Goal: Answer question/provide support

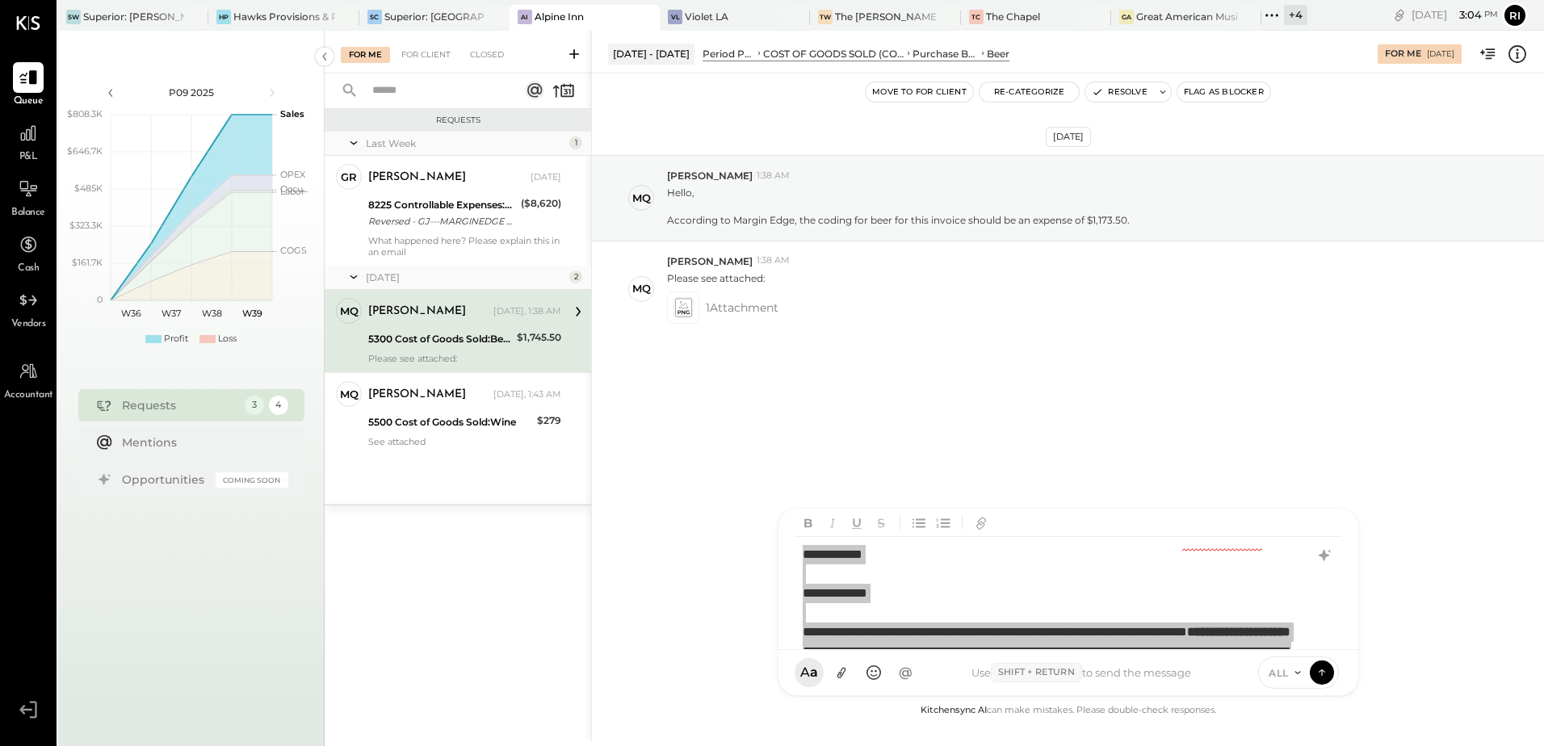
scroll to position [185, 0]
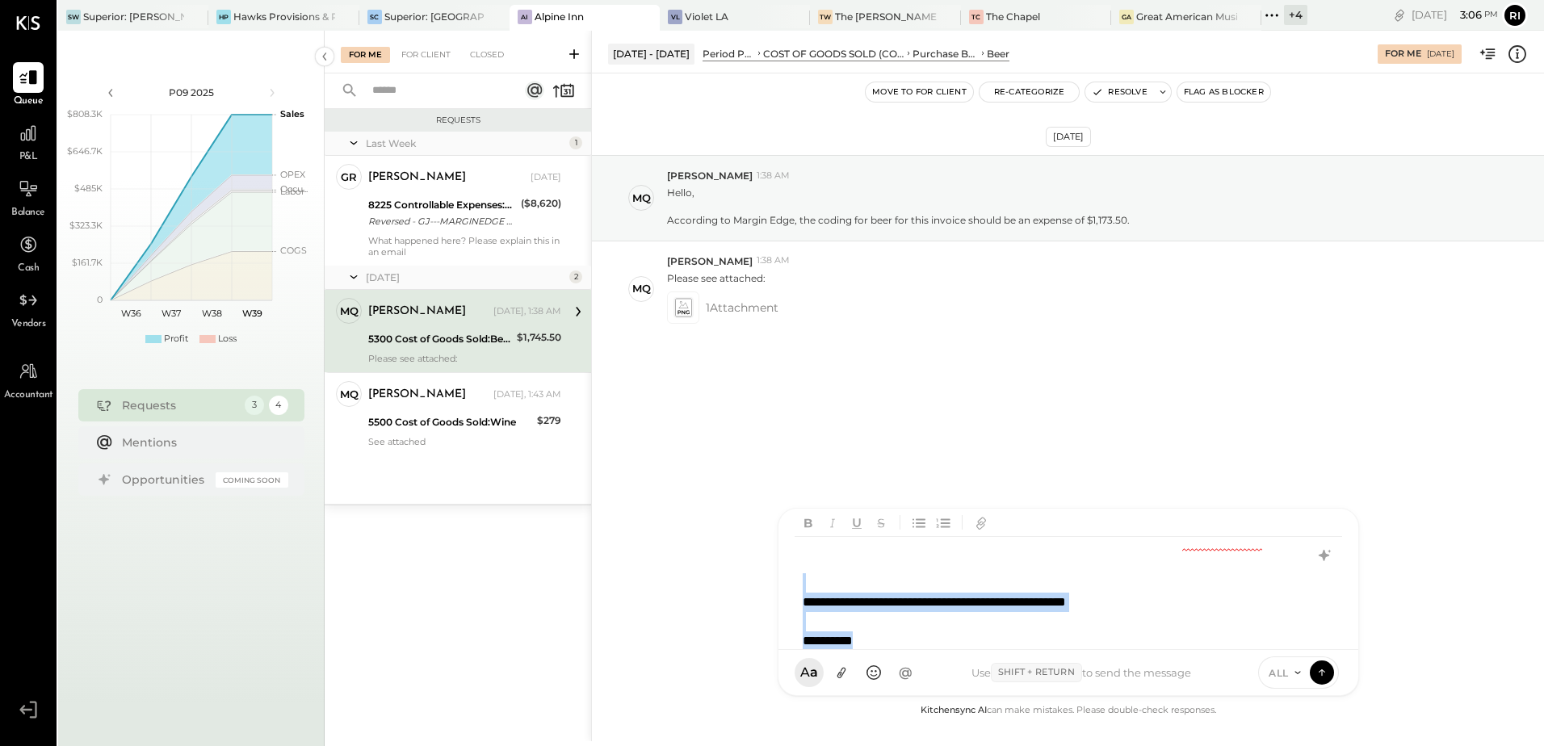
click at [1015, 589] on div at bounding box center [1047, 582] width 489 height 19
paste div
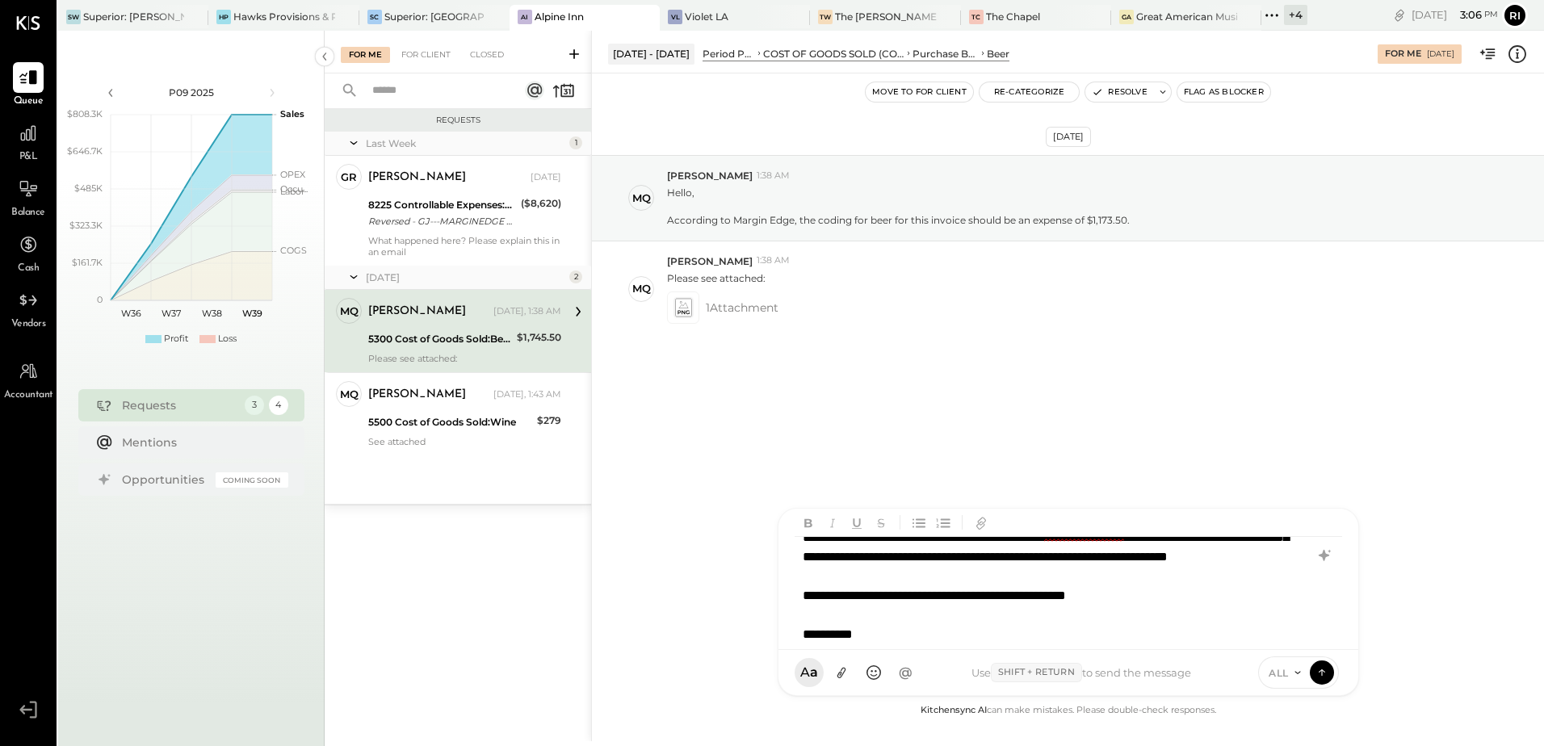
scroll to position [233, 0]
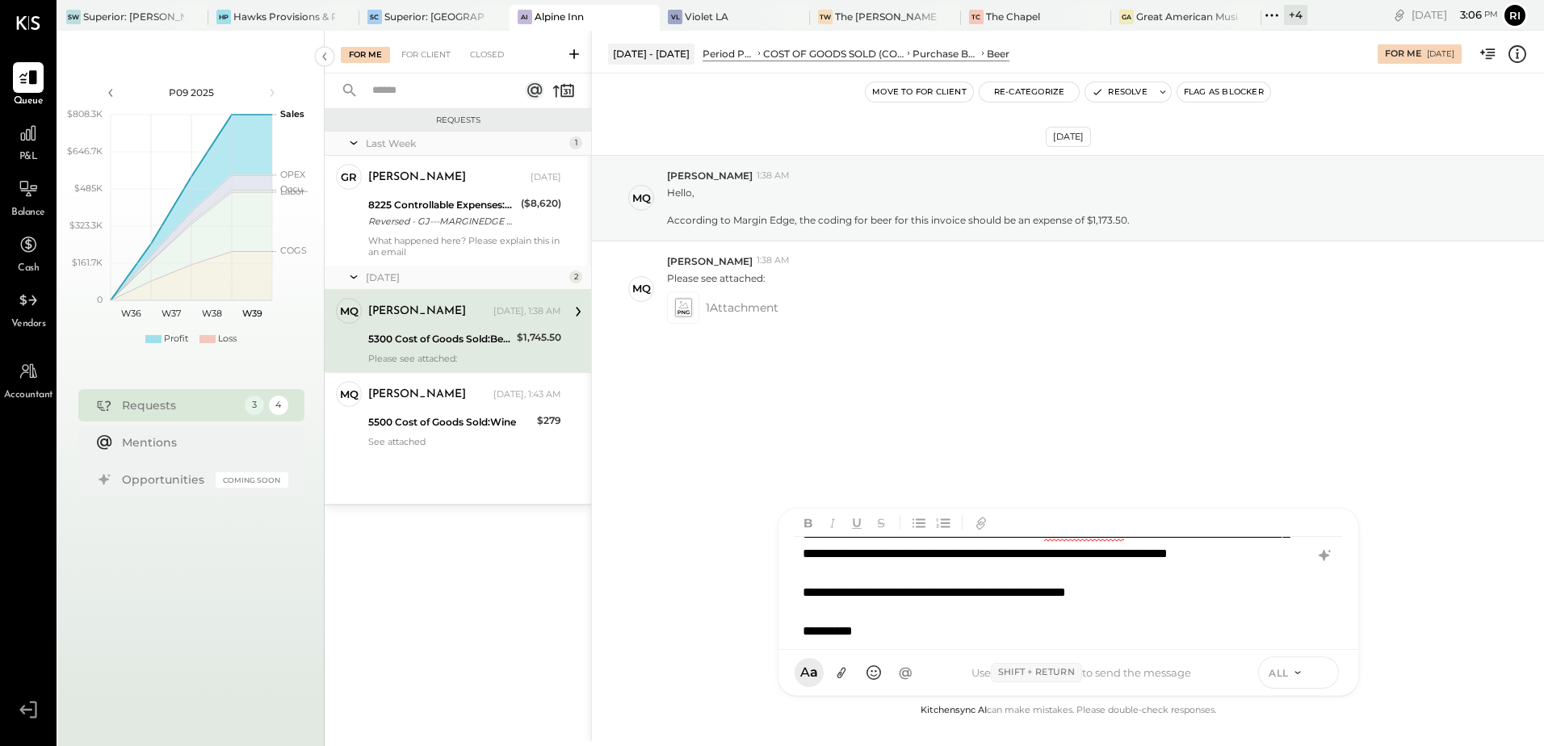
click at [1323, 674] on icon at bounding box center [1322, 672] width 15 height 16
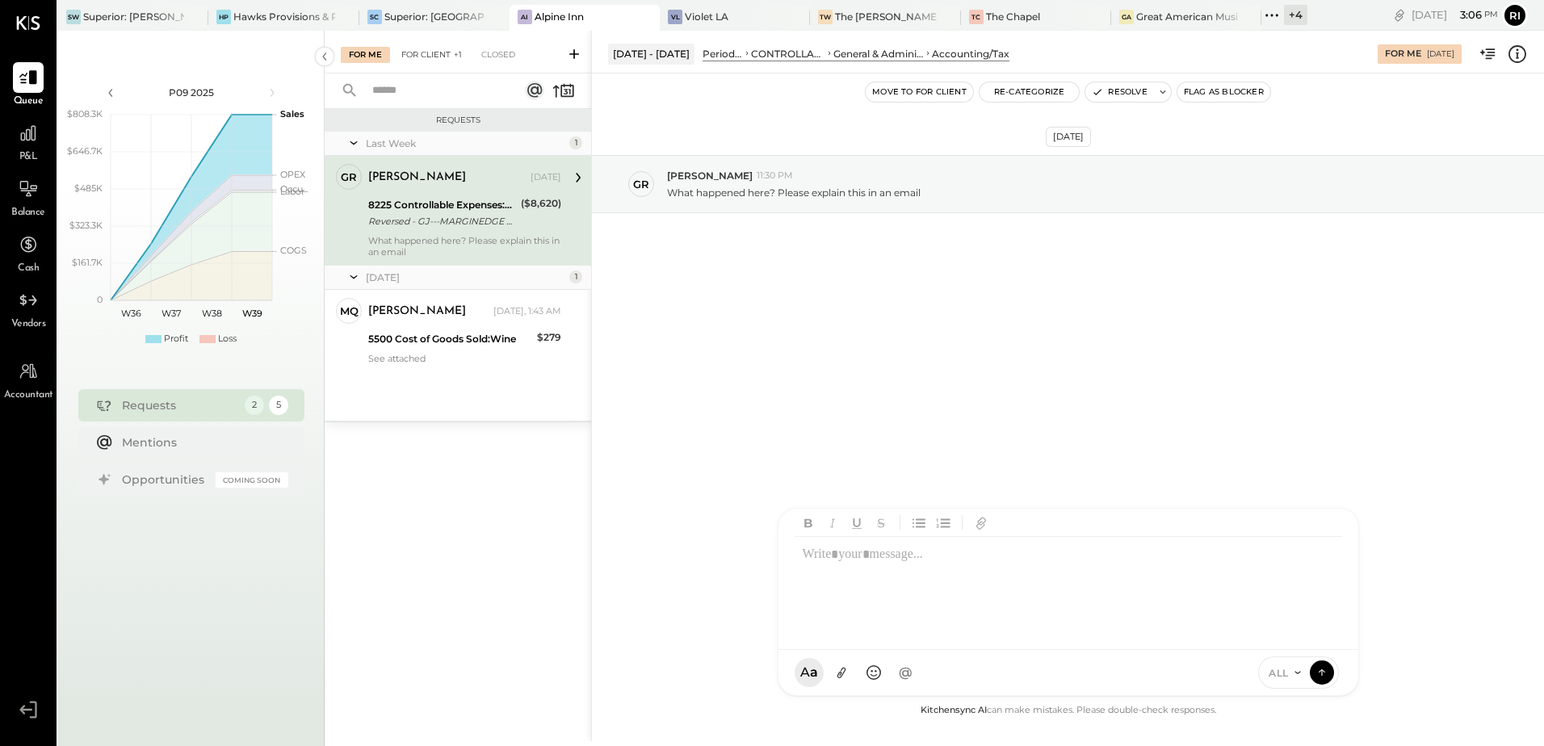
click at [455, 55] on span "+1" at bounding box center [458, 55] width 8 height 12
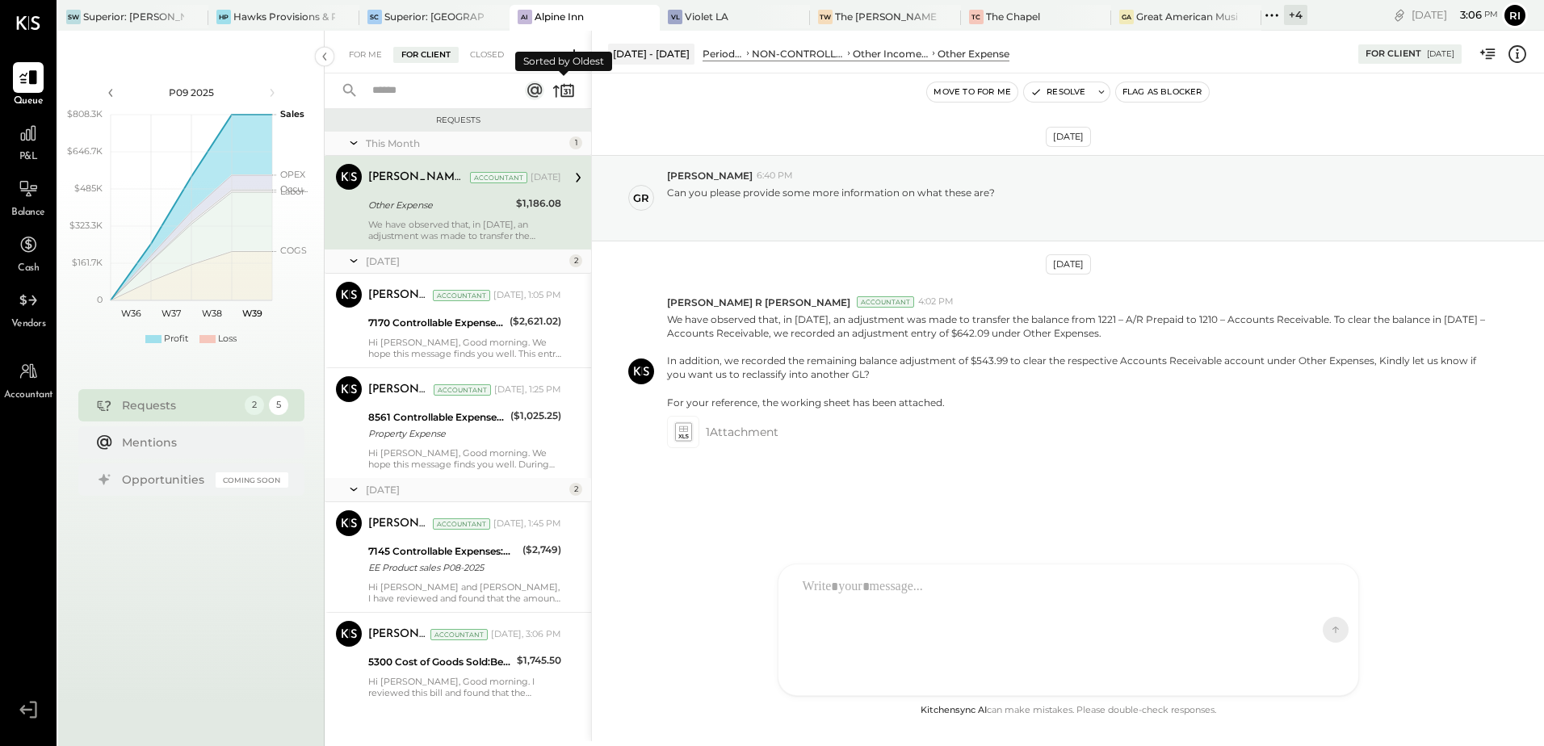
click at [571, 85] on icon at bounding box center [570, 86] width 1 height 4
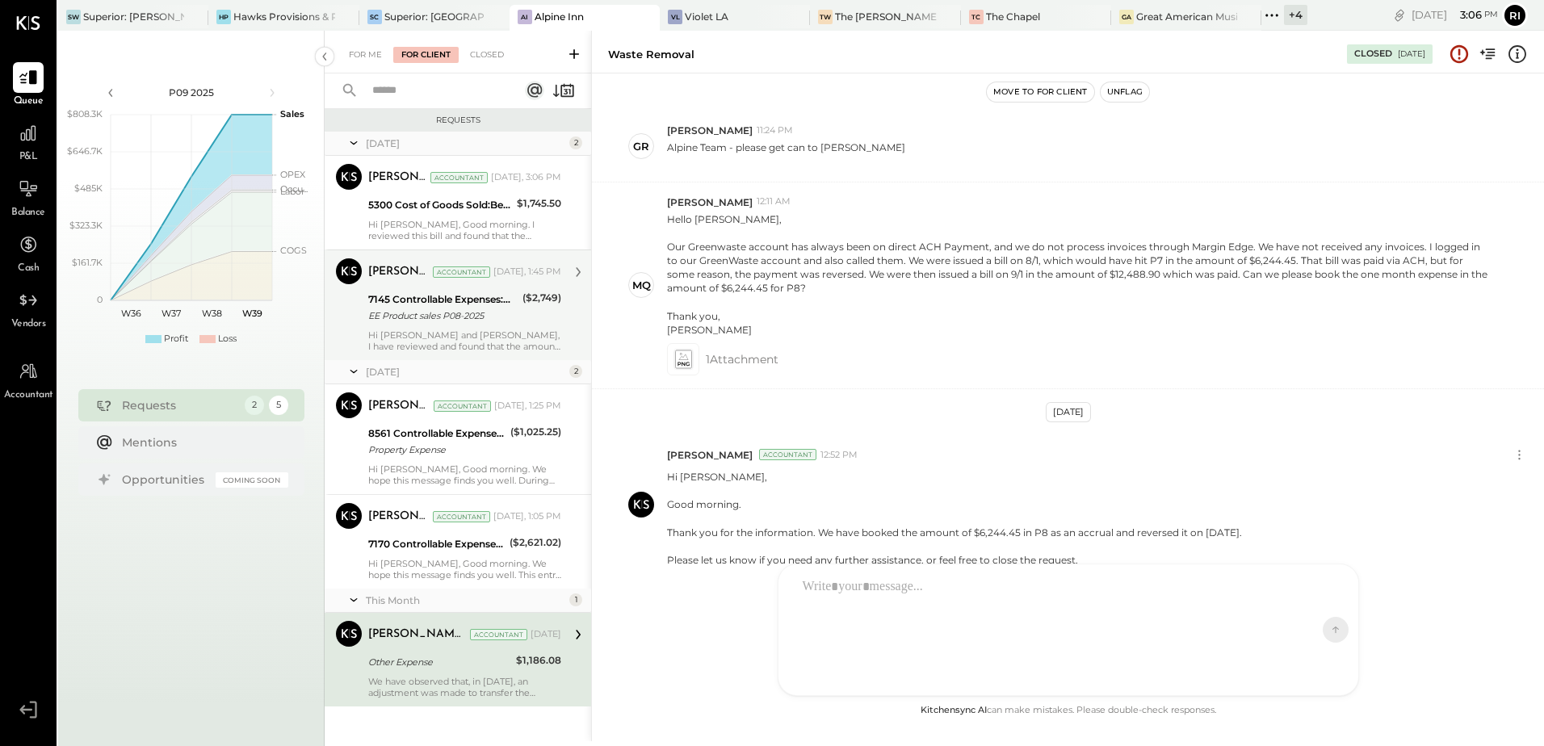
click at [532, 310] on div "($2,749)" at bounding box center [542, 308] width 39 height 36
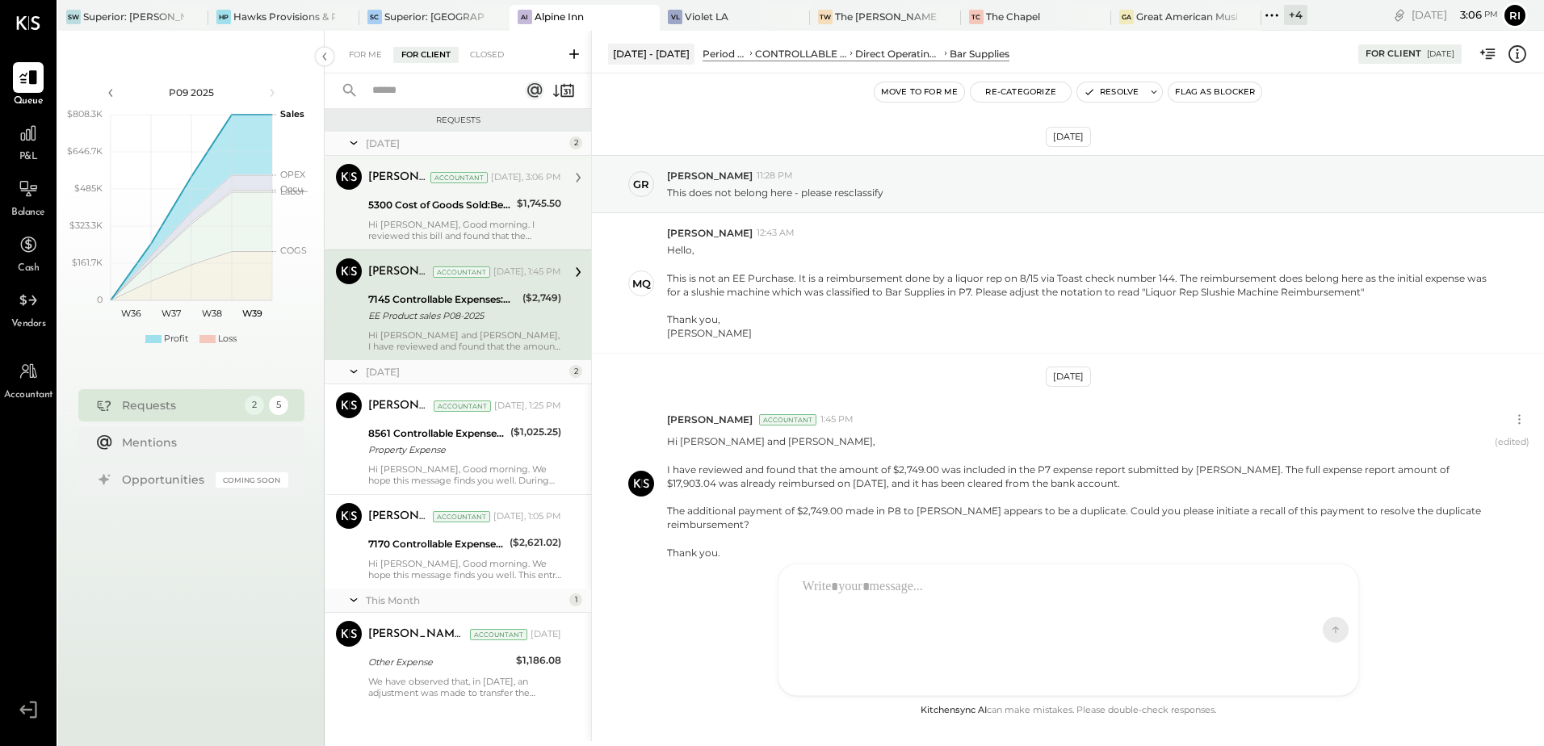
click at [517, 196] on div "$1,745.50" at bounding box center [539, 203] width 44 height 16
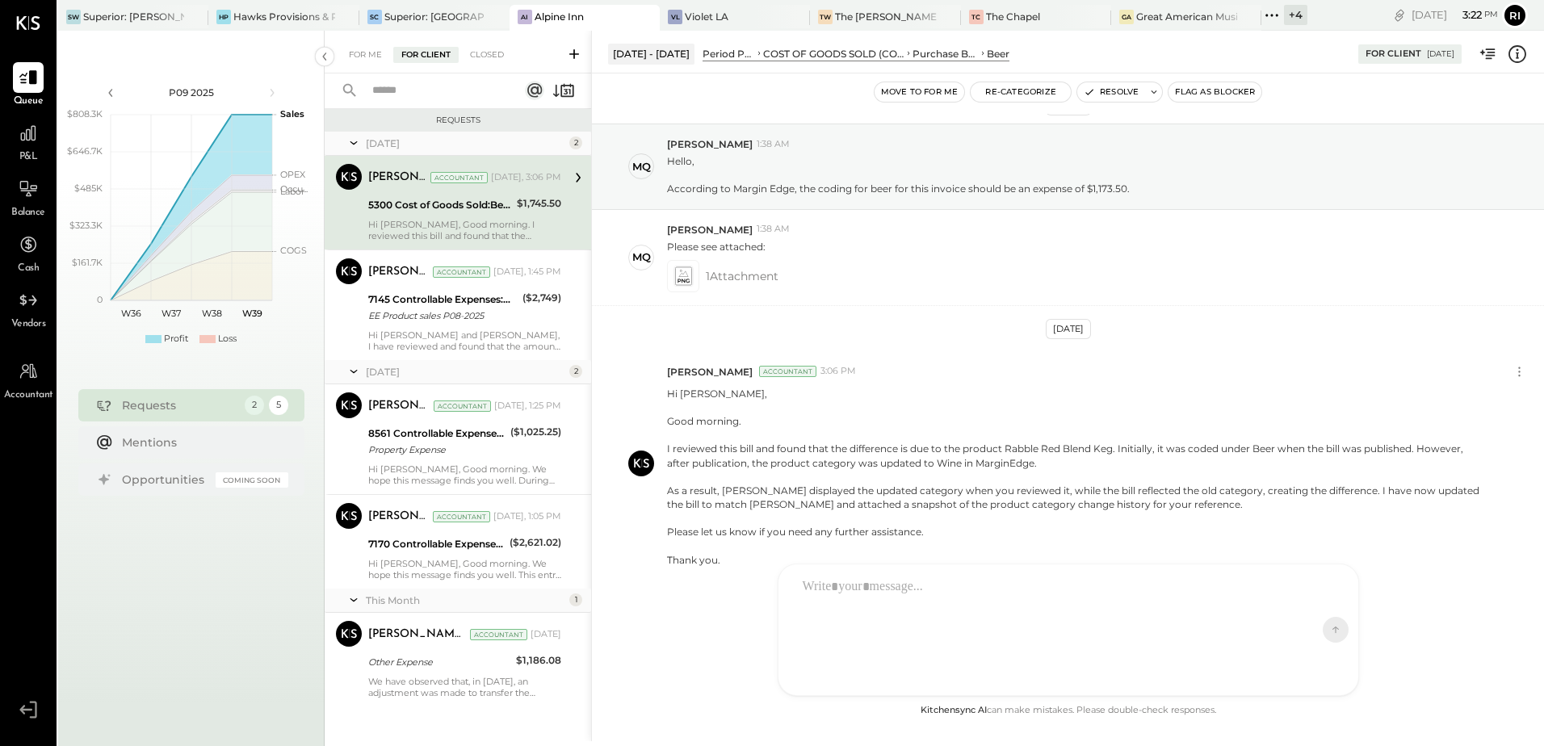
click at [1109, 623] on div at bounding box center [1054, 629] width 518 height 121
click at [842, 674] on icon at bounding box center [841, 673] width 9 height 11
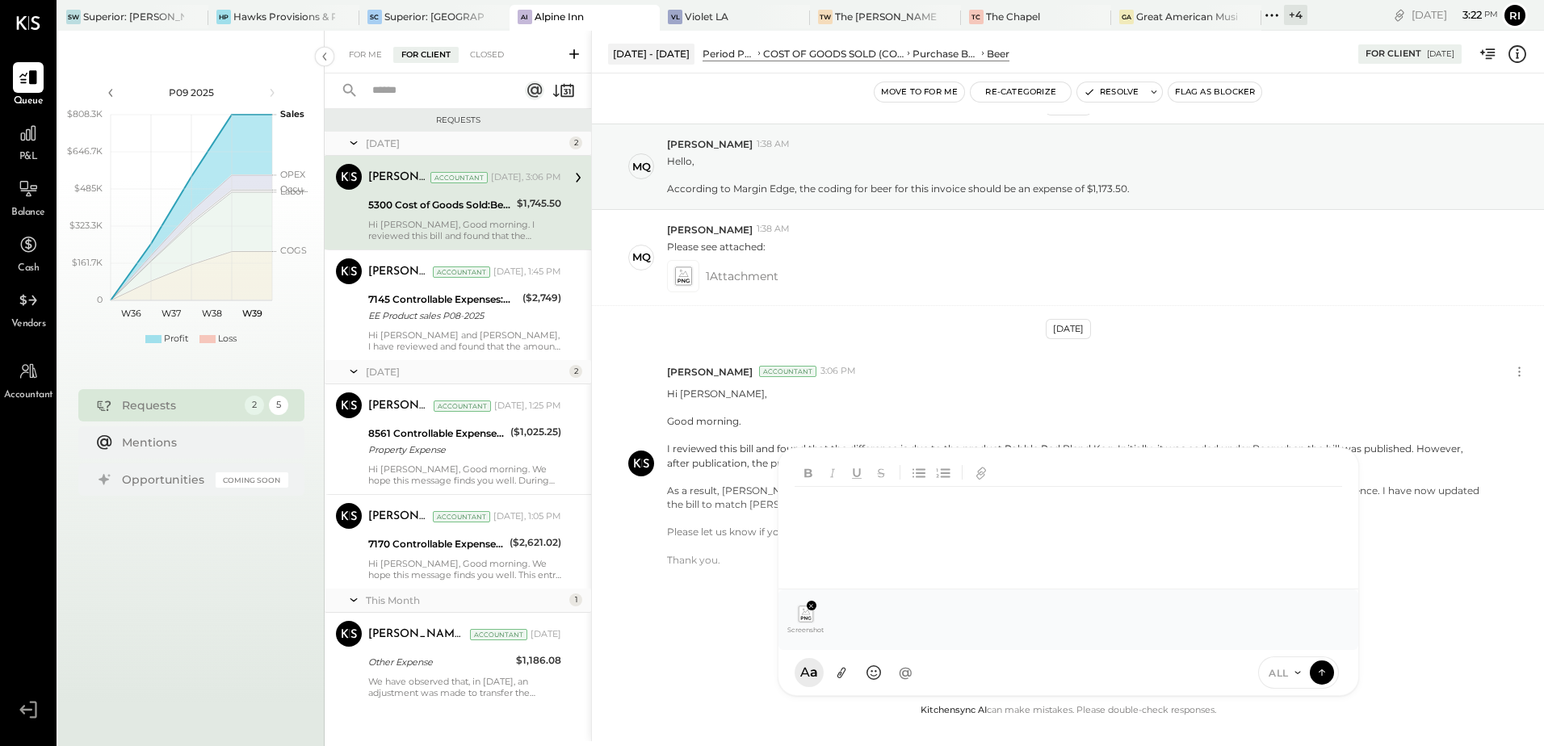
click at [812, 514] on div at bounding box center [1068, 543] width 546 height 112
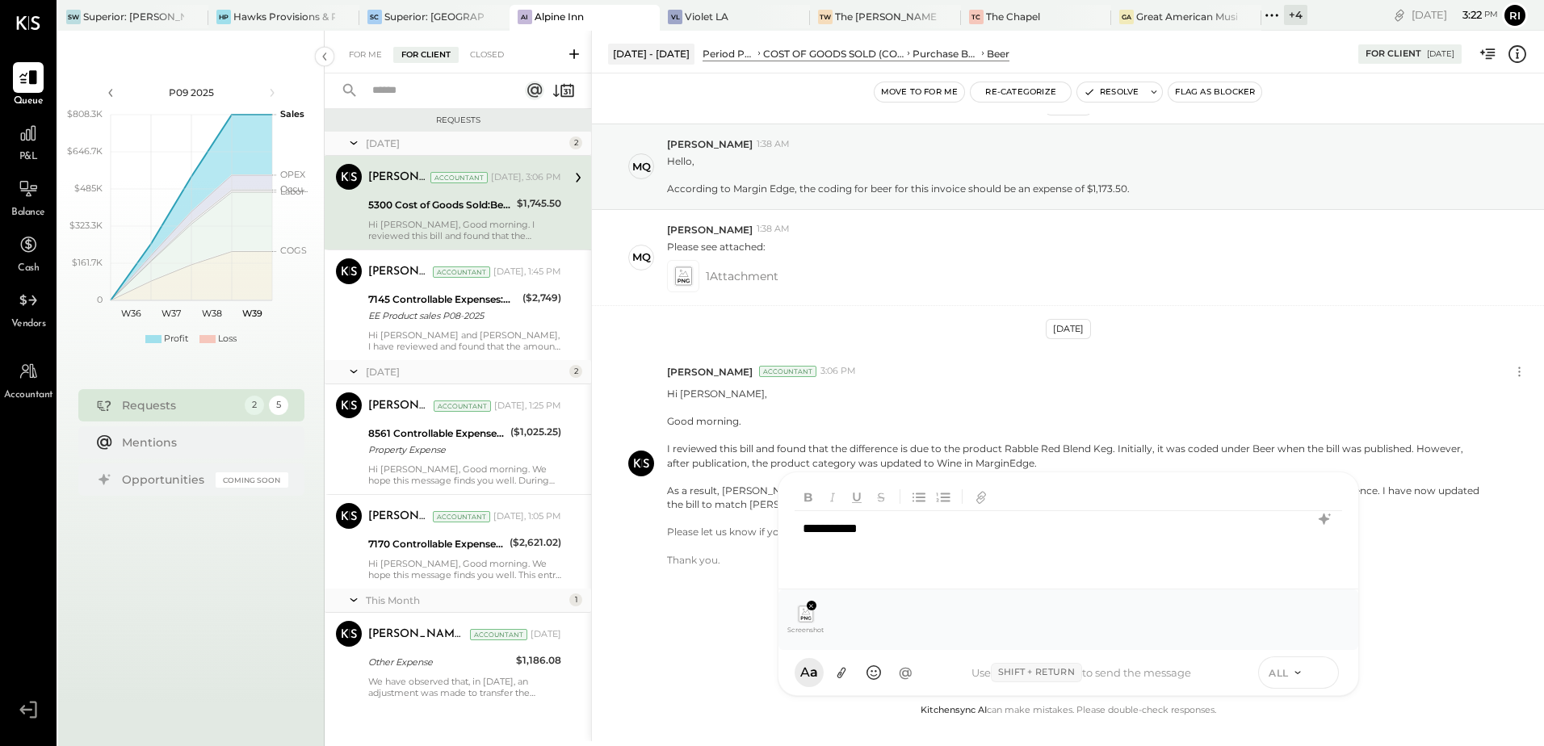
click at [1320, 680] on icon at bounding box center [1322, 672] width 15 height 16
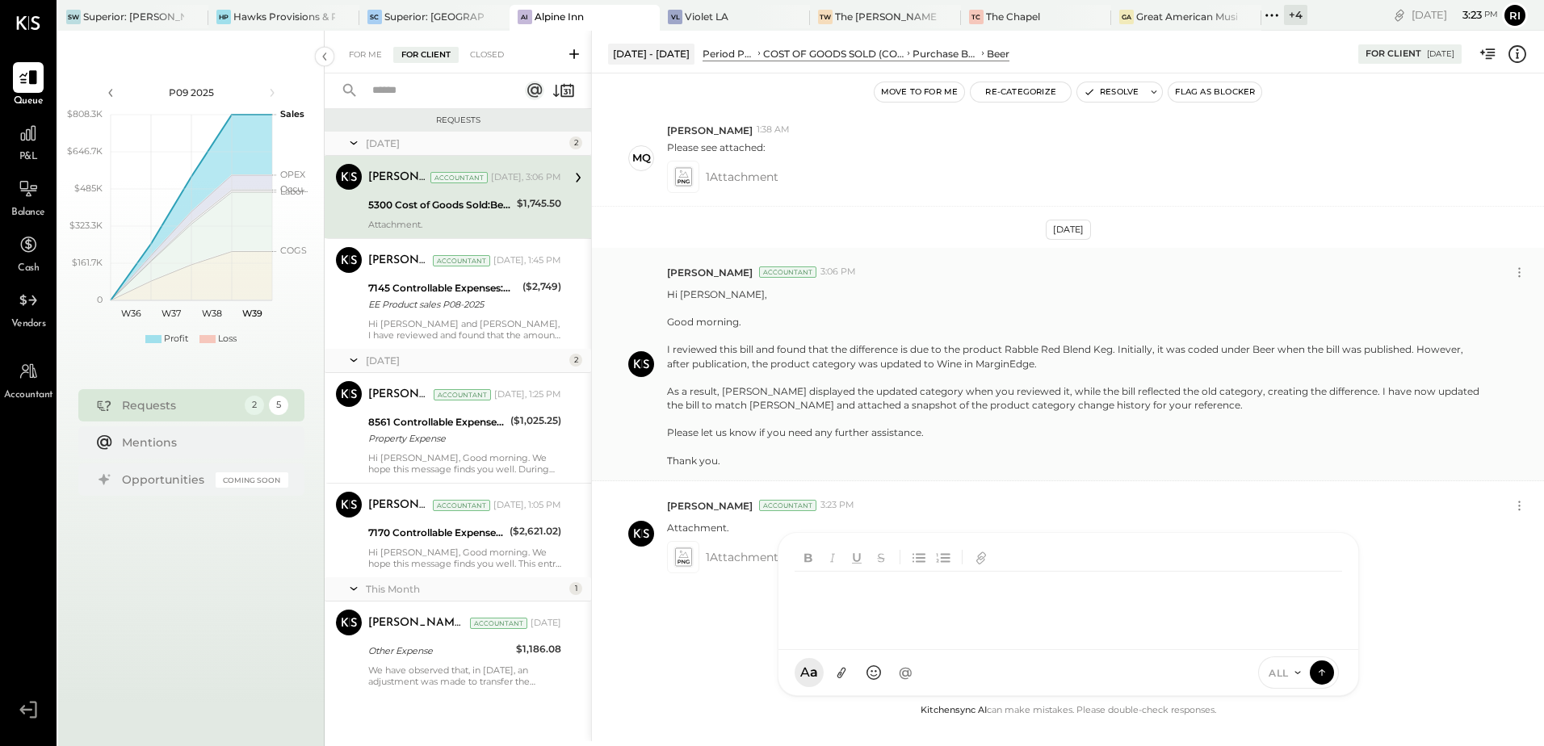
scroll to position [137, 0]
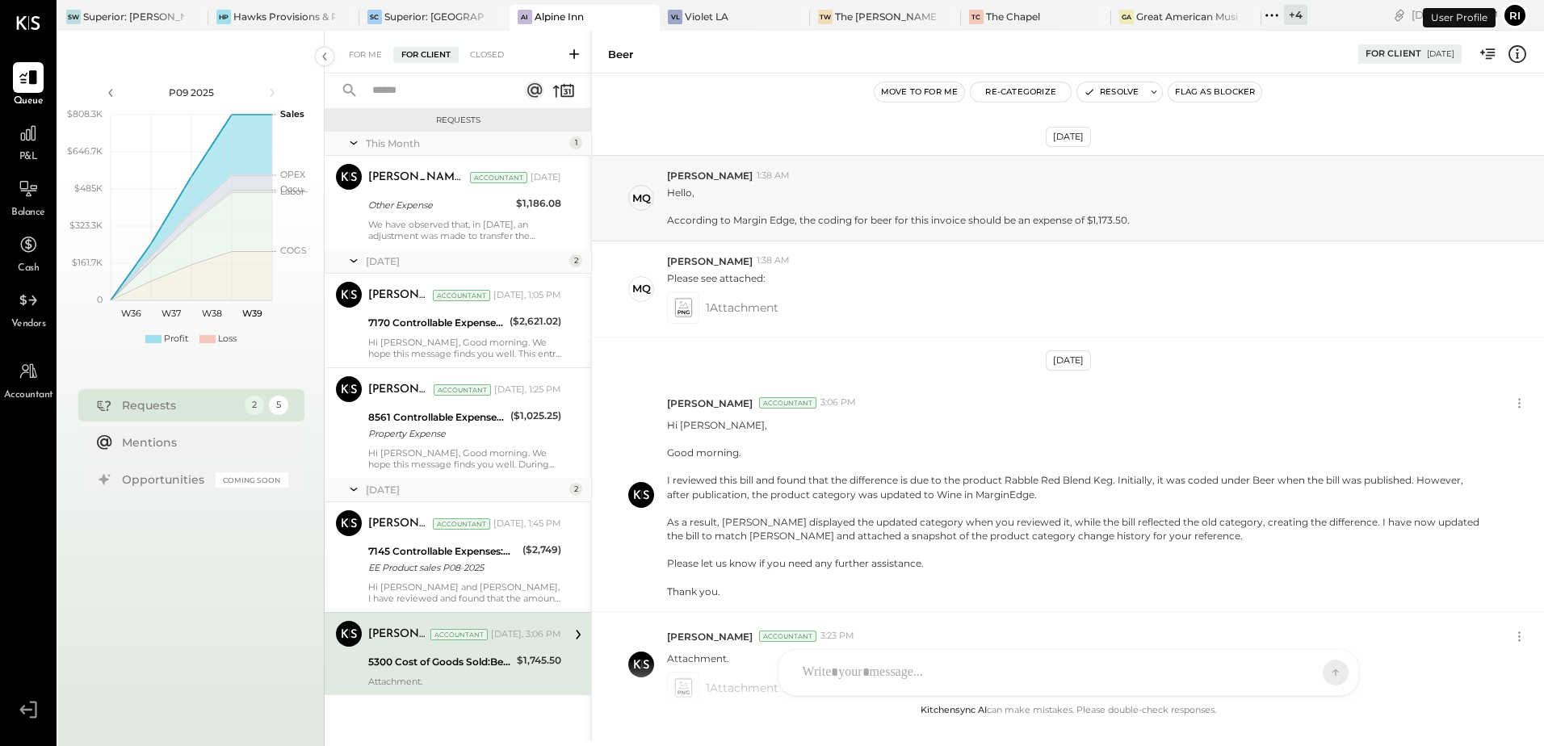
scroll to position [137, 0]
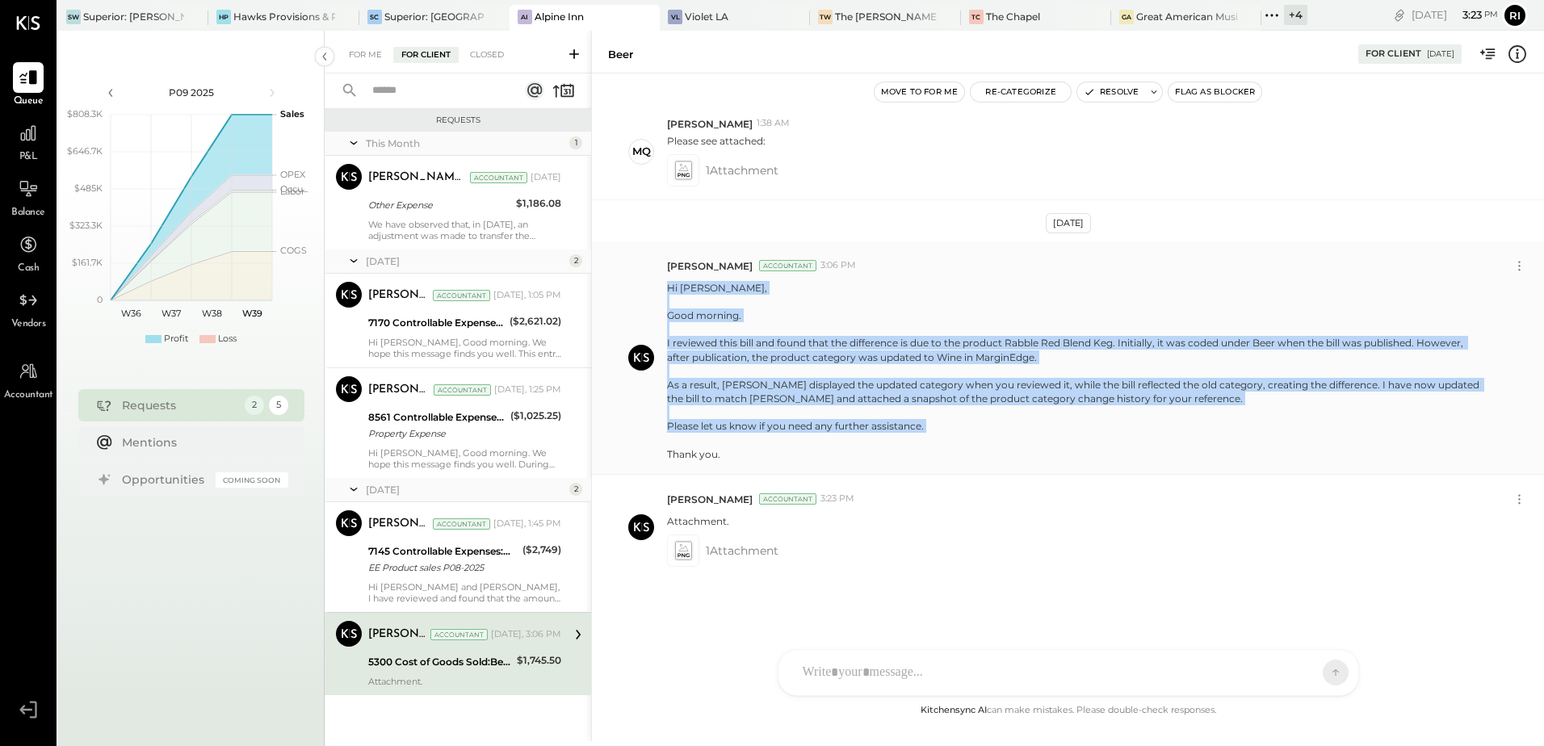
drag, startPoint x: 668, startPoint y: 285, endPoint x: 728, endPoint y: 450, distance: 175.5
click at [728, 450] on p "Hi [PERSON_NAME], Good morning. I reviewed this bill and found that the differe…" at bounding box center [1077, 371] width 821 height 180
copy p "Hi Michelle, Good morning. I reviewed this bill and found that the difference i…"
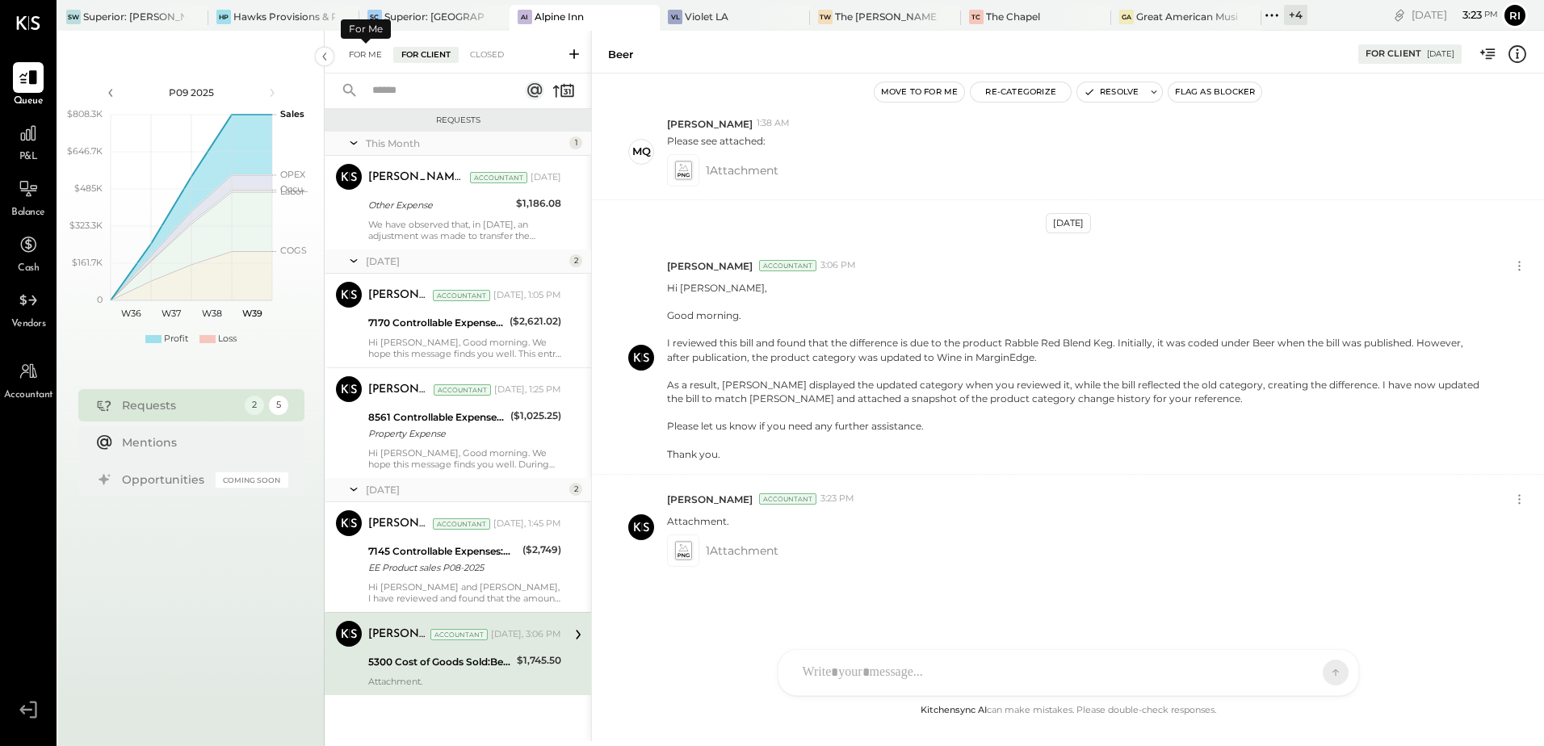
click at [359, 47] on div "For Me" at bounding box center [365, 55] width 49 height 16
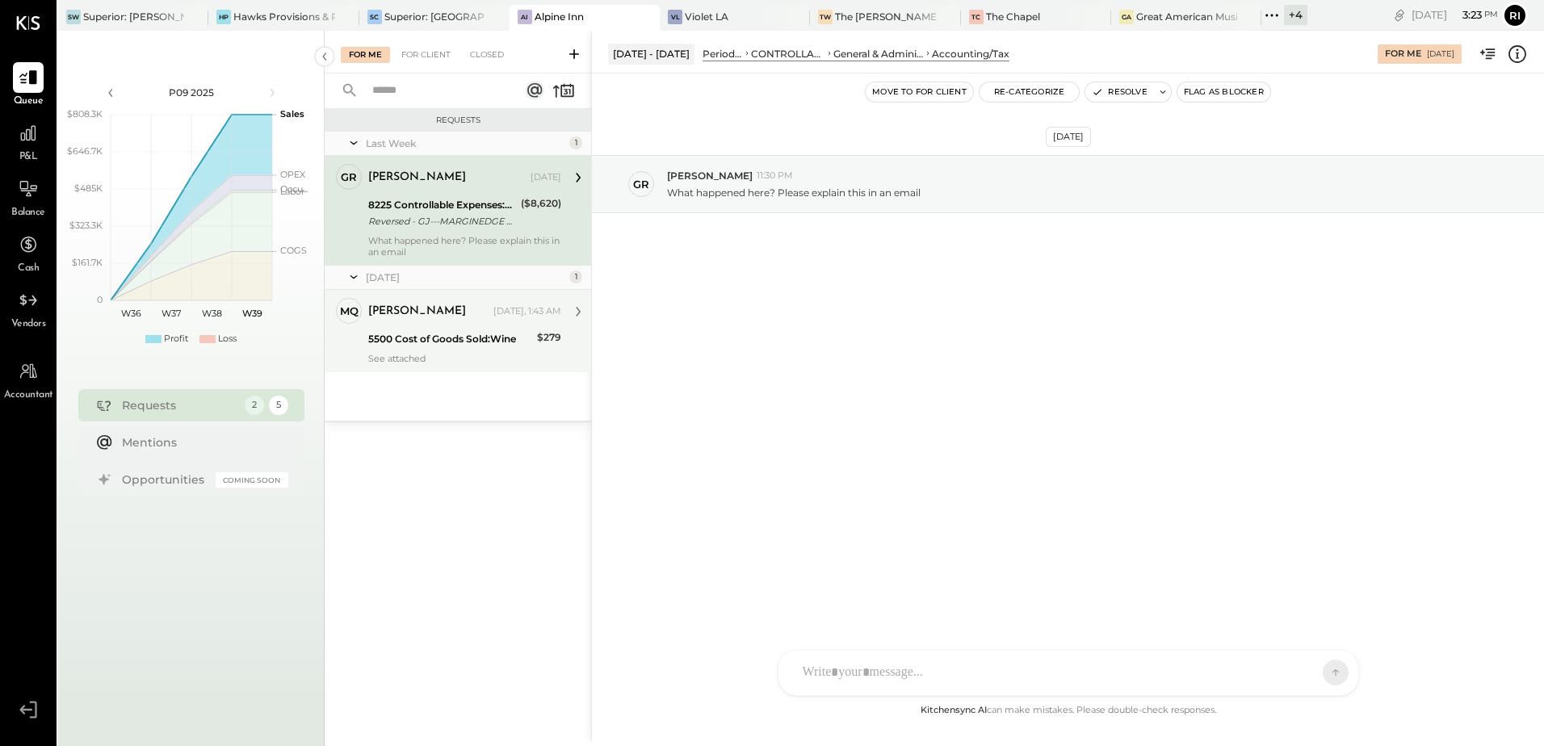
click at [475, 328] on div "Michelle Qadri Yesterday, 1:43 AM 5500 Cost of Goods Sold:Wine $279 See attached" at bounding box center [464, 331] width 193 height 66
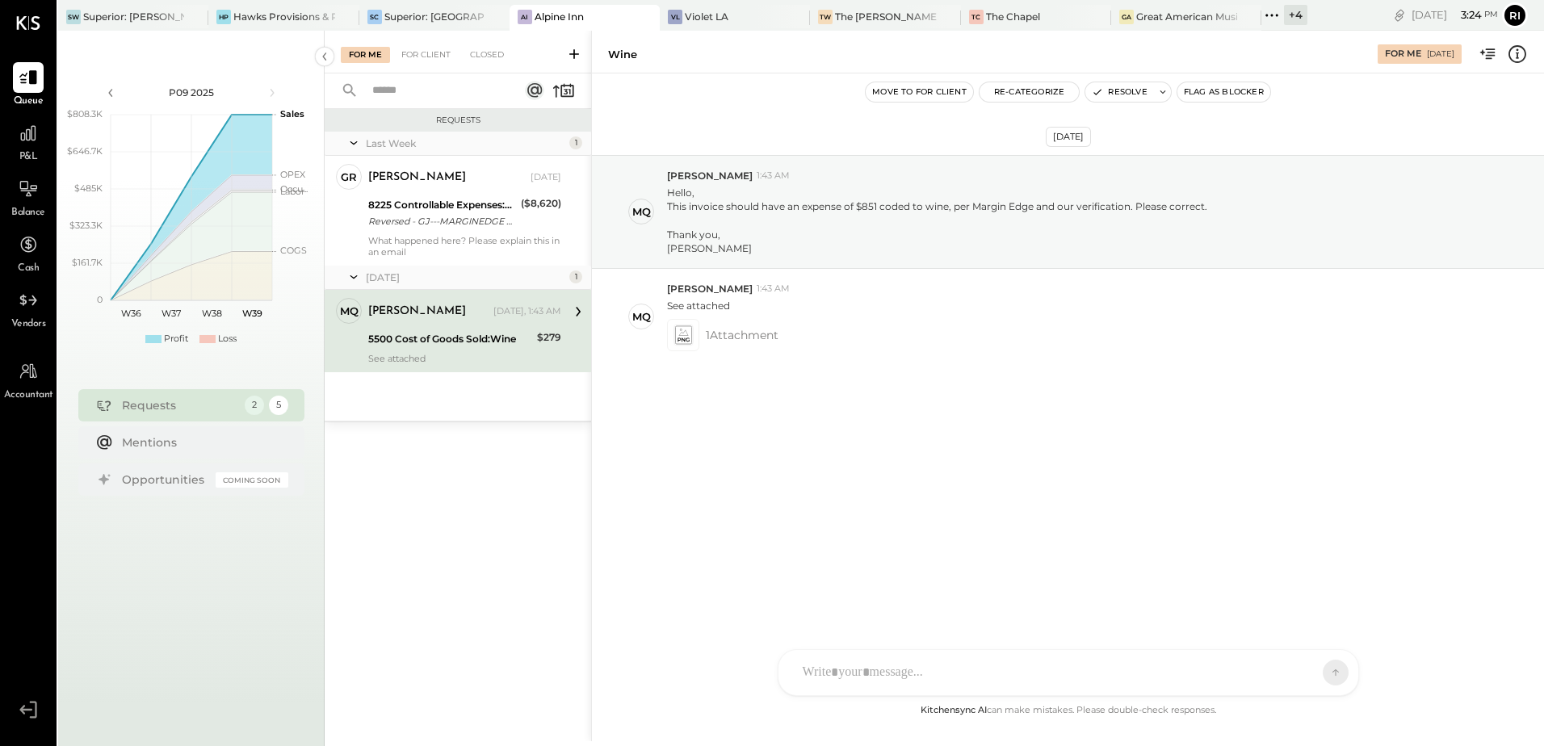
click at [837, 657] on div at bounding box center [1054, 673] width 518 height 36
paste div
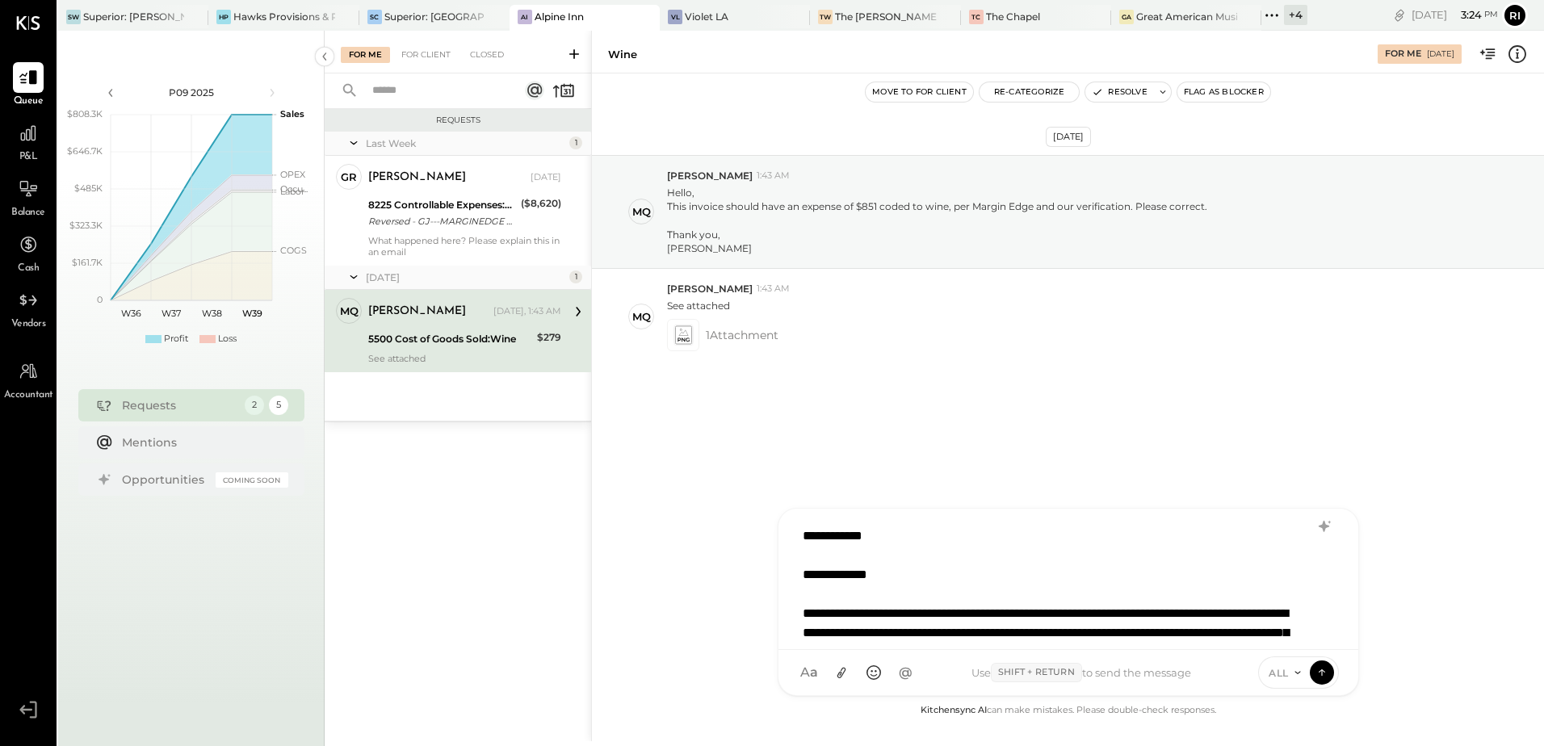
scroll to position [3, 0]
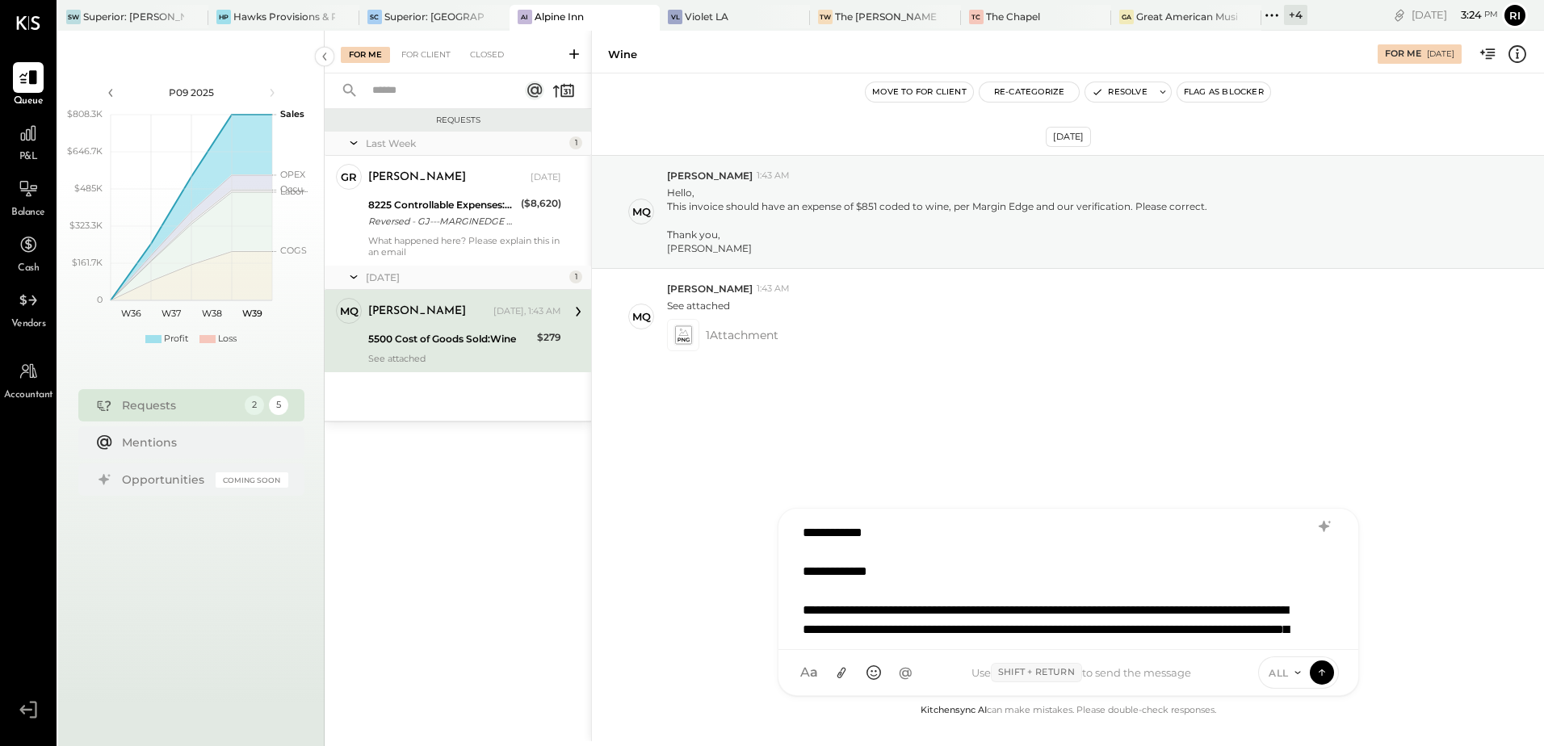
click at [1240, 576] on div "**********" at bounding box center [1068, 575] width 546 height 121
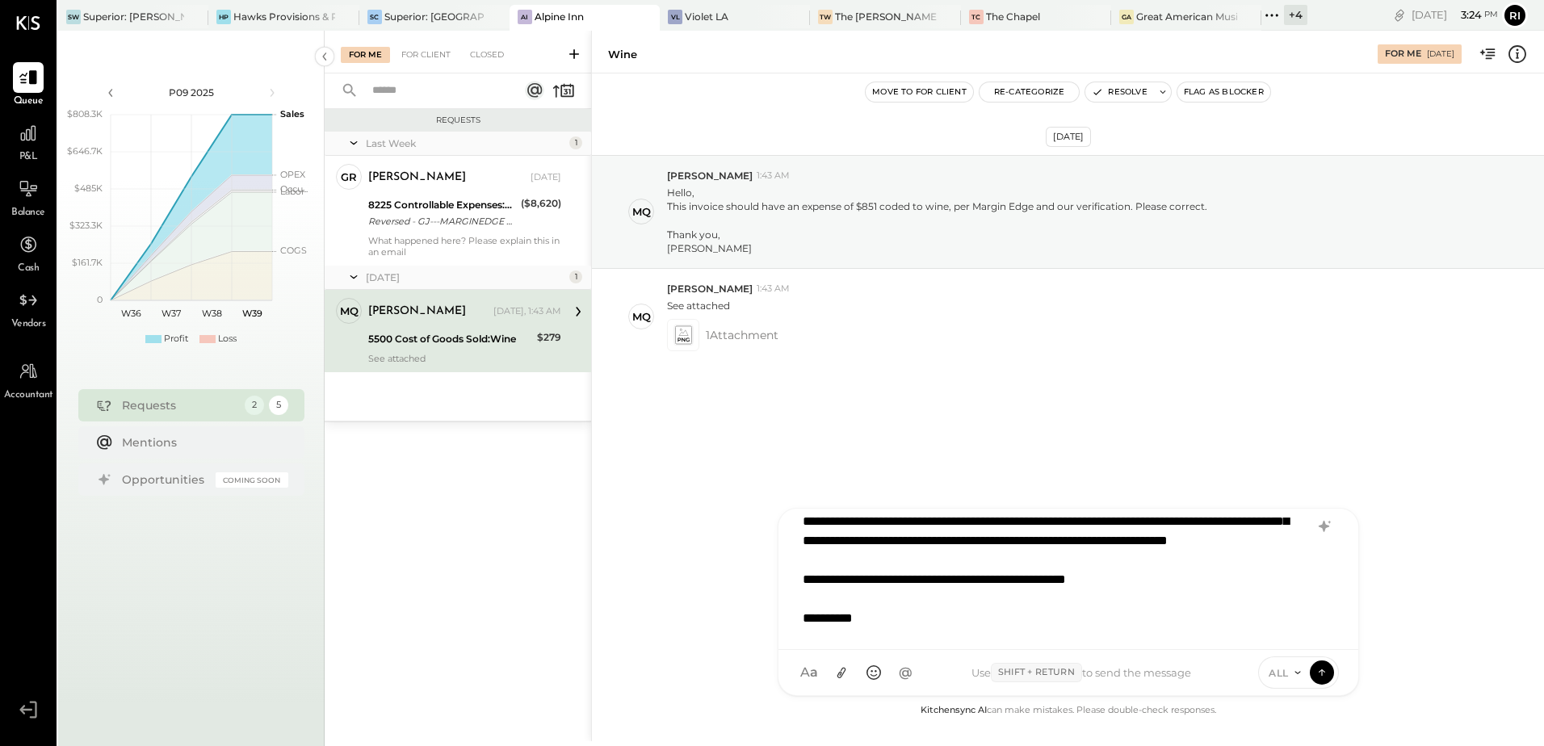
scroll to position [215, 0]
click at [1324, 675] on icon at bounding box center [1322, 672] width 15 height 16
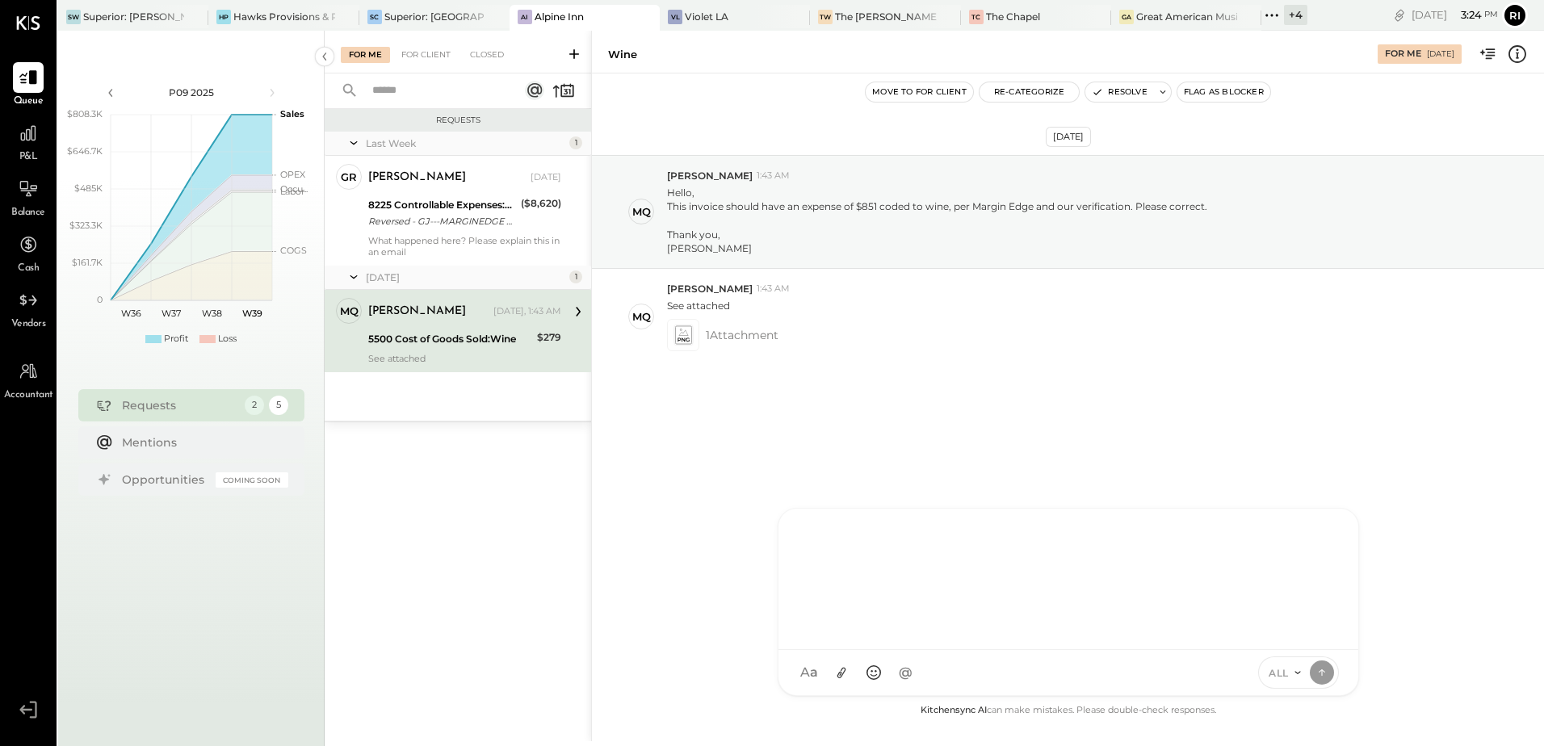
scroll to position [0, 0]
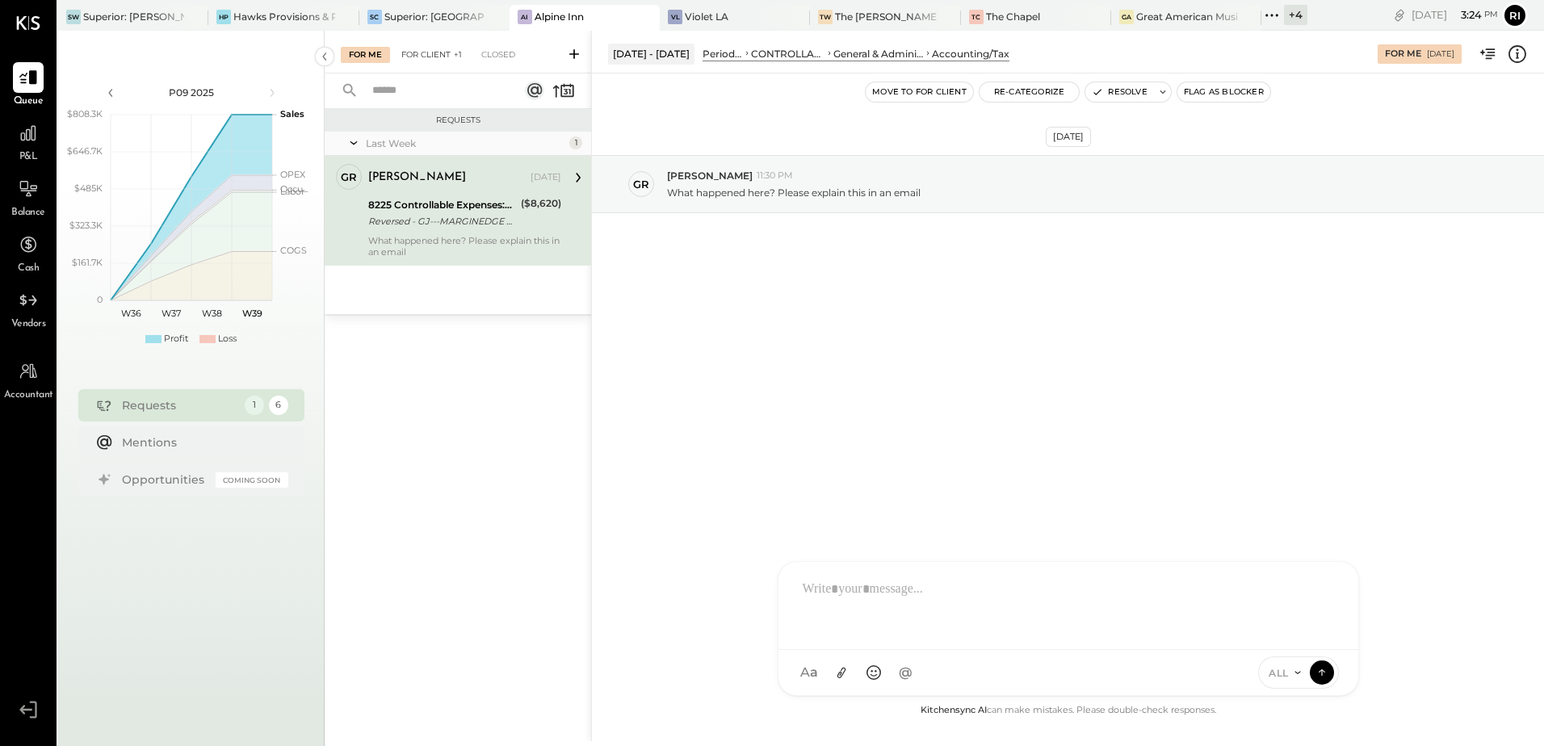
click at [441, 58] on div "For Client +1" at bounding box center [431, 55] width 77 height 16
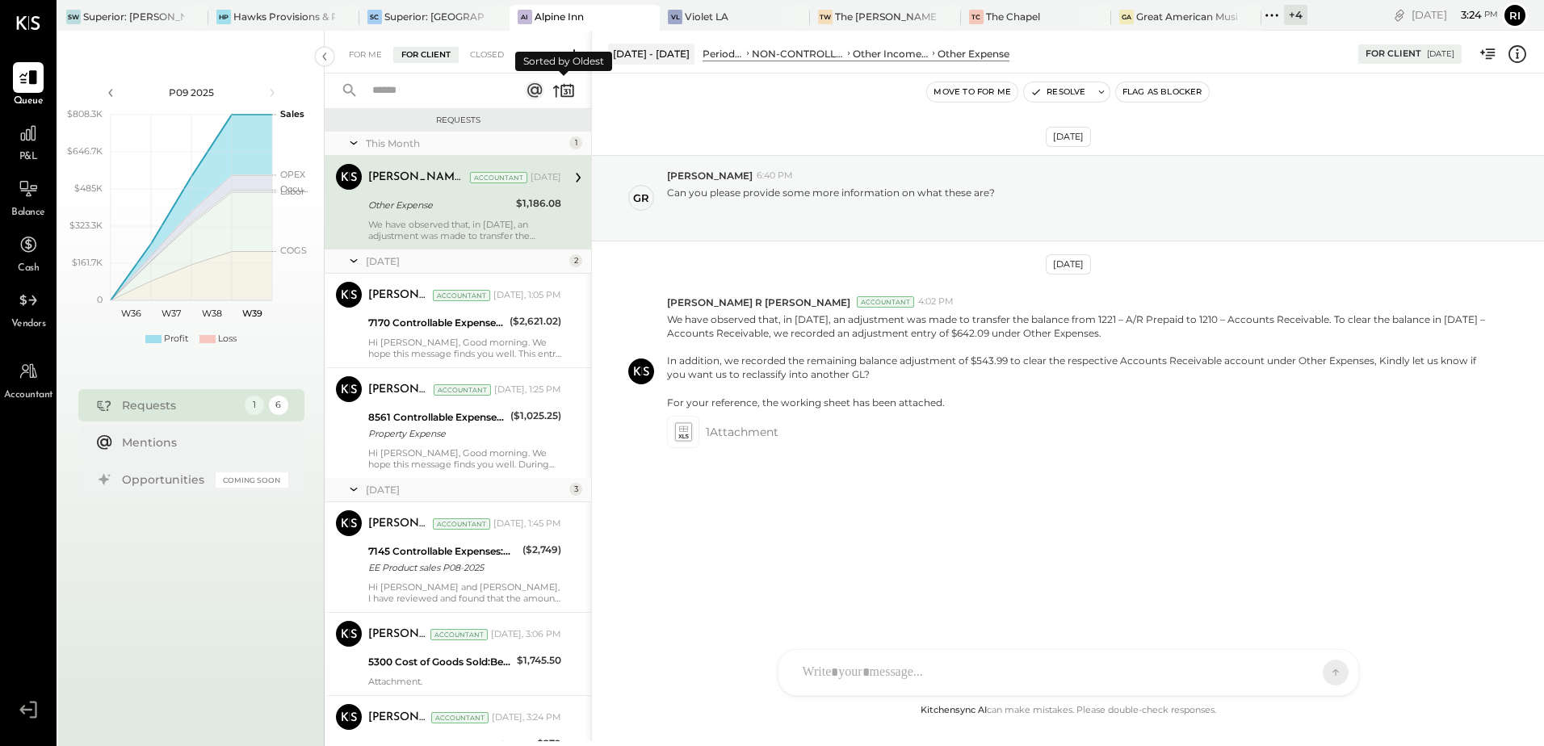
click at [564, 94] on icon at bounding box center [563, 90] width 23 height 23
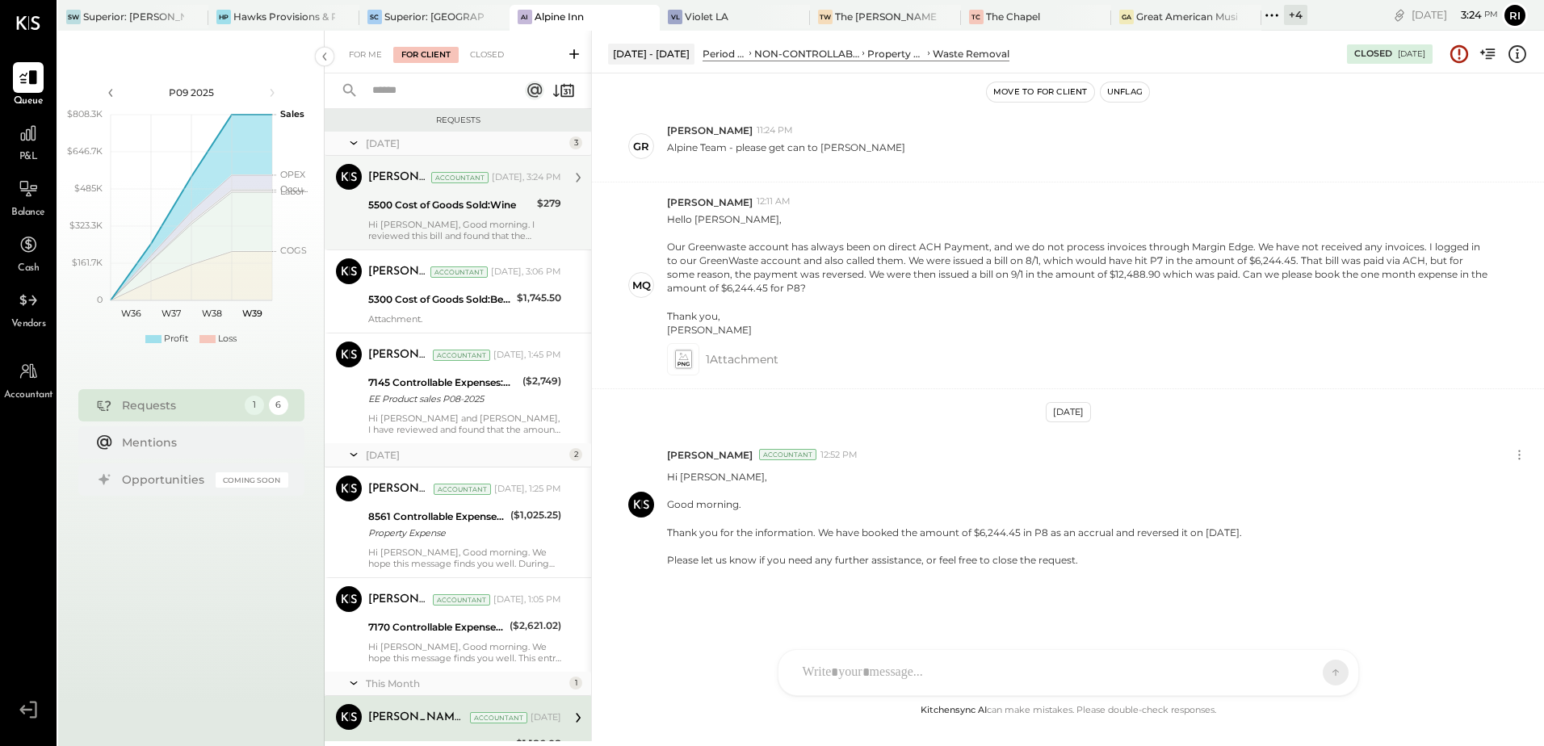
click at [531, 204] on div "5500 Cost of Goods Sold:Wine $279" at bounding box center [464, 204] width 193 height 19
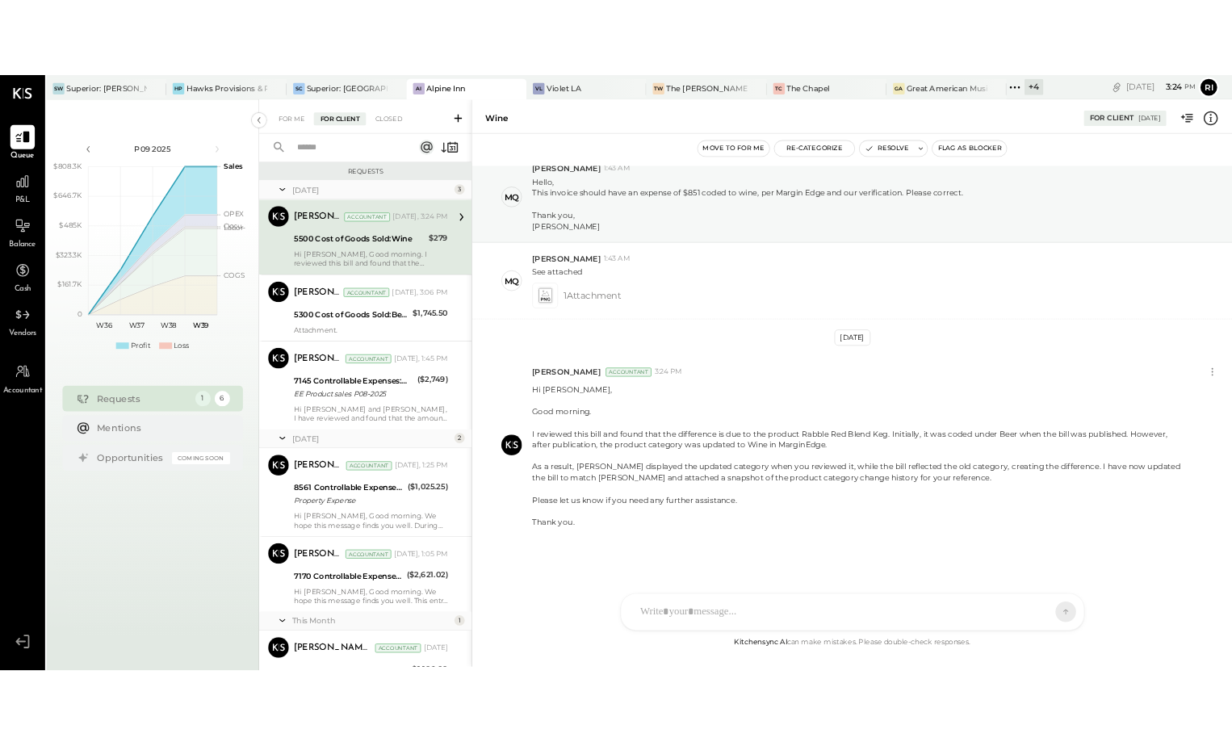
scroll to position [59, 0]
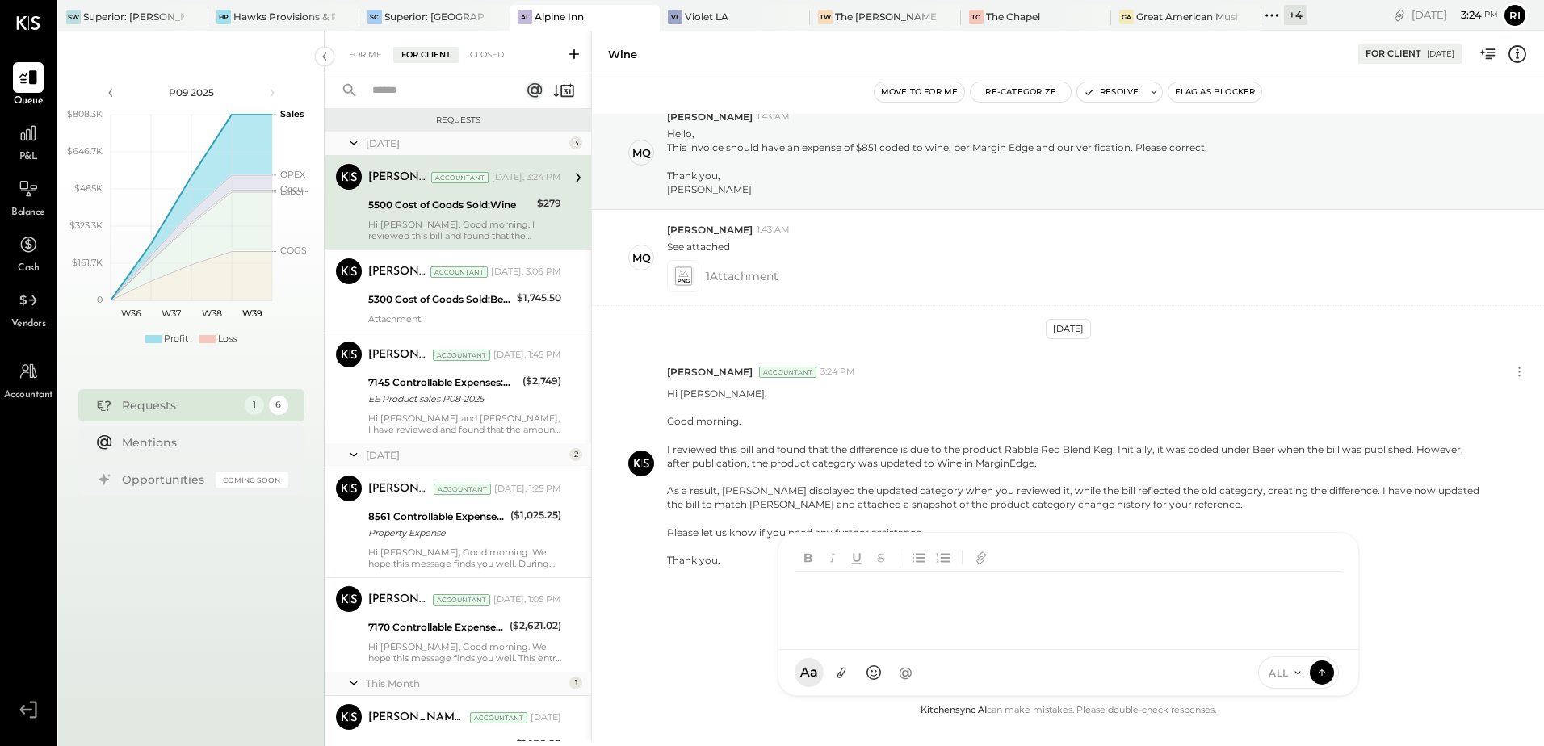
click at [1125, 650] on div at bounding box center [1069, 591] width 580 height 117
click at [846, 672] on icon at bounding box center [841, 673] width 17 height 17
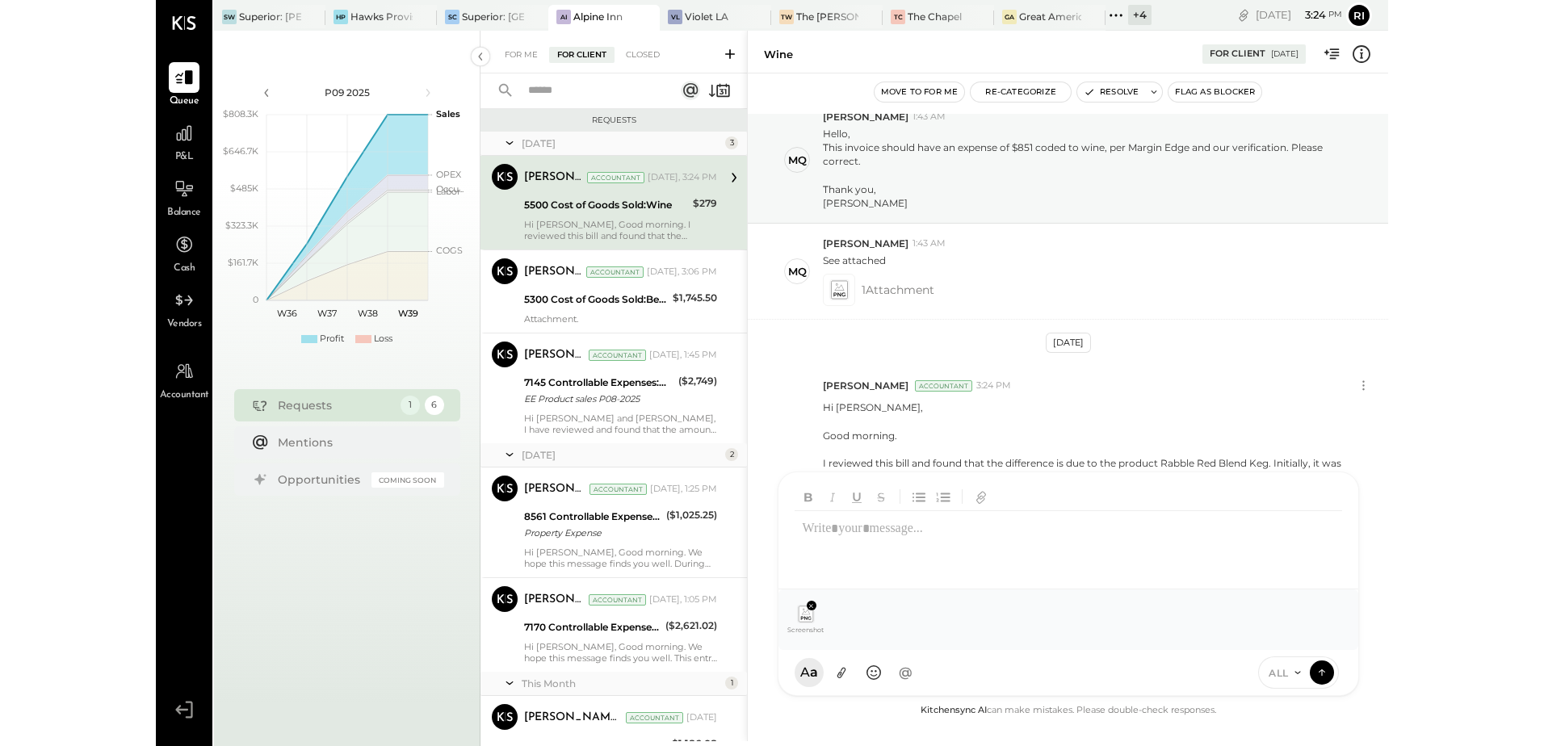
scroll to position [100, 0]
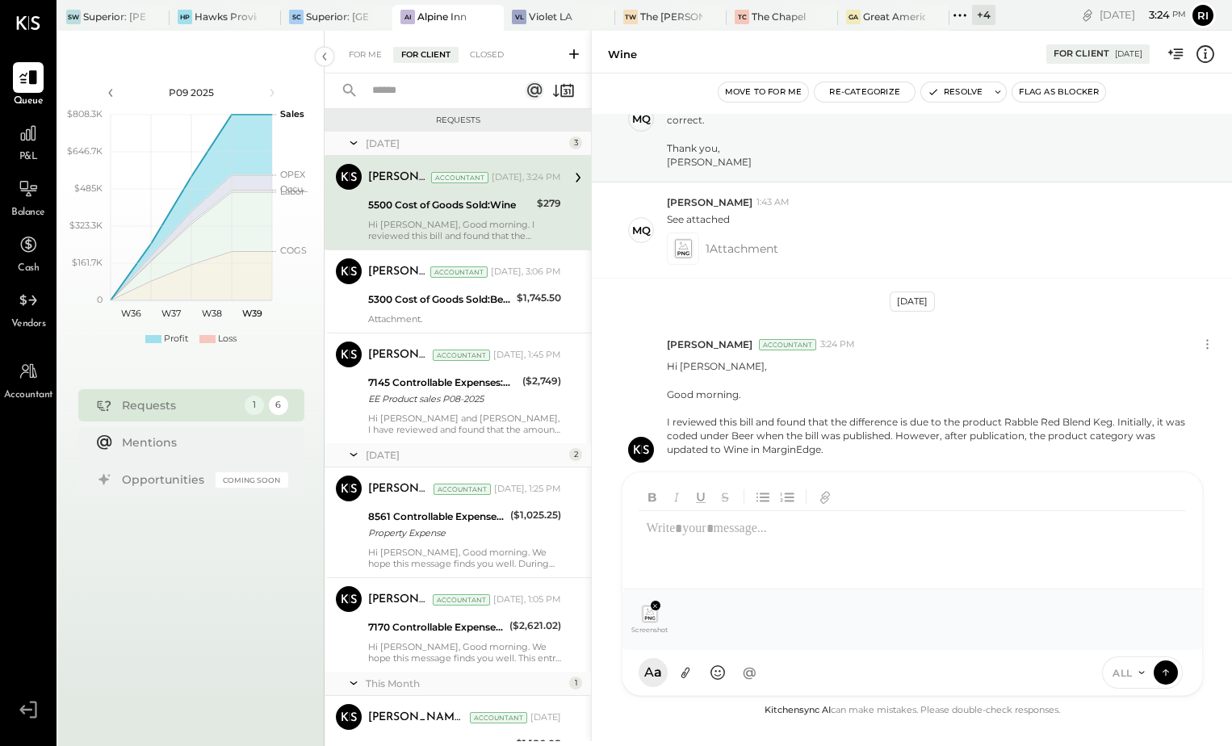
click at [968, 561] on div at bounding box center [913, 543] width 548 height 65
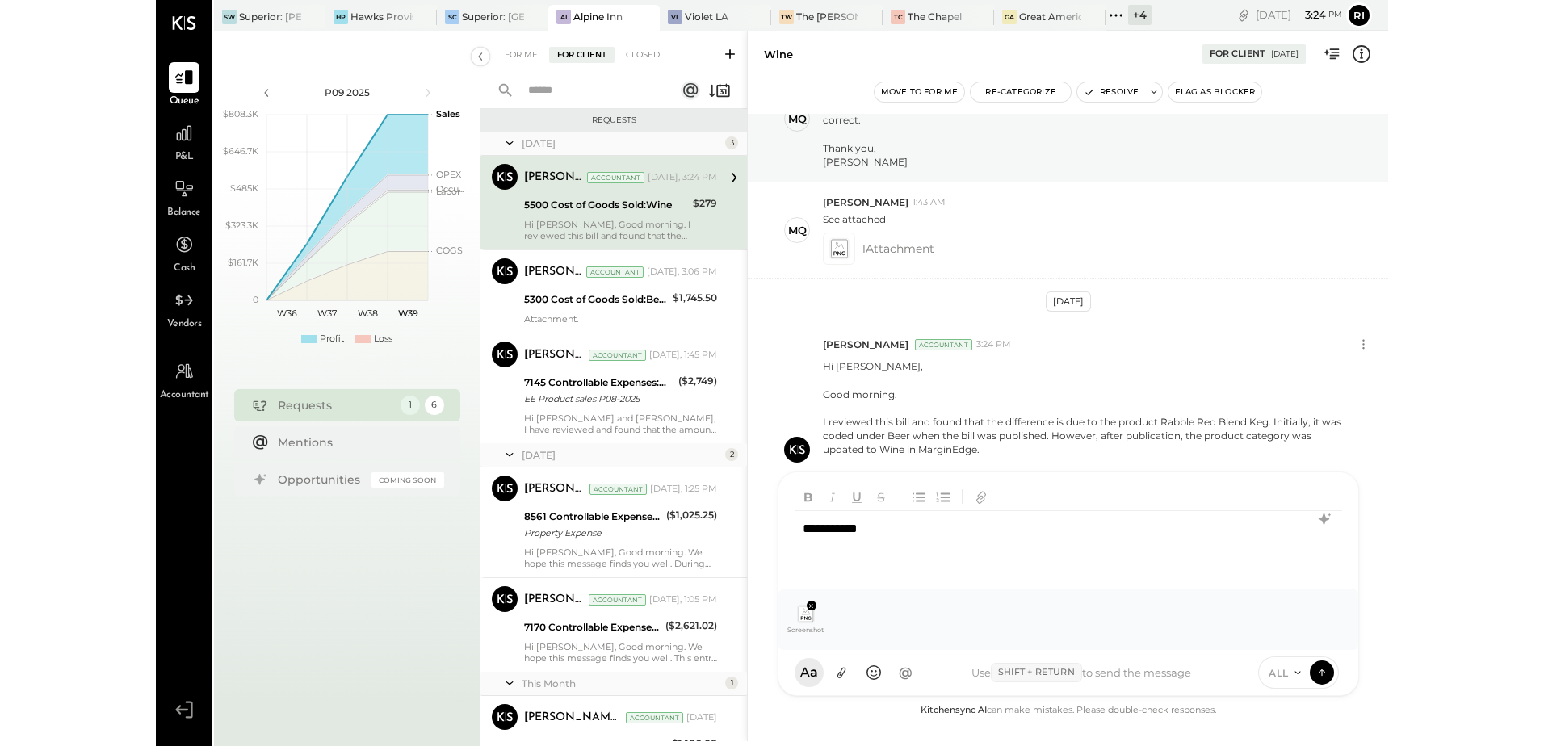
scroll to position [59, 0]
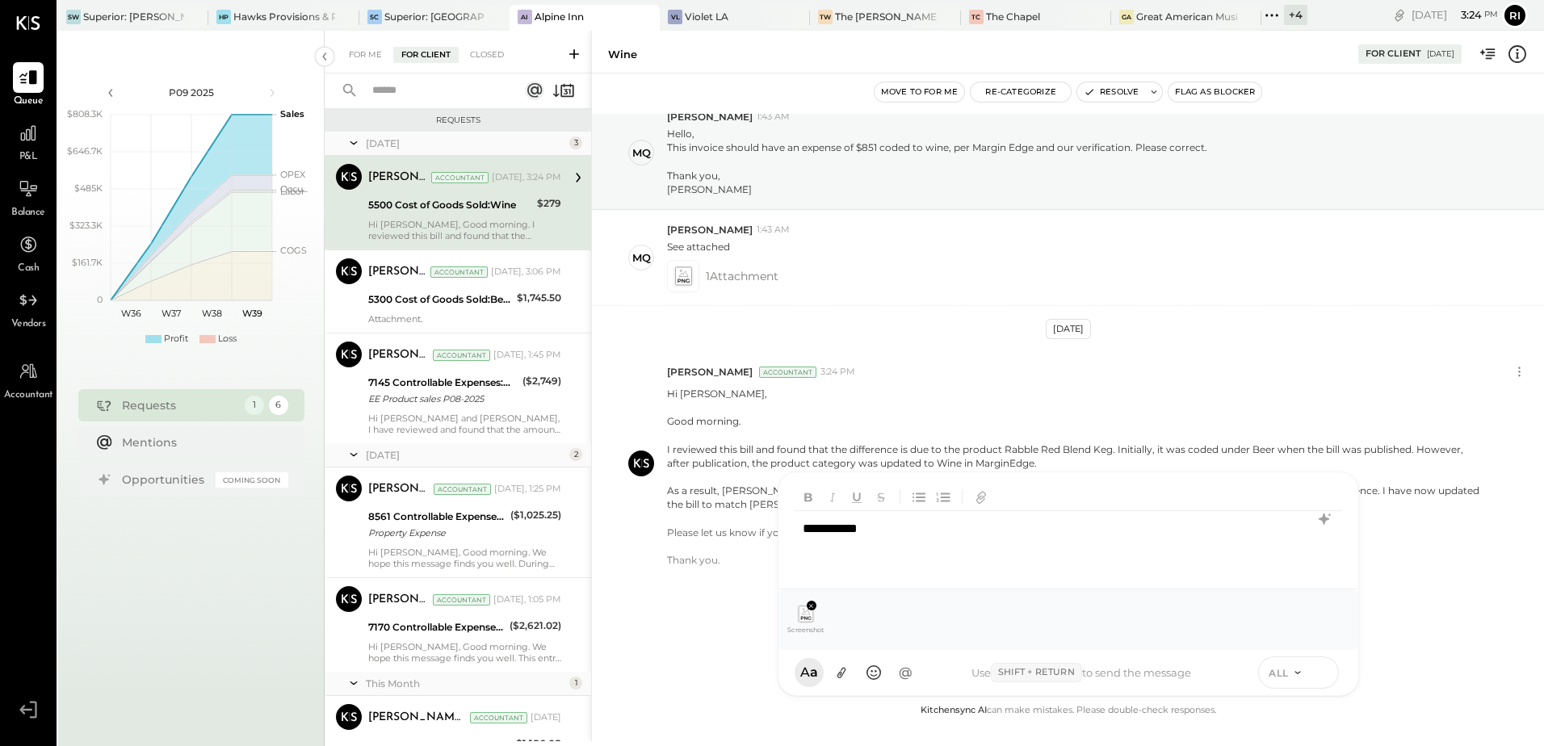
click at [1332, 667] on button at bounding box center [1322, 672] width 24 height 24
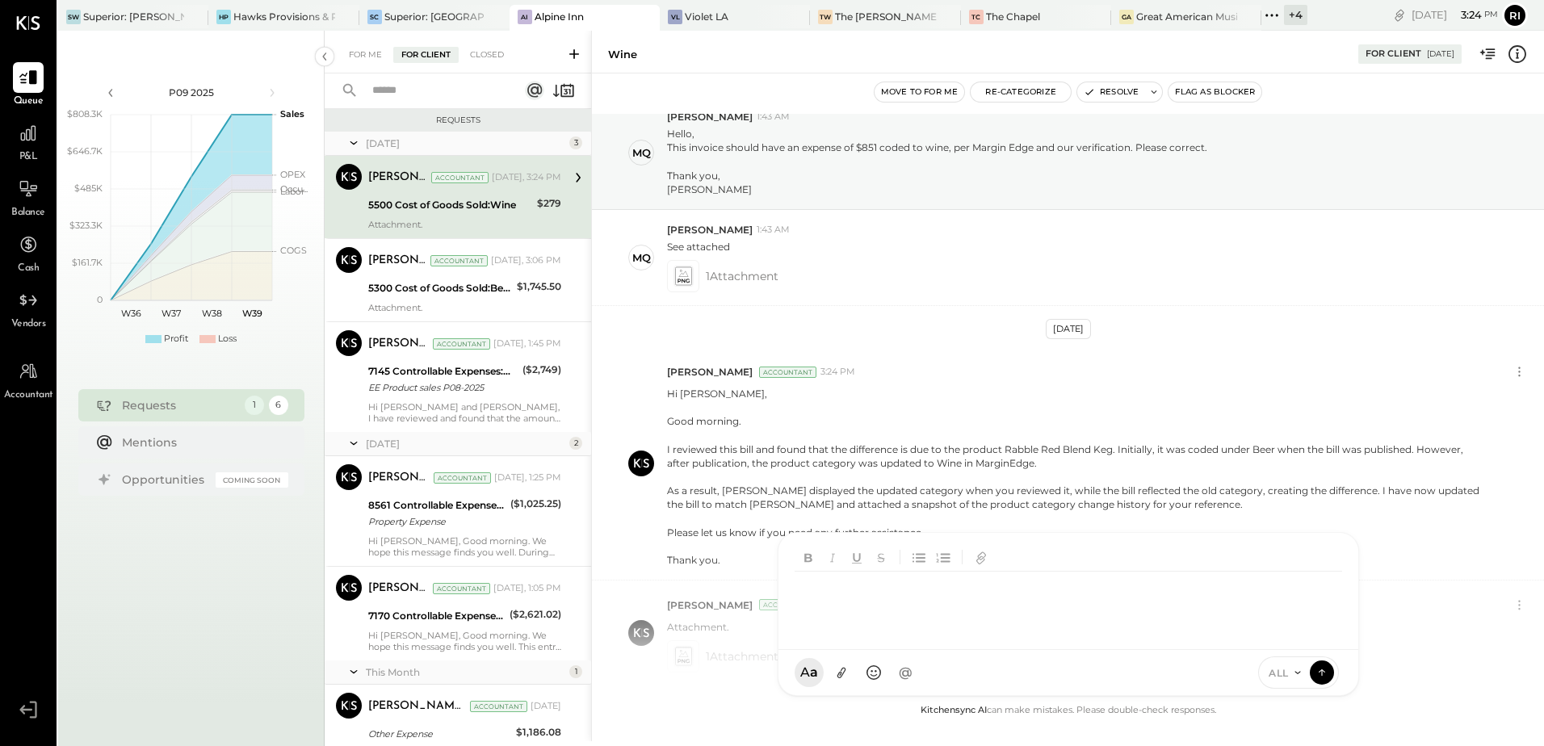
scroll to position [165, 0]
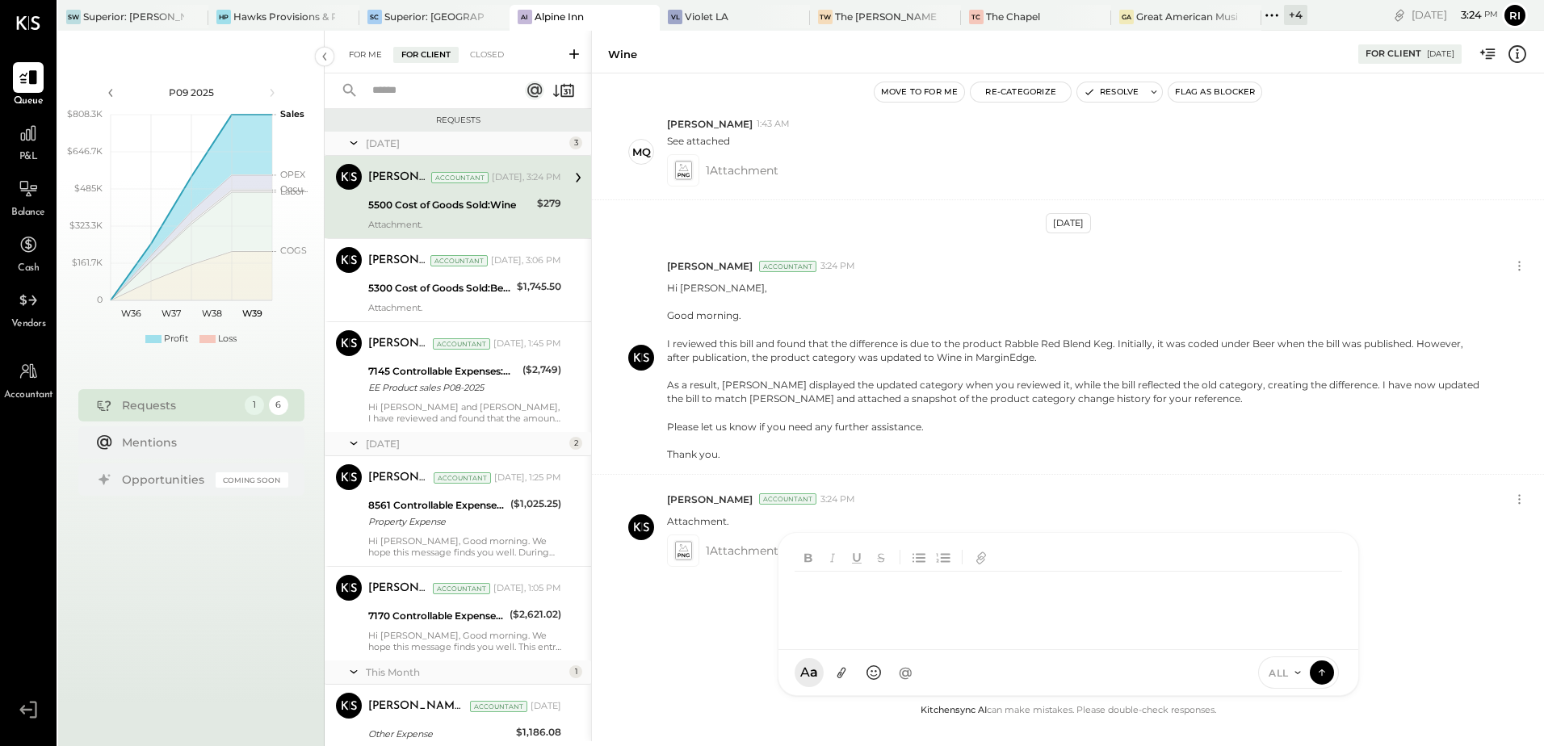
click at [359, 59] on div "For Me" at bounding box center [365, 55] width 49 height 16
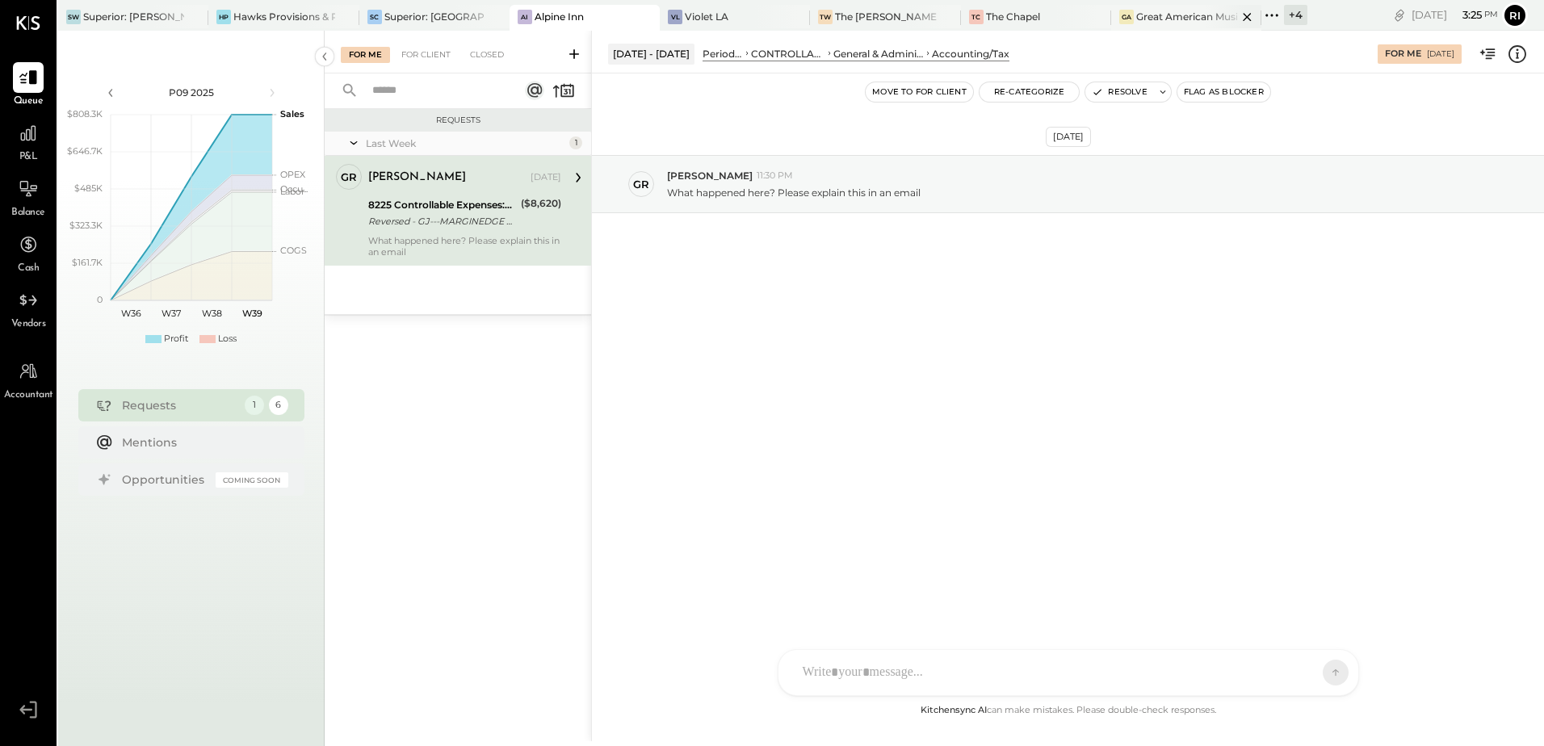
click at [1182, 27] on div "GA Great American Music Hall" at bounding box center [1186, 18] width 150 height 26
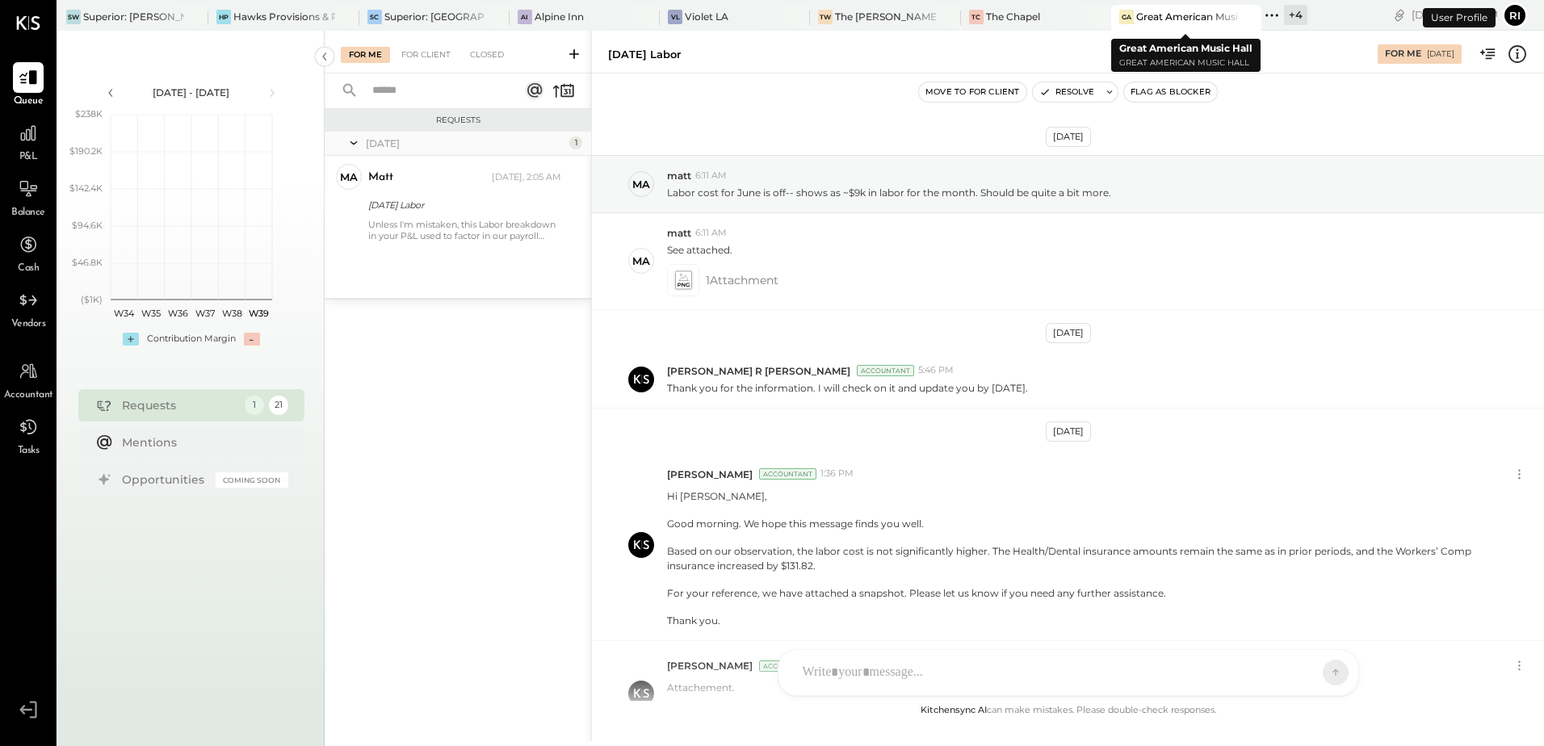
scroll to position [238, 0]
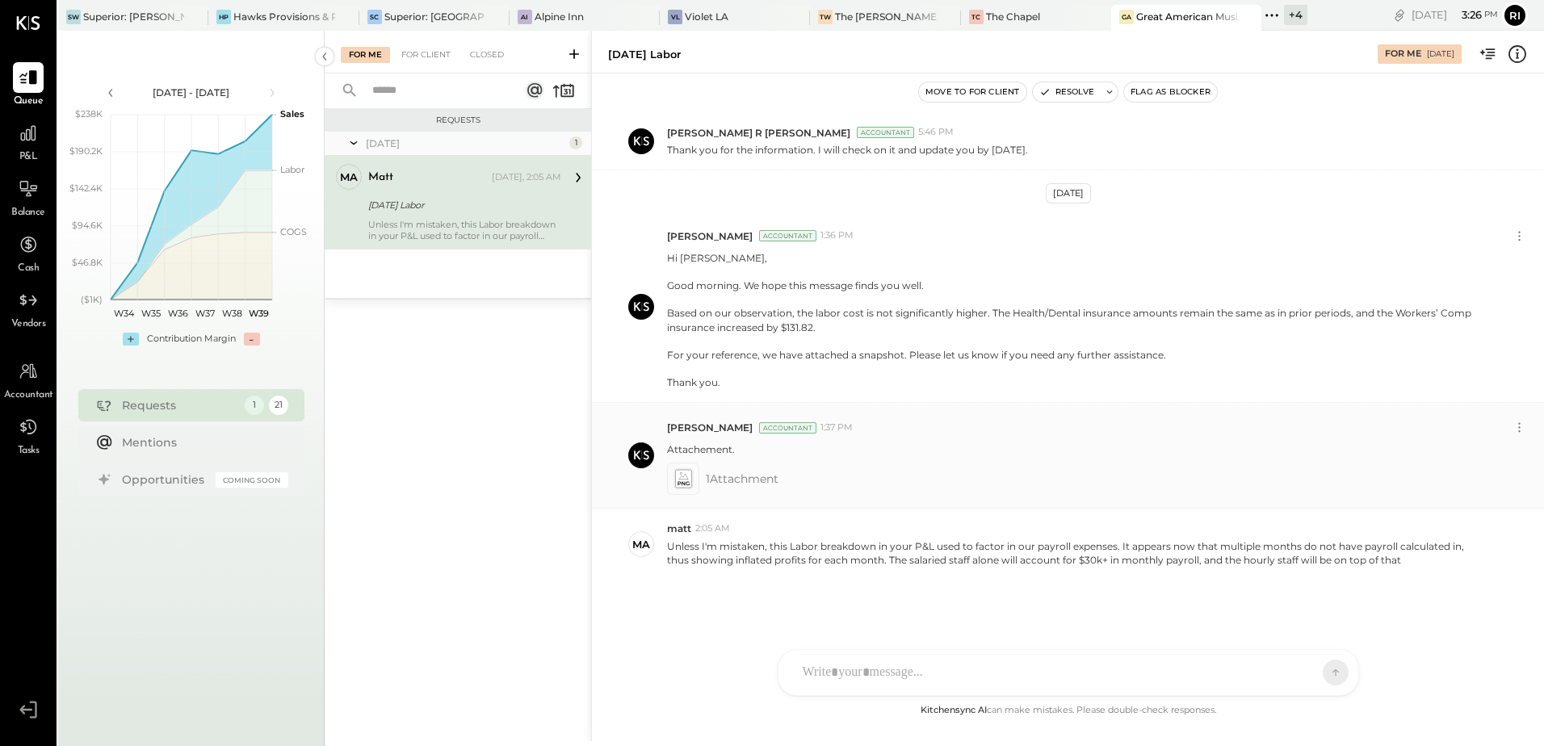
click at [686, 482] on icon at bounding box center [682, 479] width 17 height 19
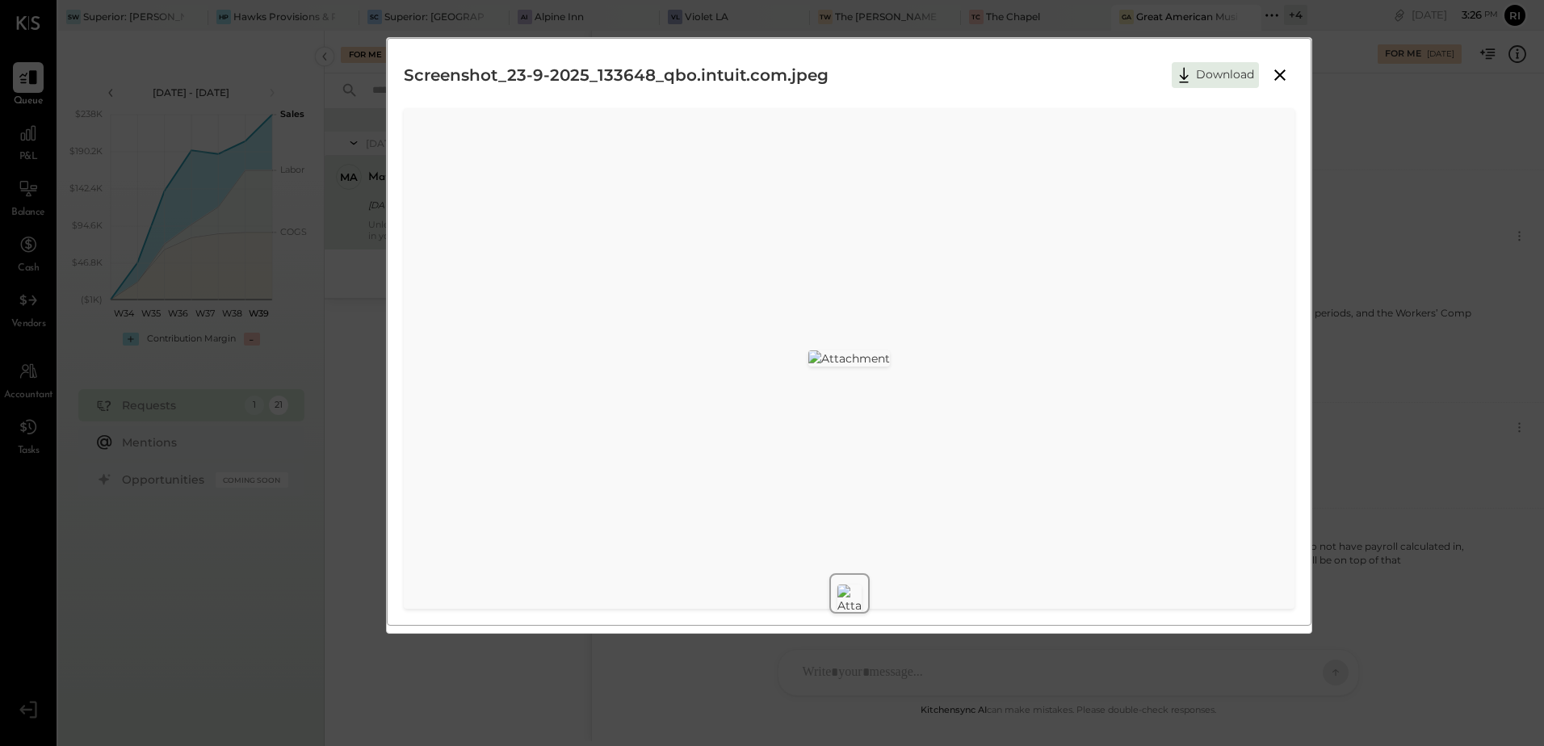
click at [1388, 427] on div "Screenshot_23-9-2025_133648_qbo.intuit.com.jpeg Download" at bounding box center [772, 373] width 1544 height 746
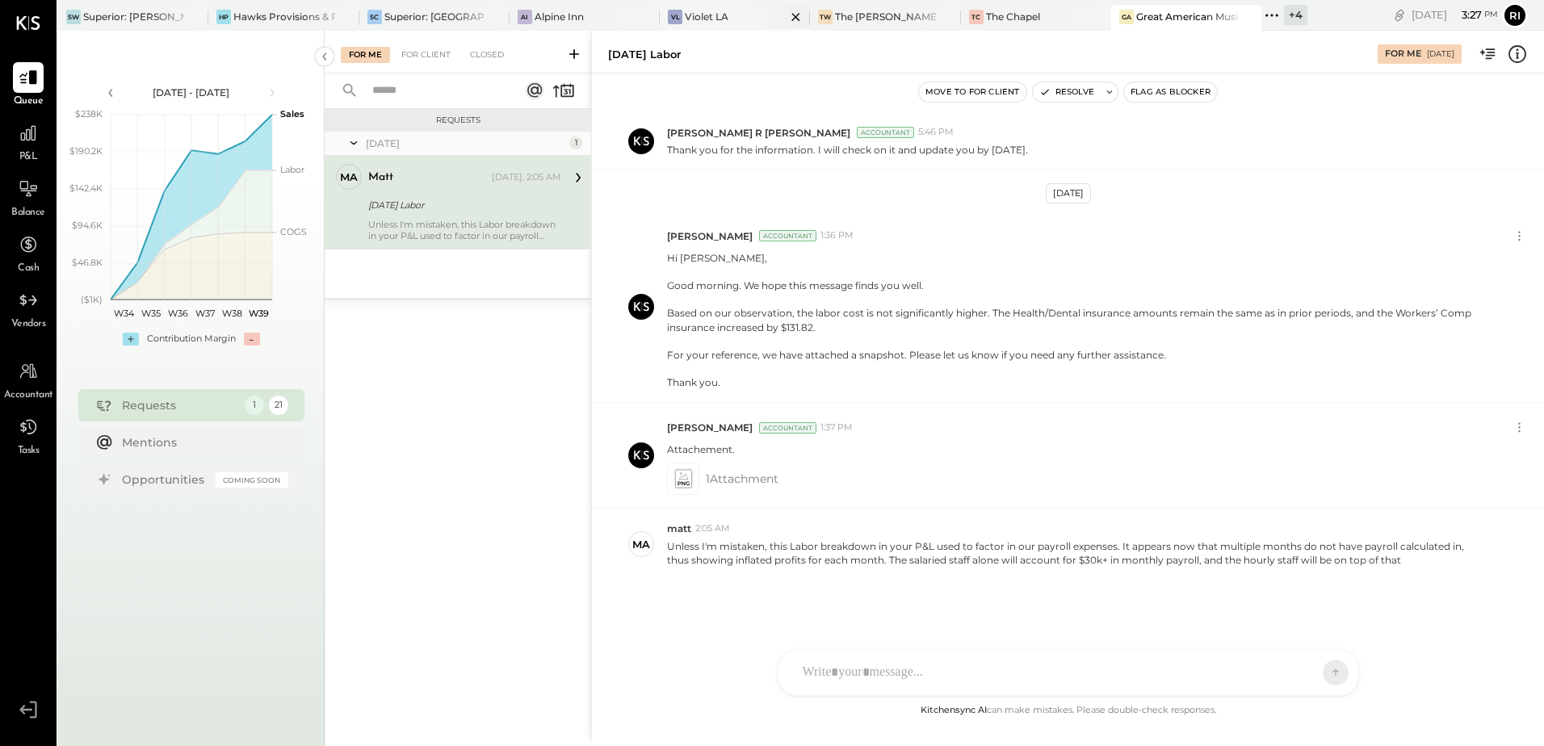
click at [692, 16] on div "Violet LA" at bounding box center [707, 17] width 44 height 14
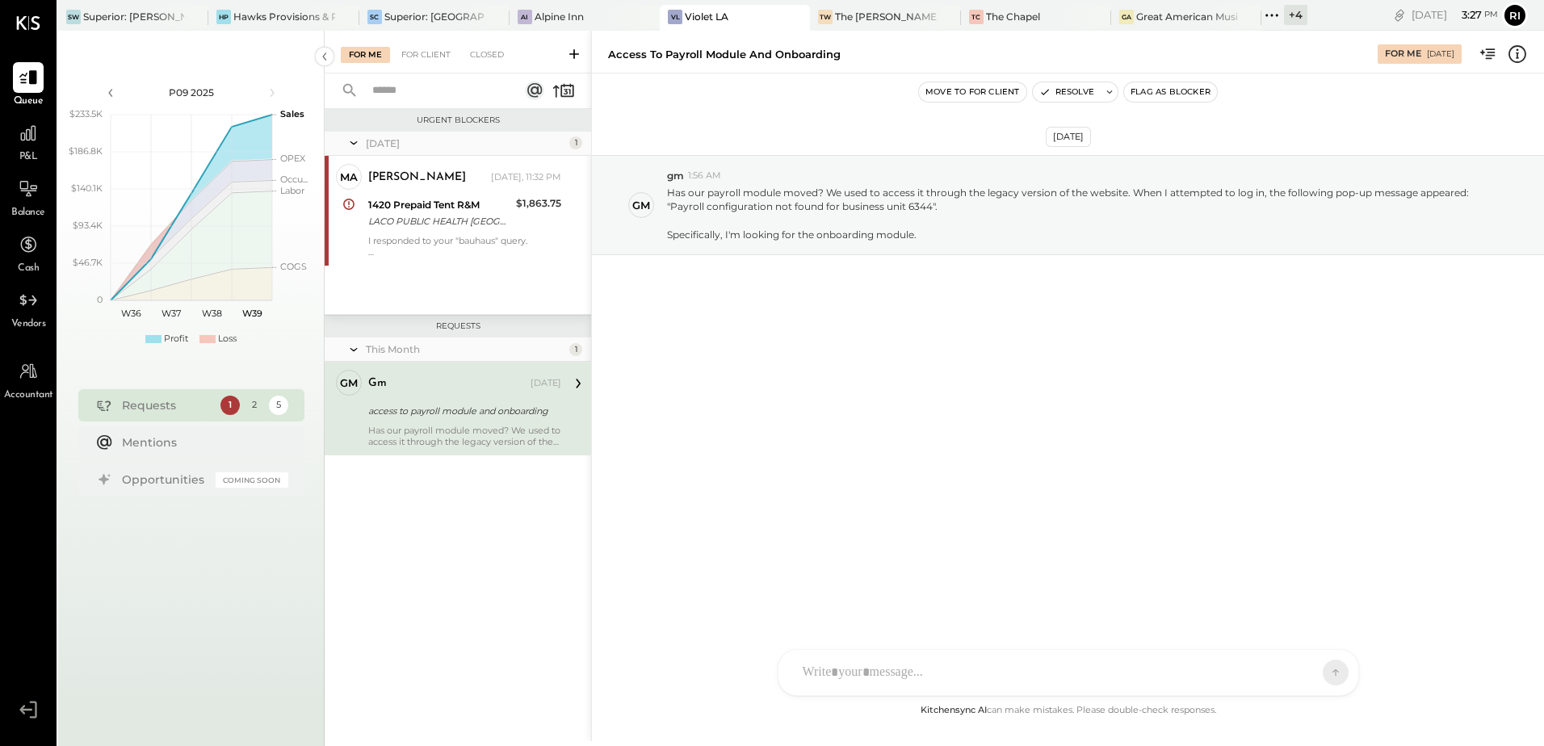
click at [430, 426] on div "Has our payroll module moved? We used to access it through the legacy version o…" at bounding box center [464, 436] width 193 height 23
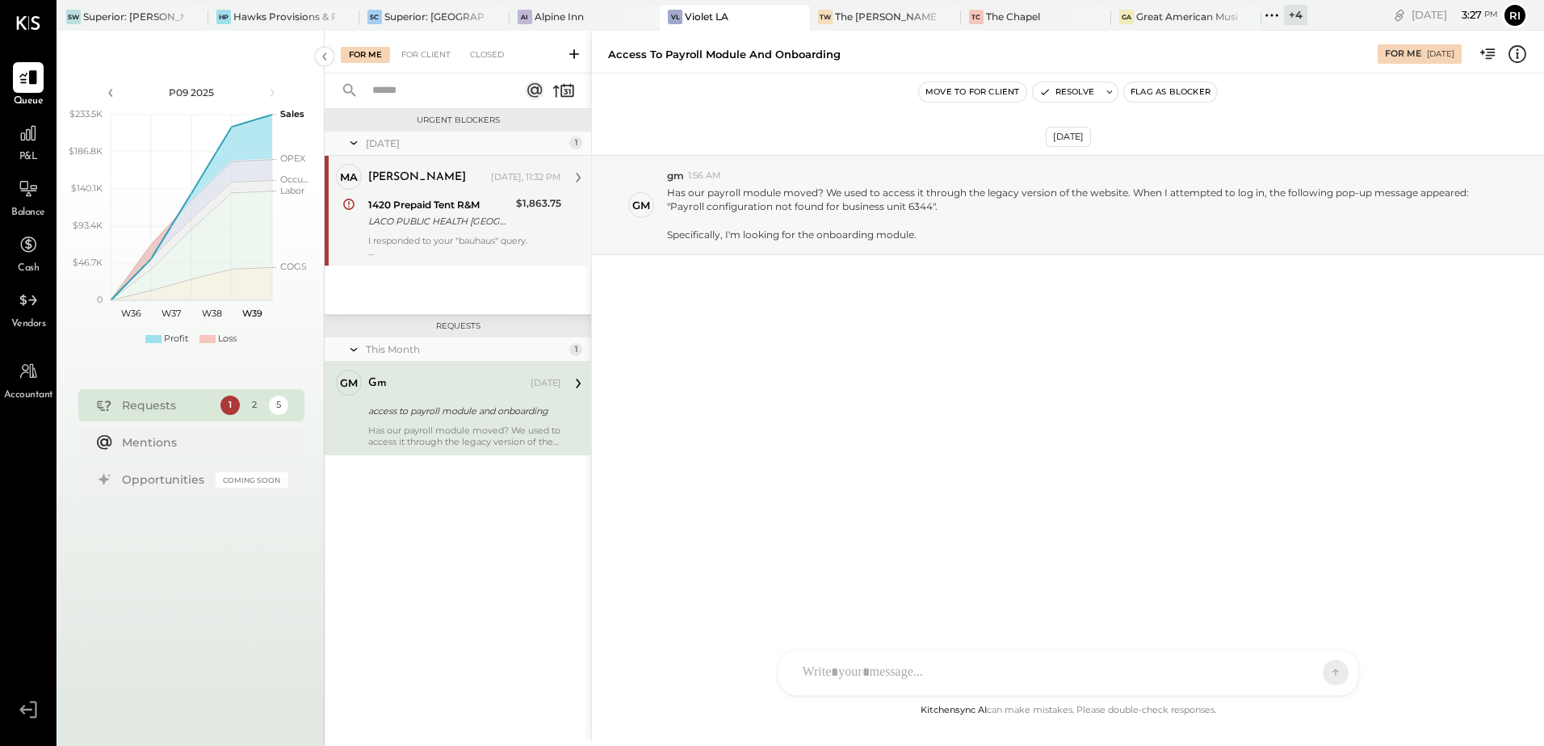
click at [380, 195] on div "1420 Prepaid Tent R&M LACO PUBLIC HEALTH LOS ANGELES CA" at bounding box center [439, 213] width 143 height 36
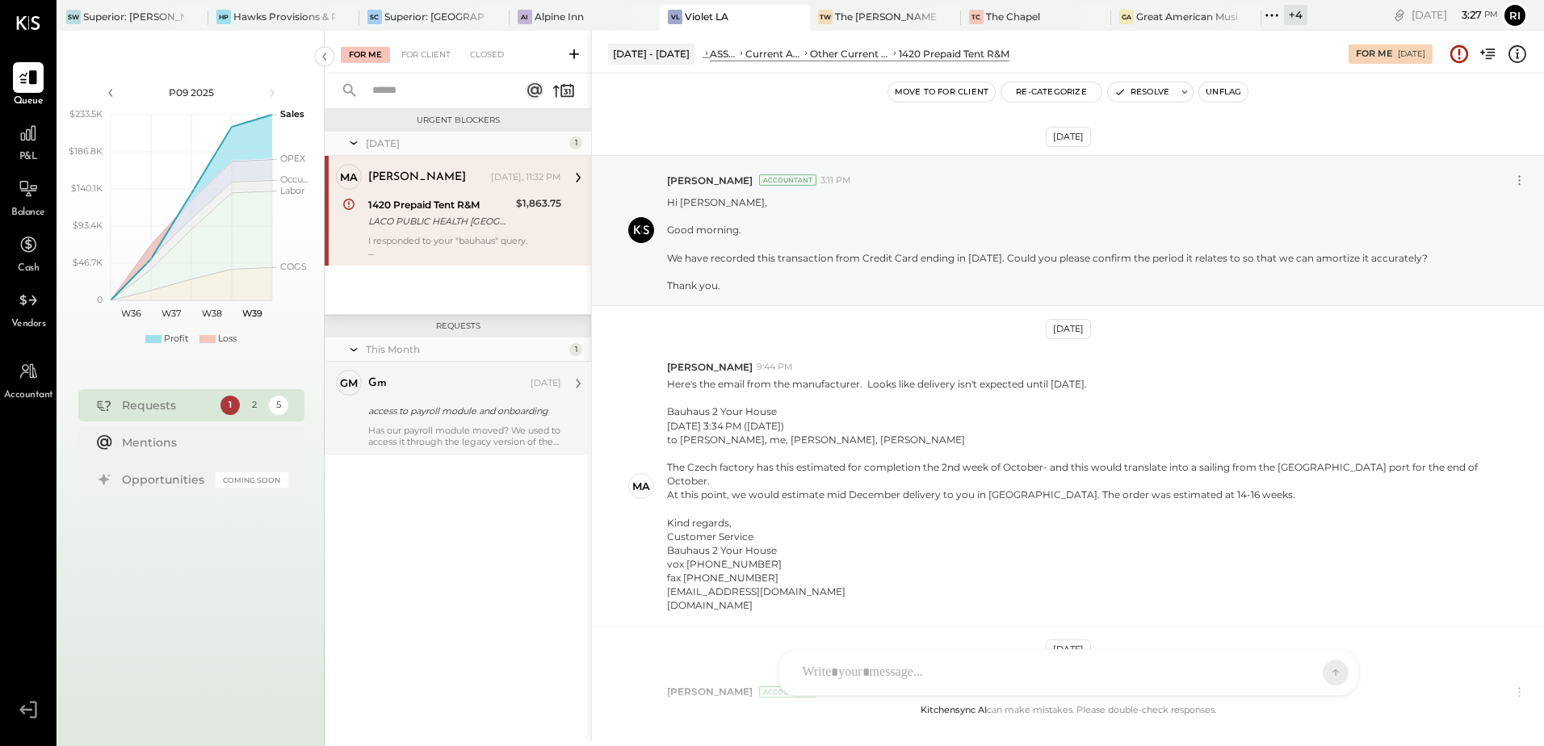
scroll to position [391, 0]
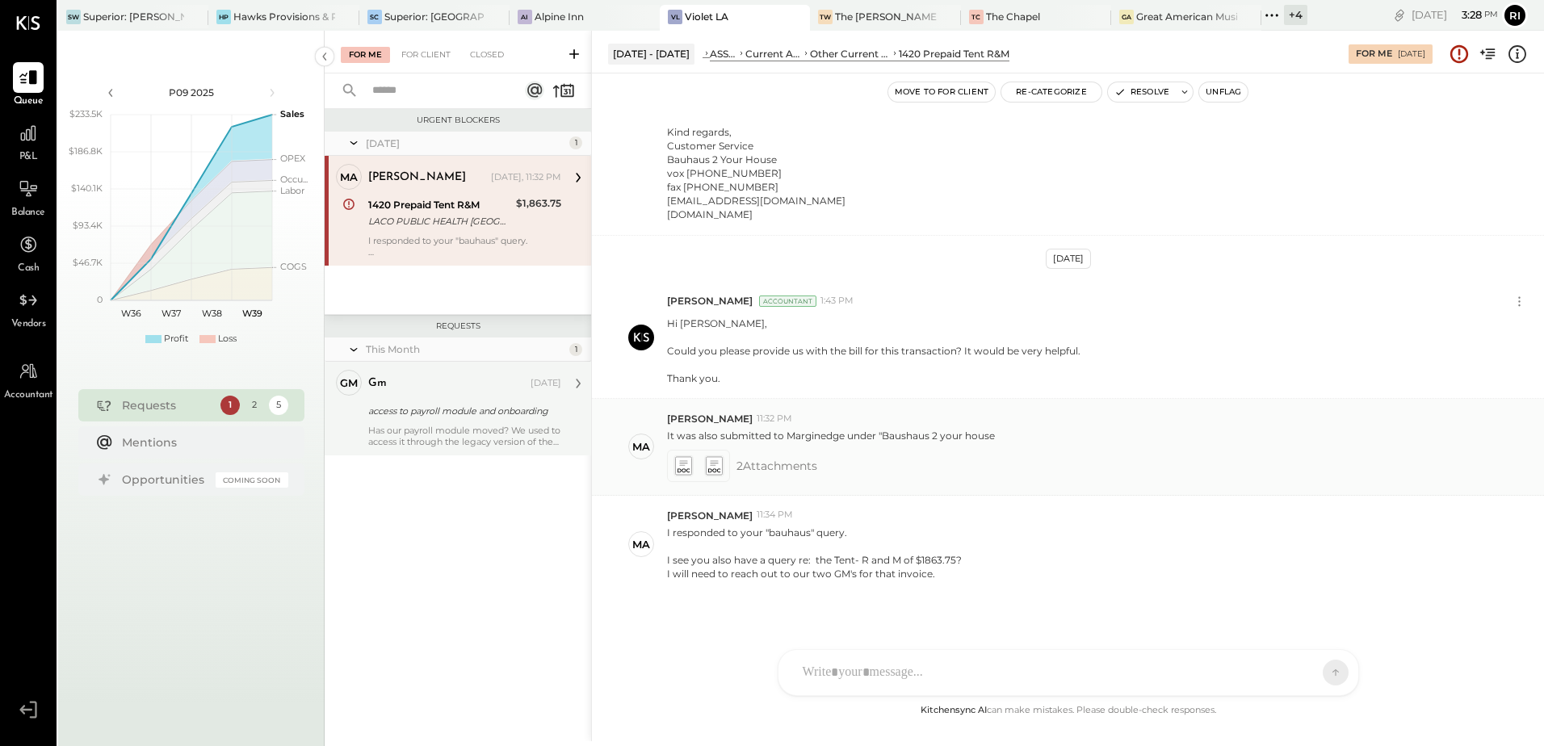
click at [671, 455] on div at bounding box center [683, 466] width 24 height 24
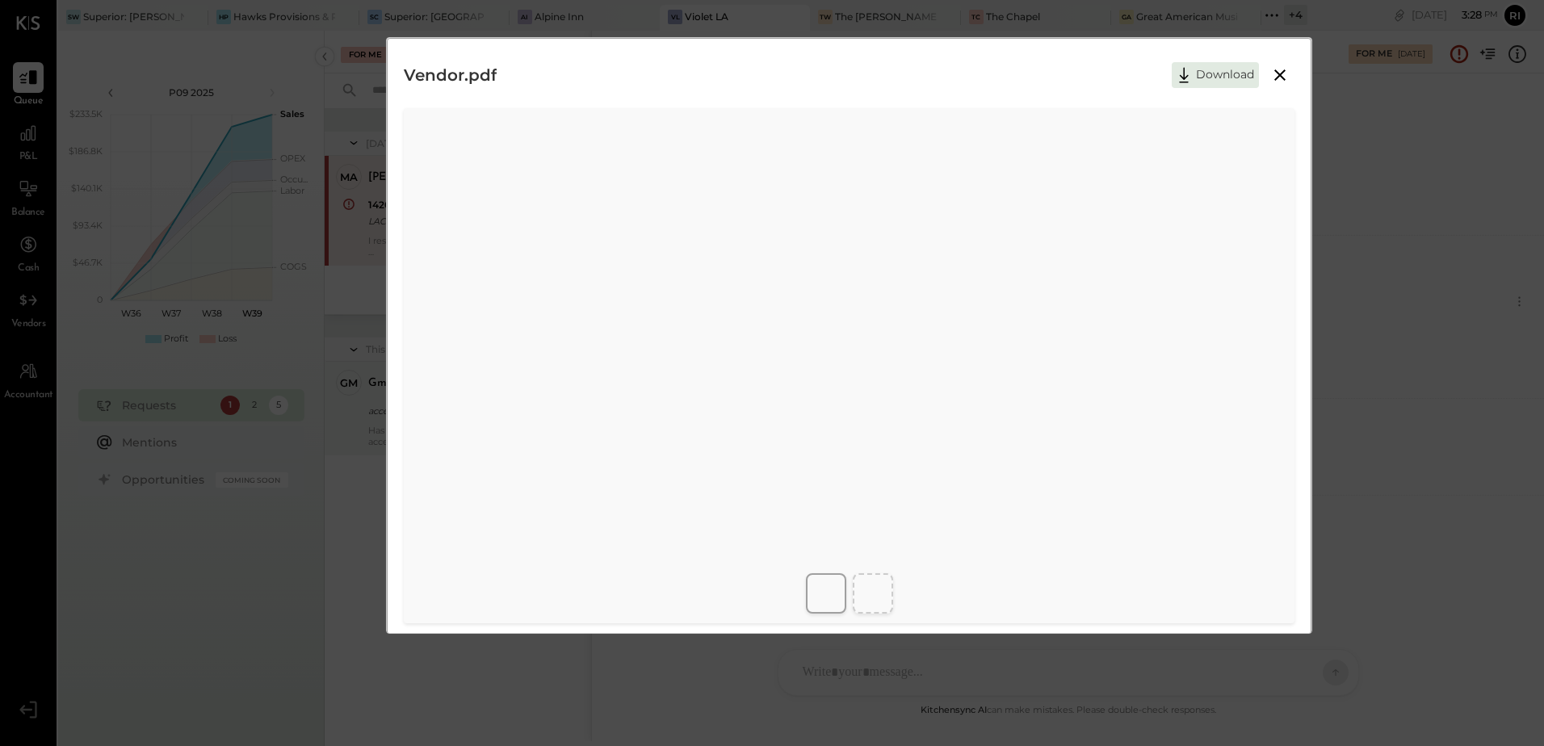
click at [1274, 78] on icon at bounding box center [1279, 74] width 19 height 19
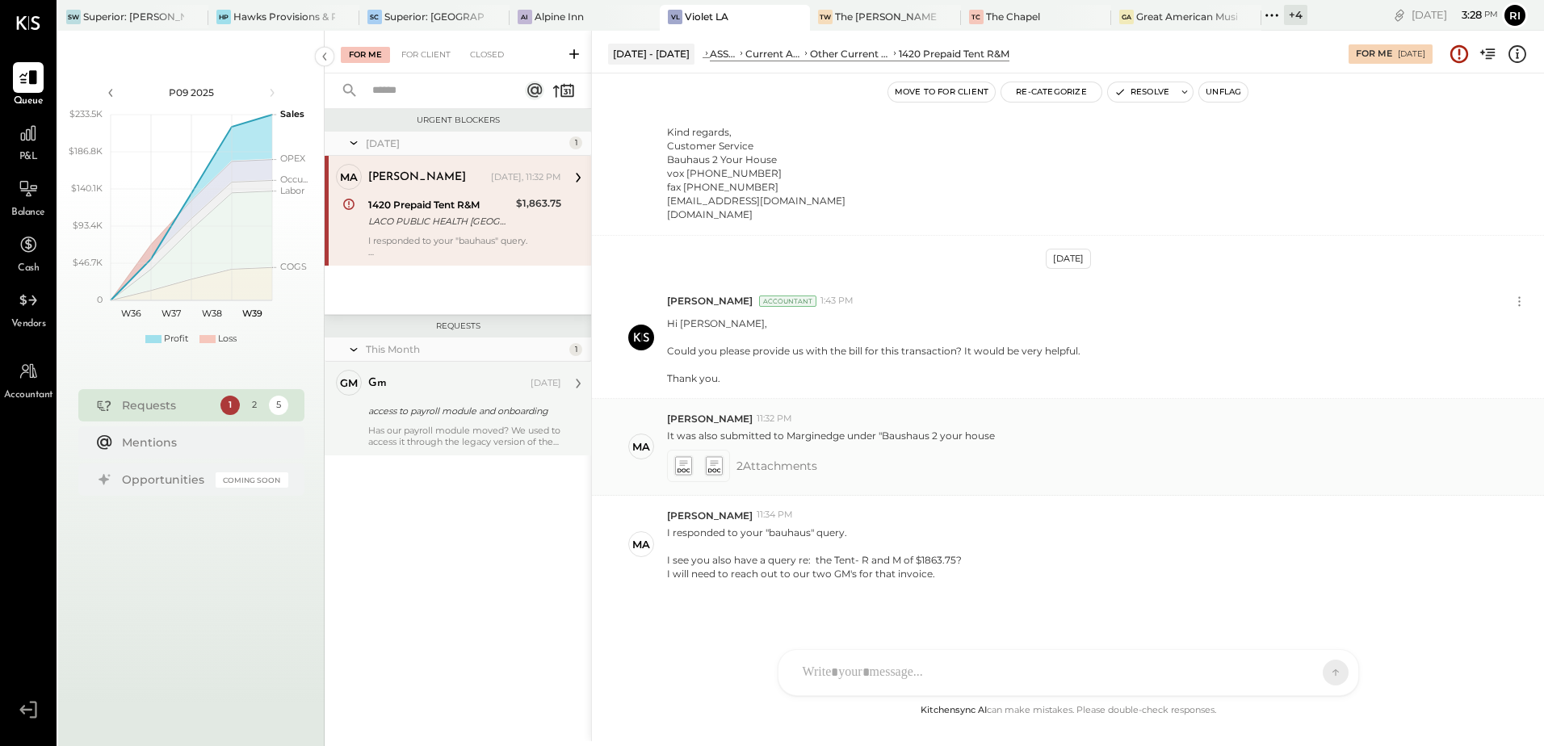
click at [709, 456] on icon at bounding box center [713, 465] width 17 height 19
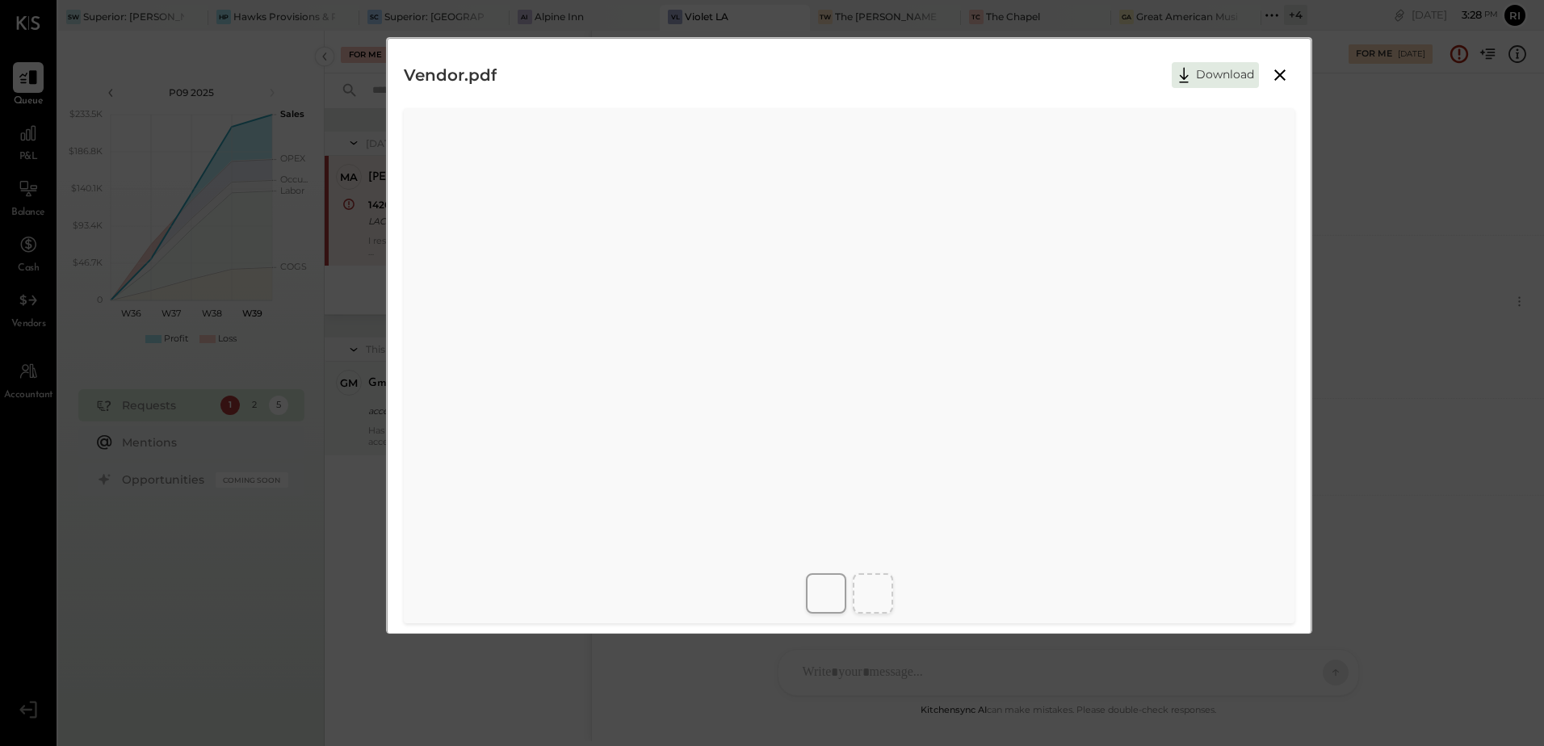
click at [1280, 74] on icon at bounding box center [1279, 74] width 11 height 11
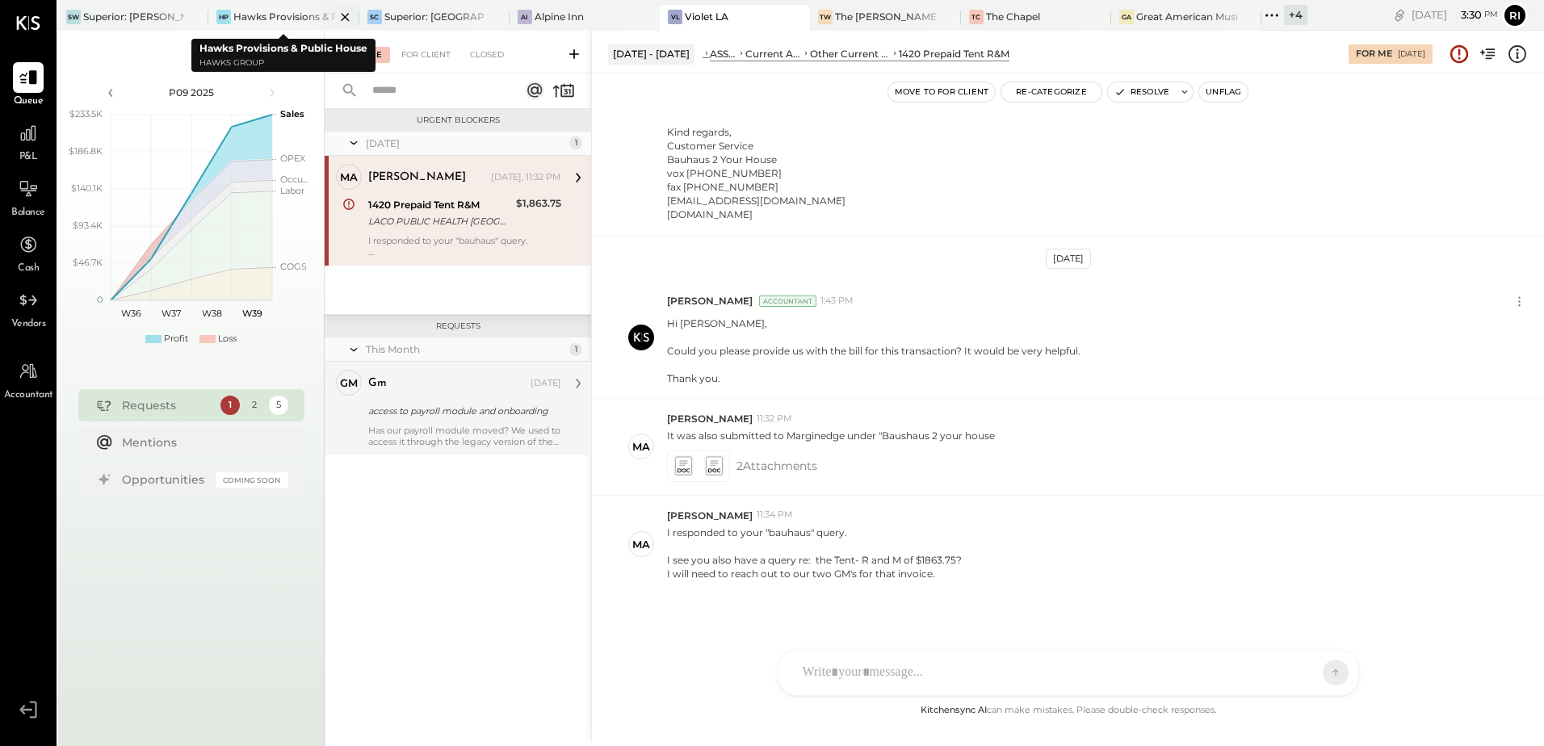
click at [278, 19] on div "Hawks Provisions & Public House" at bounding box center [283, 17] width 101 height 14
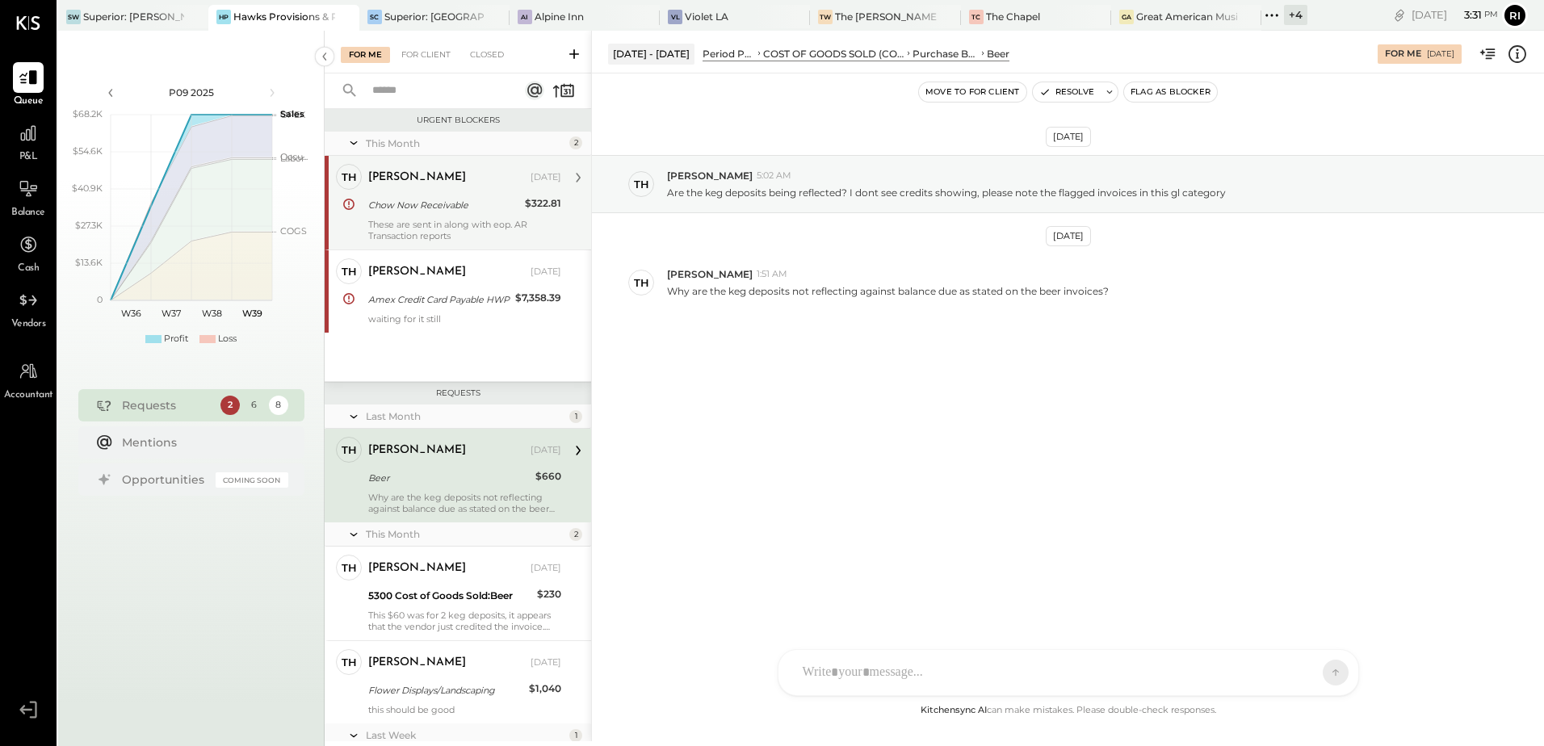
click at [488, 241] on div "Th Thomas Employee Thomas Sep 13, 2025 Chow Now Receivable $322.81 These are se…" at bounding box center [458, 203] width 267 height 94
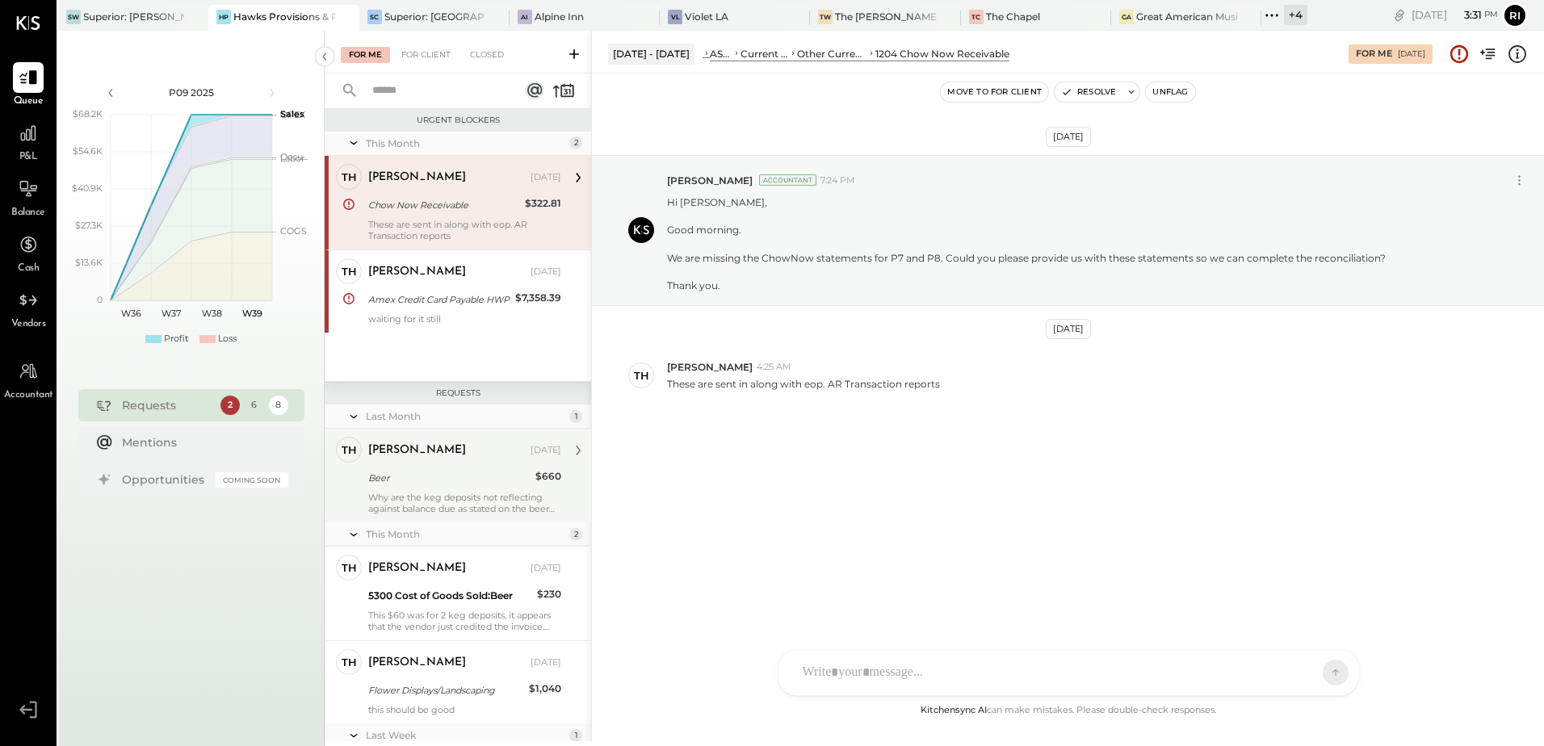
click at [446, 495] on div "Why are the keg deposits not reflecting against balance due as stated on the be…" at bounding box center [464, 503] width 193 height 23
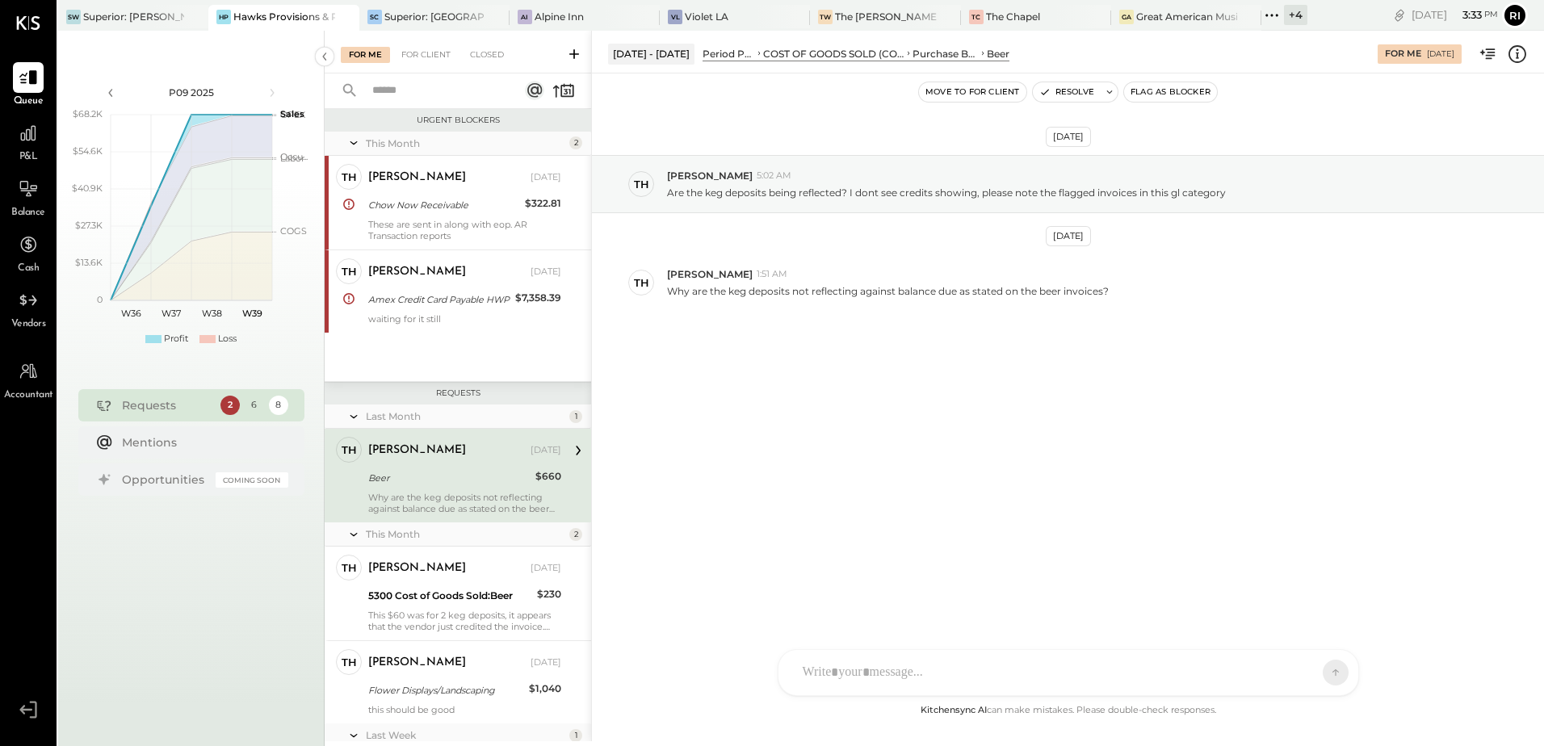
scroll to position [162, 0]
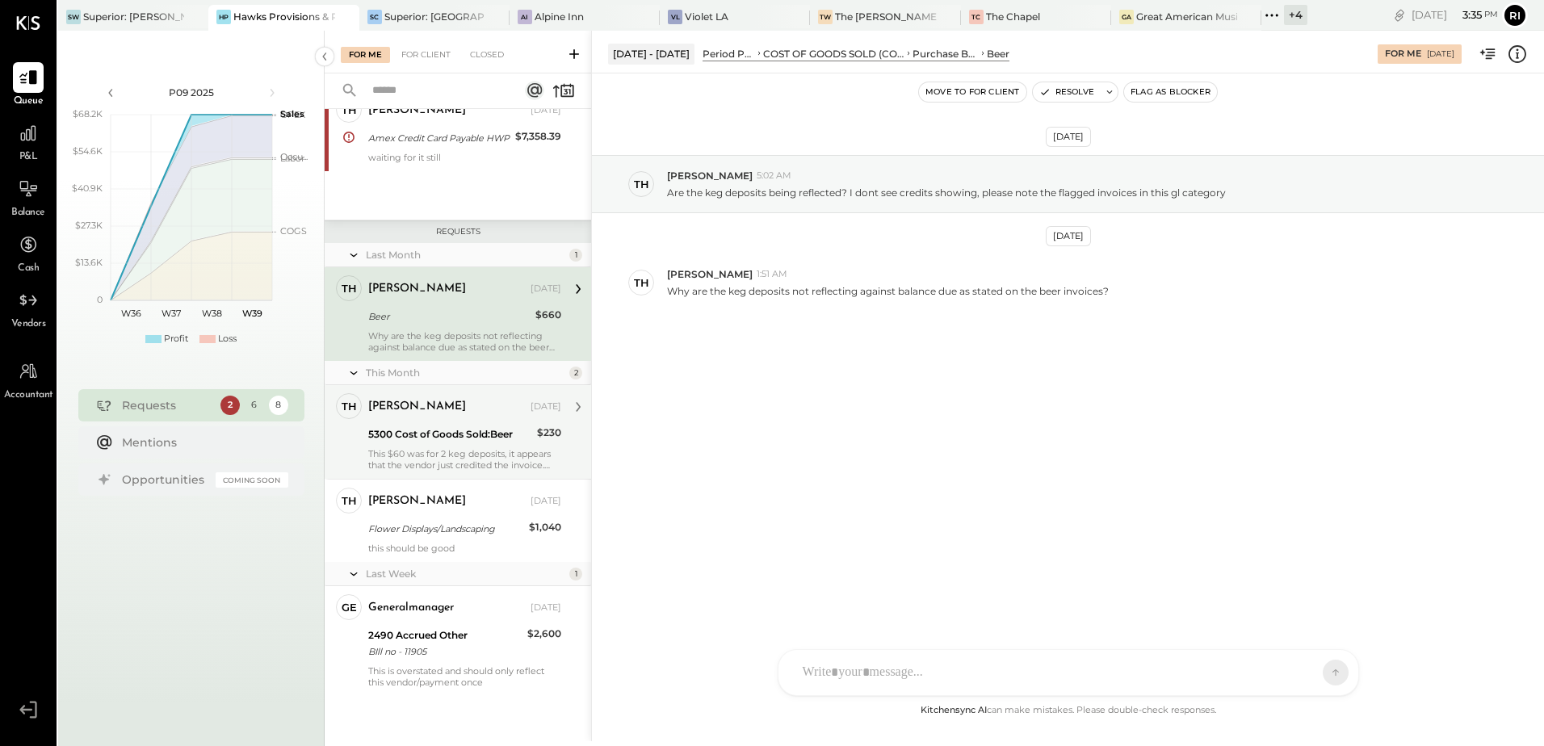
click at [537, 439] on div "$230" at bounding box center [549, 433] width 24 height 16
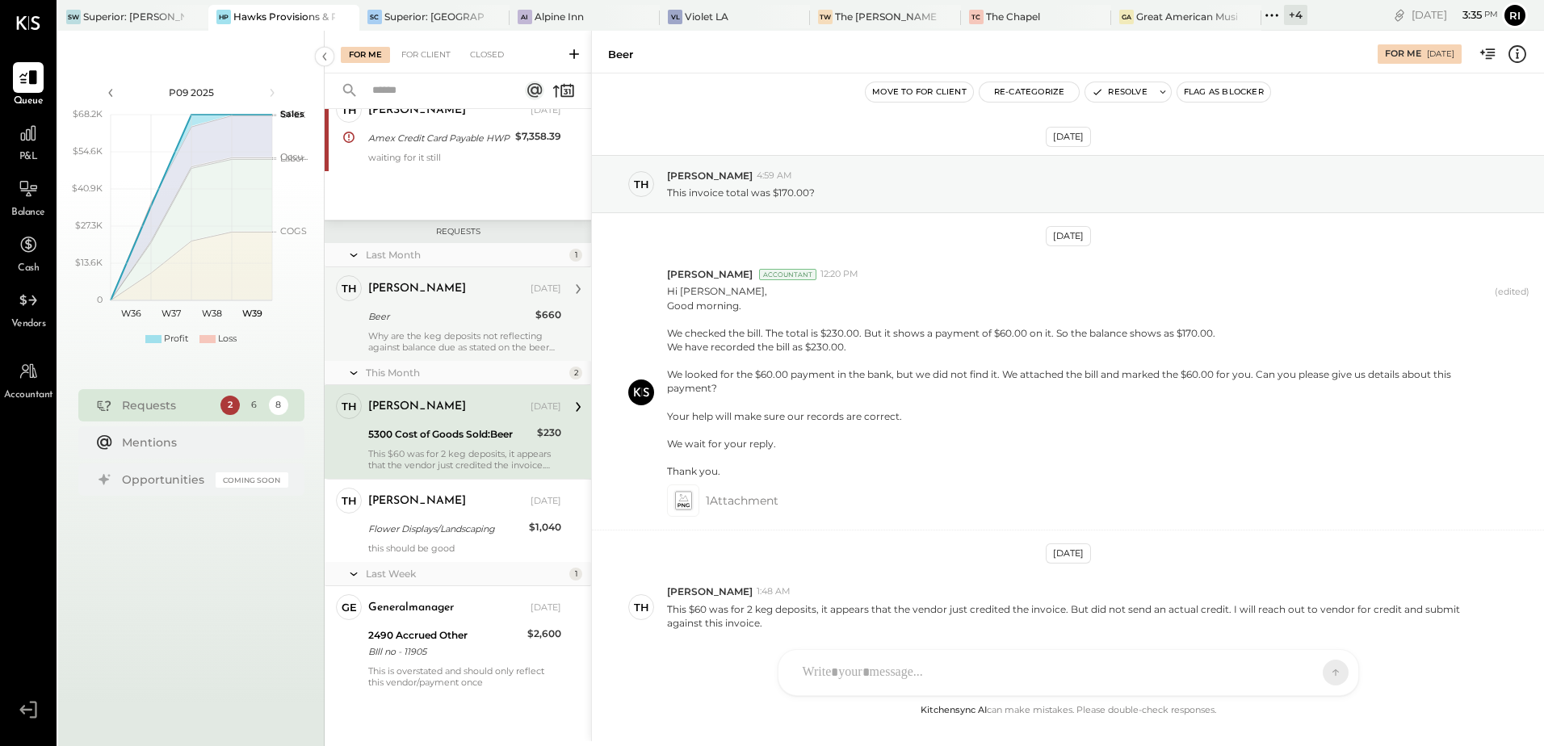
scroll to position [63, 0]
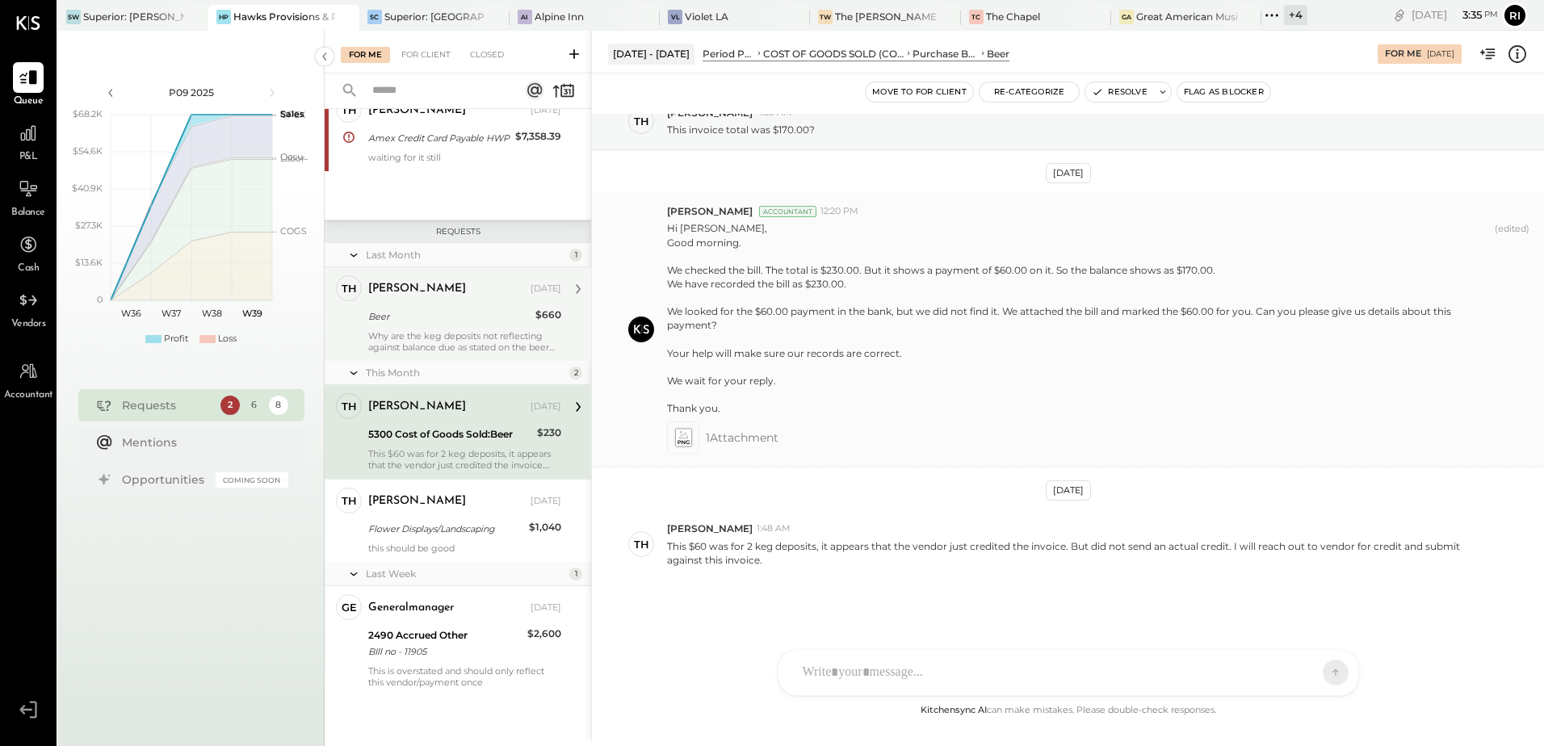
click at [682, 443] on icon at bounding box center [683, 443] width 11 height 4
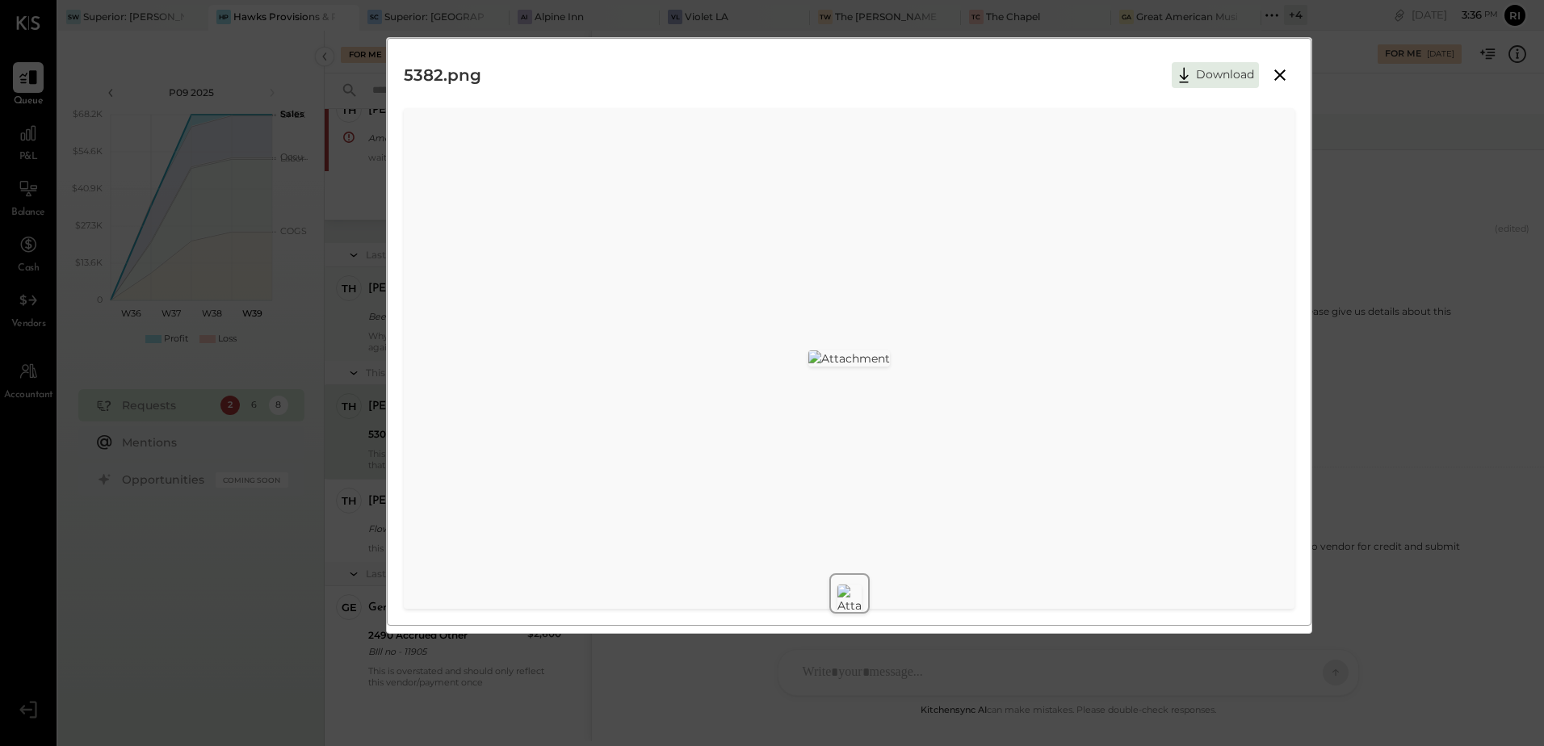
click at [1277, 82] on icon at bounding box center [1279, 74] width 19 height 19
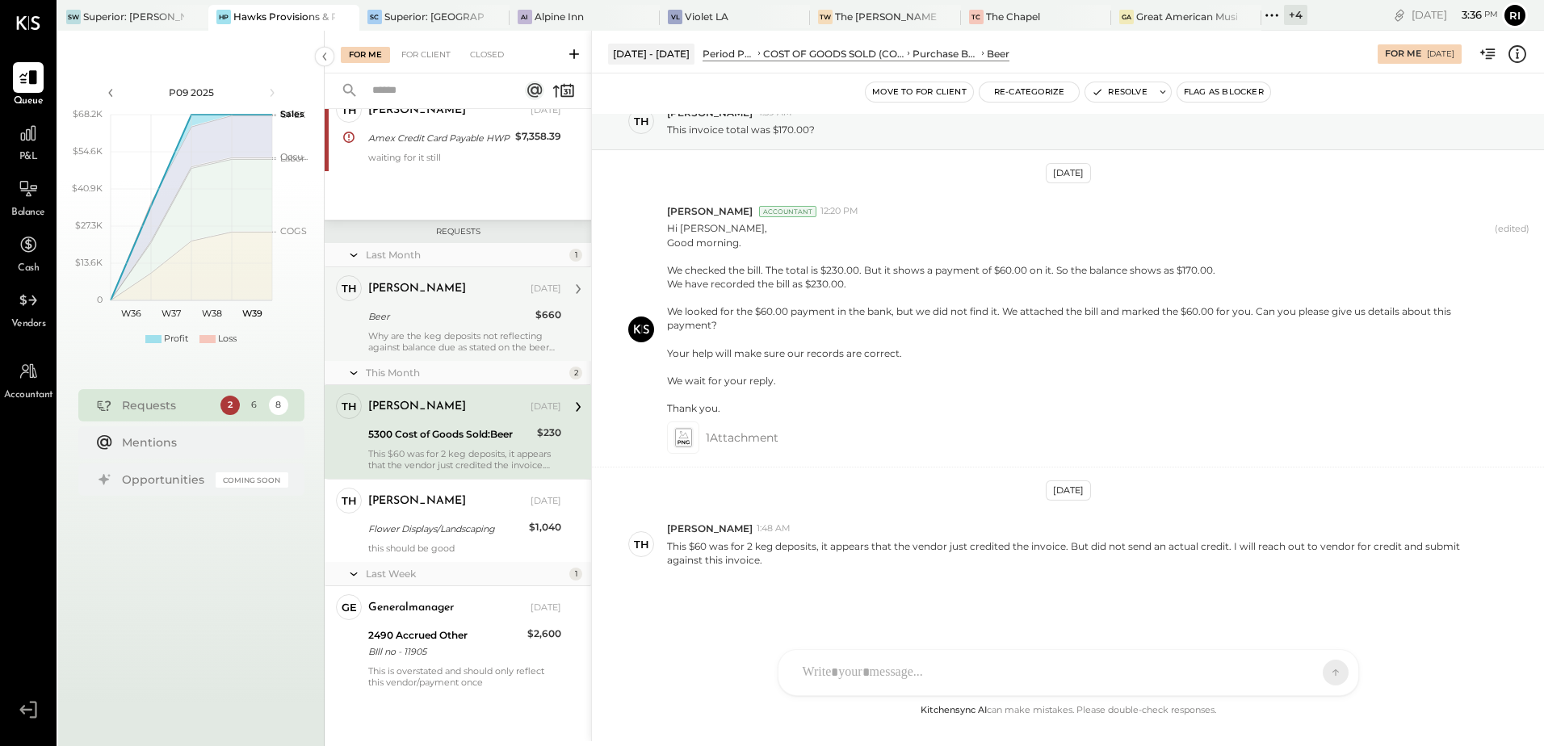
click at [934, 87] on button "Move to for client" at bounding box center [919, 91] width 107 height 19
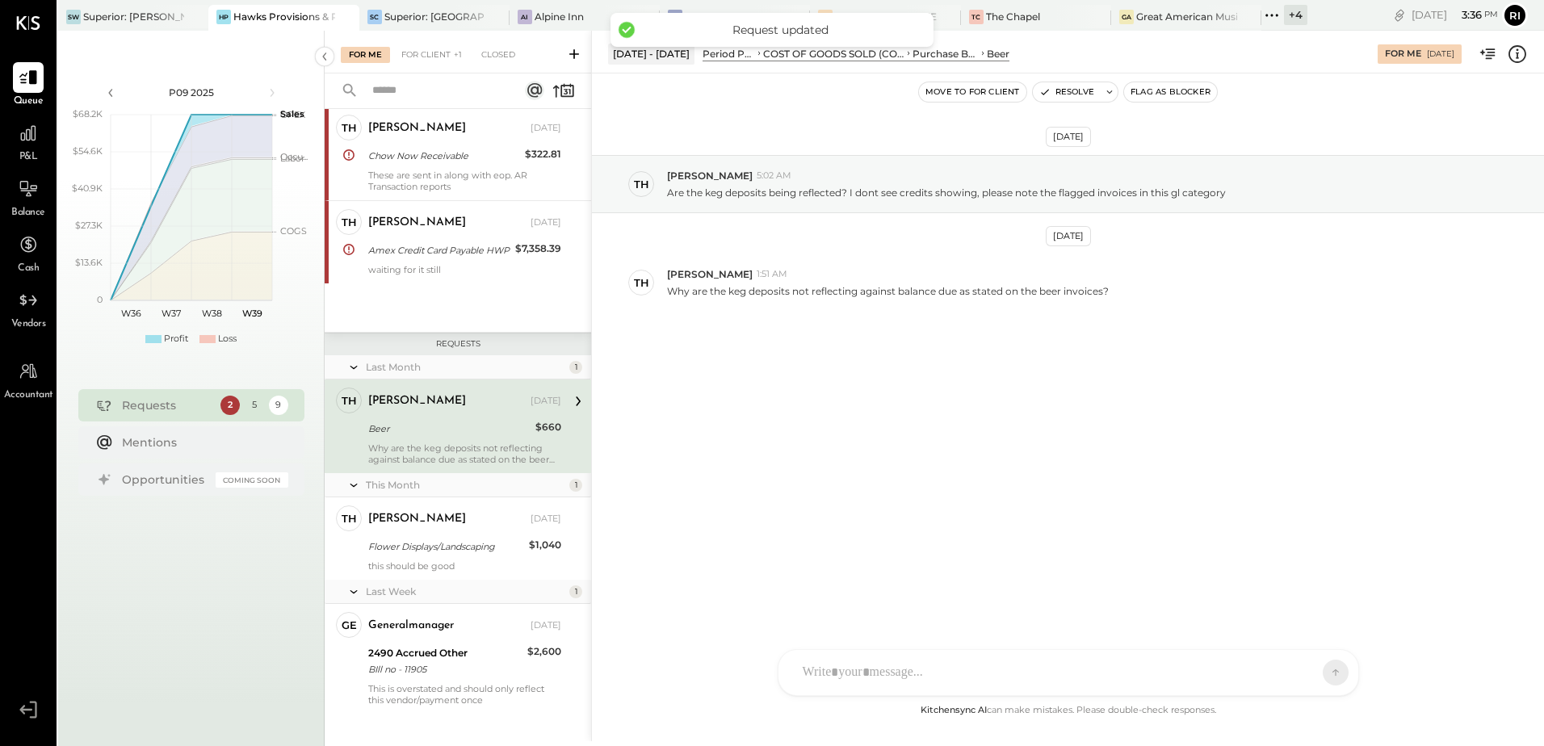
scroll to position [67, 0]
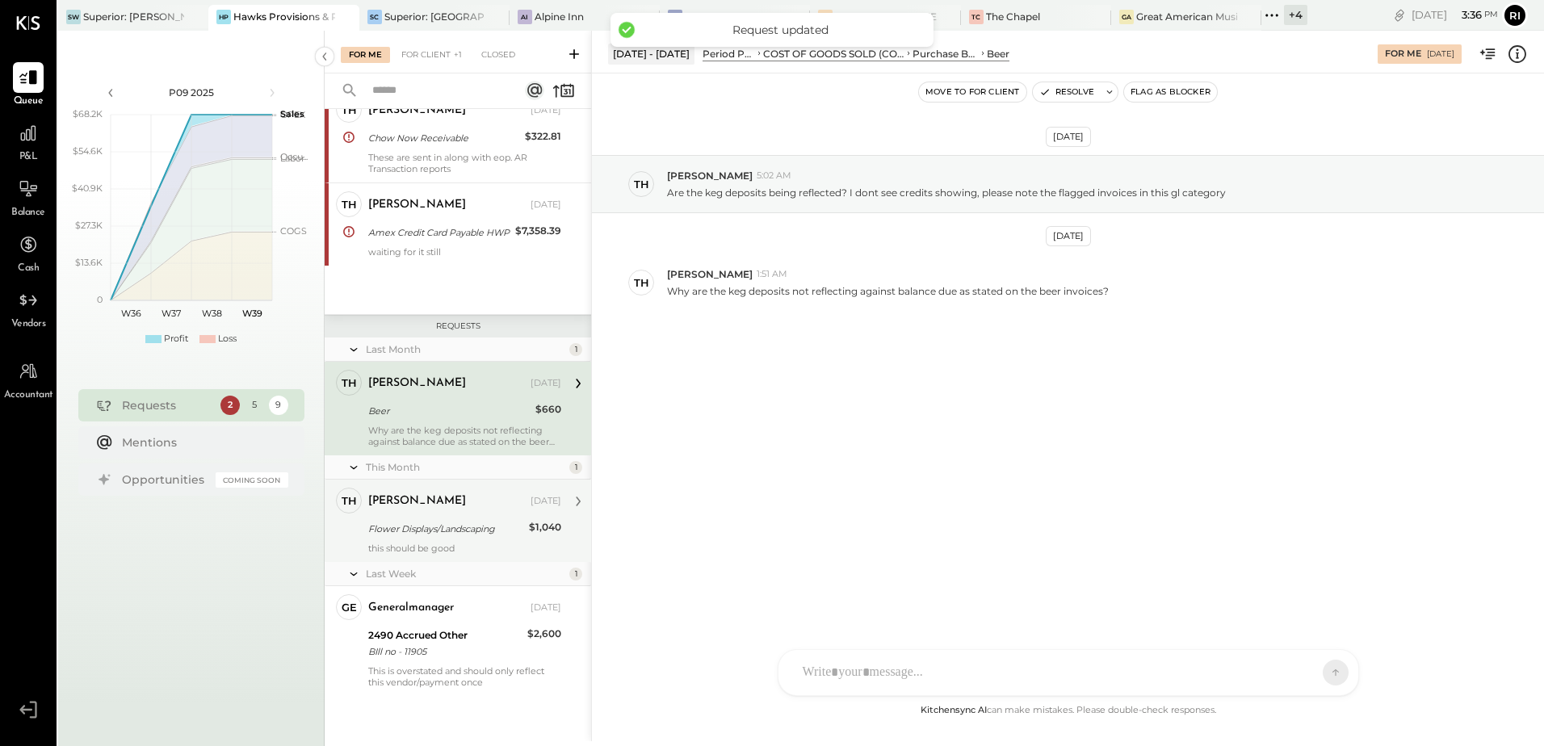
click at [489, 542] on div "Thomas Sep 13, 2025 Flower Displays/Landscaping $1,040 this should be good" at bounding box center [464, 521] width 193 height 66
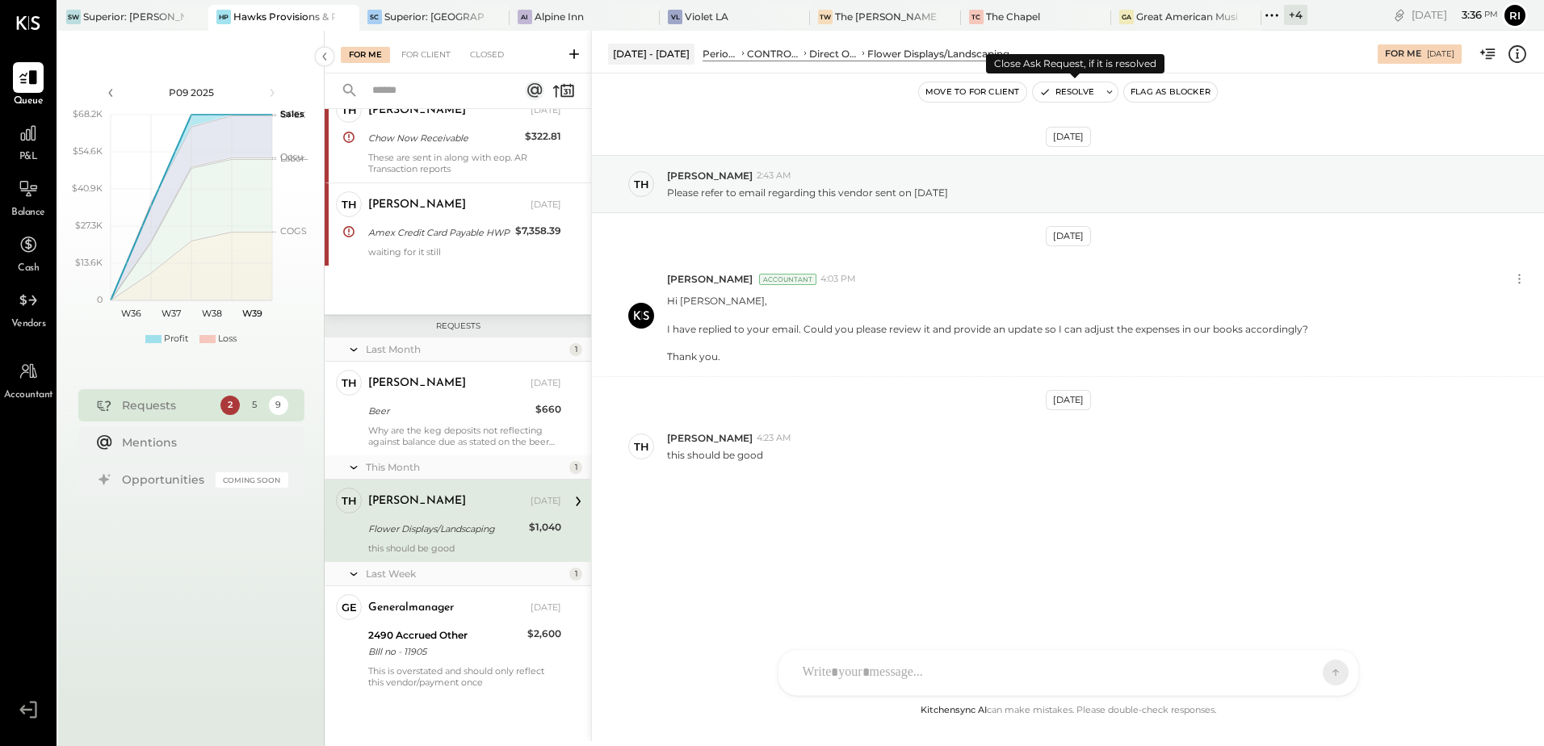
click at [1083, 90] on button "Resolve" at bounding box center [1067, 91] width 68 height 19
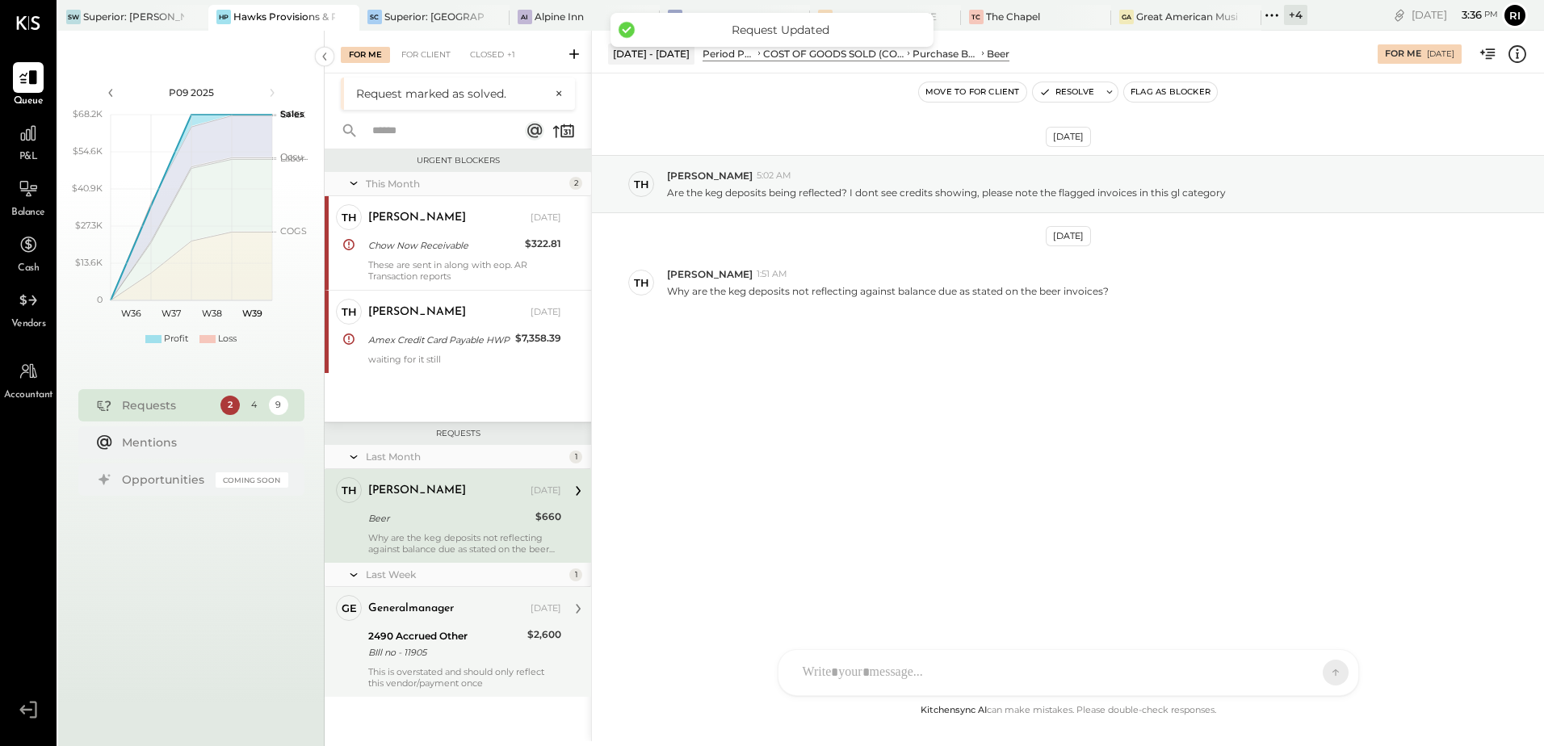
click at [468, 647] on div "BIll no - 11905" at bounding box center [445, 652] width 154 height 16
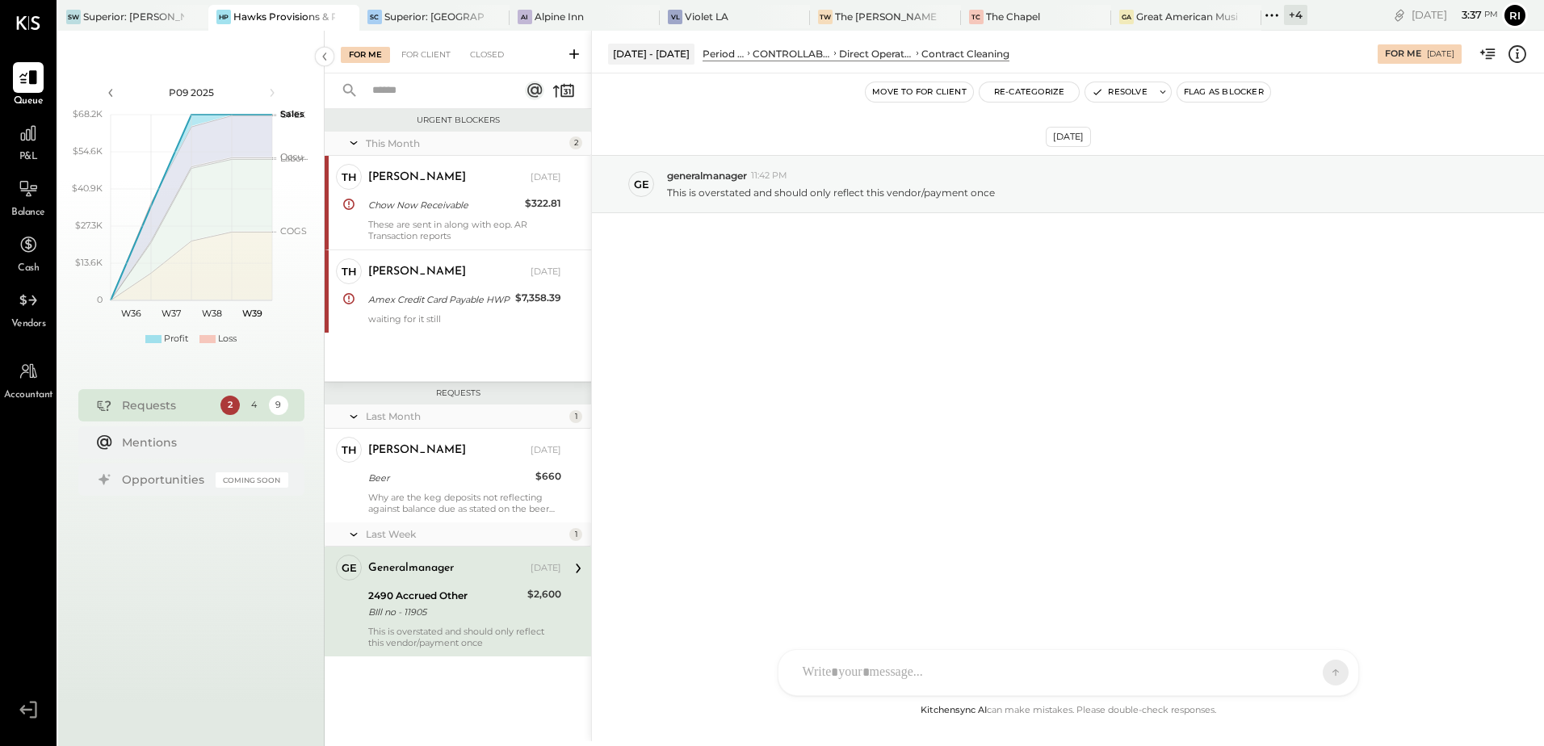
click at [460, 597] on div "2490 Accrued Other" at bounding box center [445, 596] width 154 height 16
click at [886, 678] on div at bounding box center [1054, 673] width 518 height 36
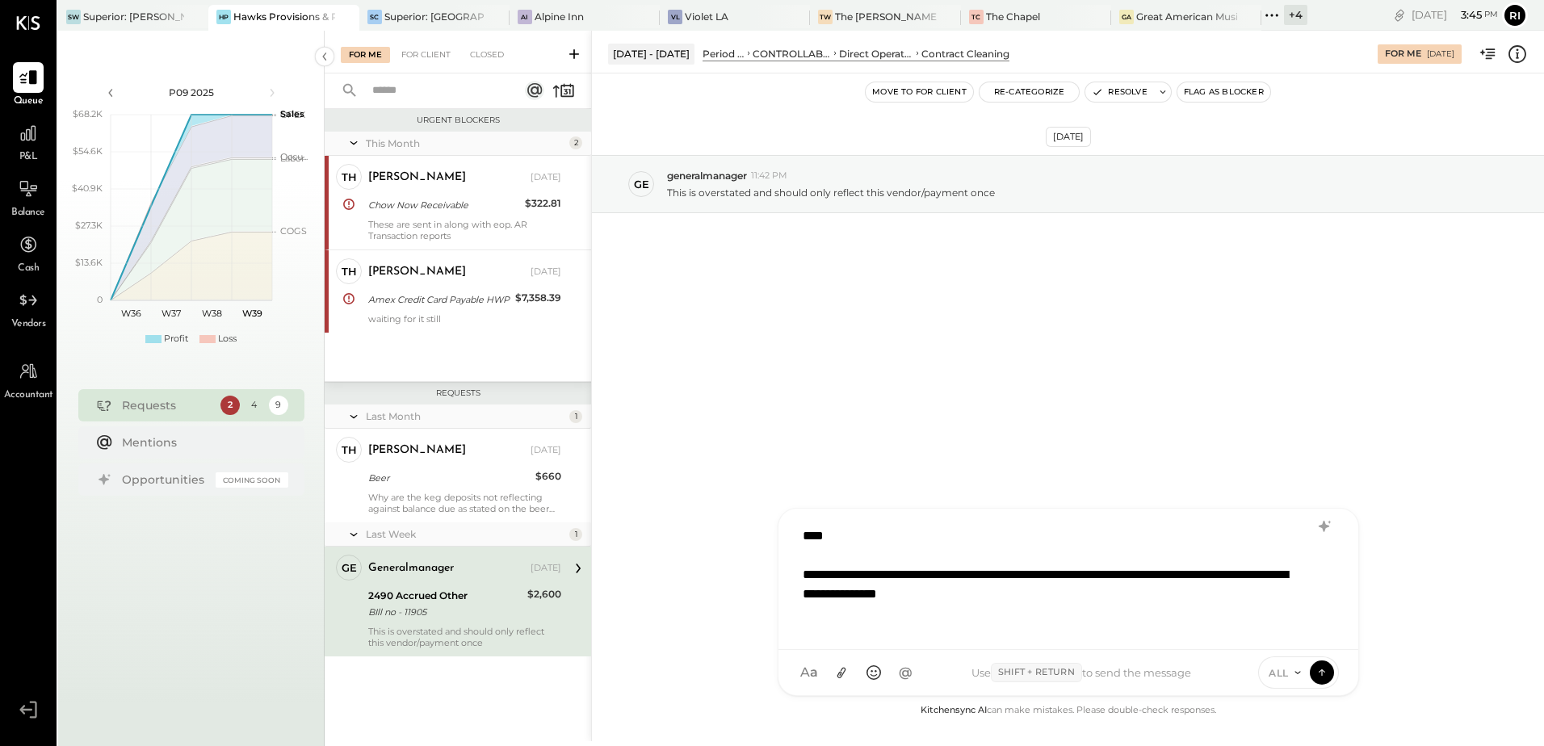
scroll to position [2, 0]
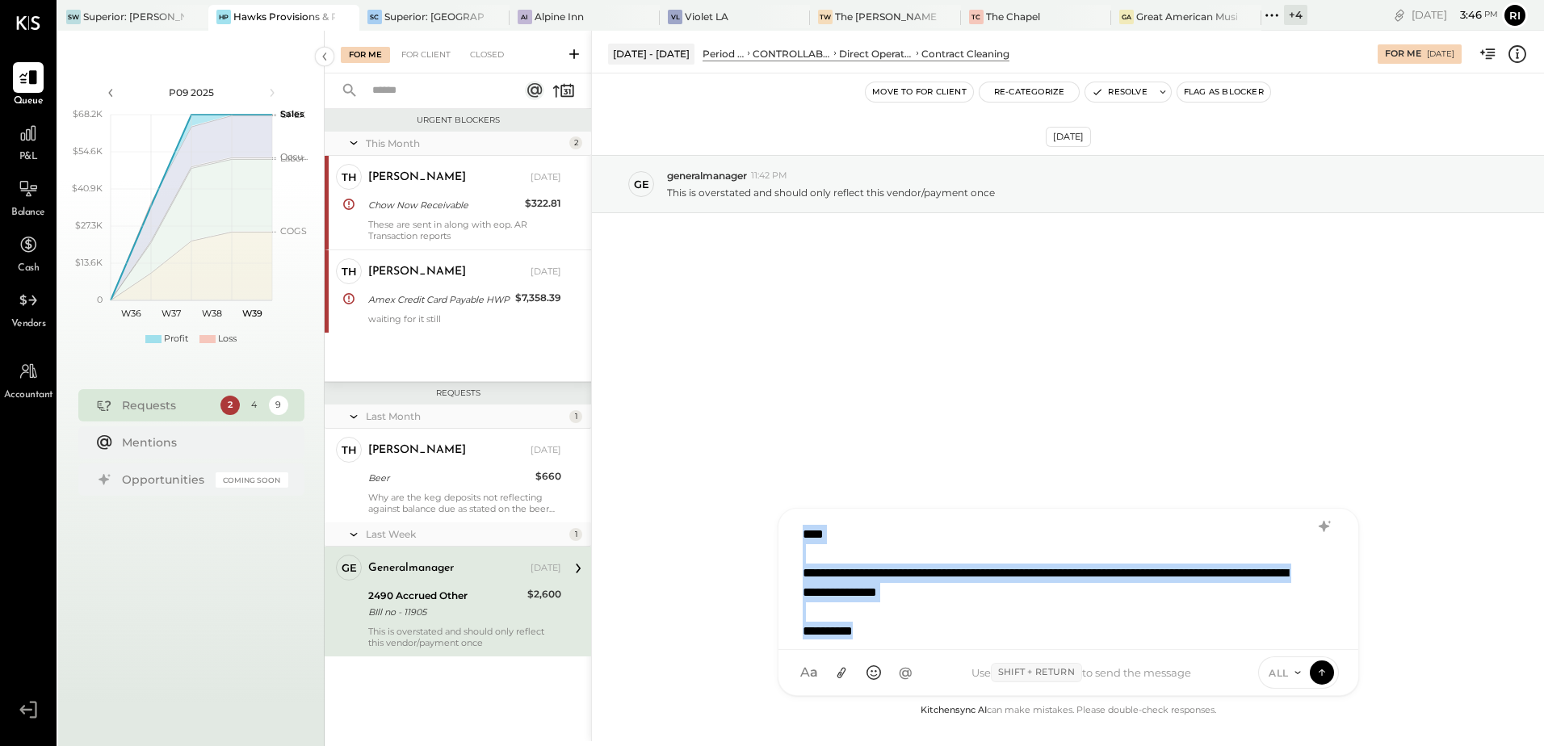
copy div "**********"
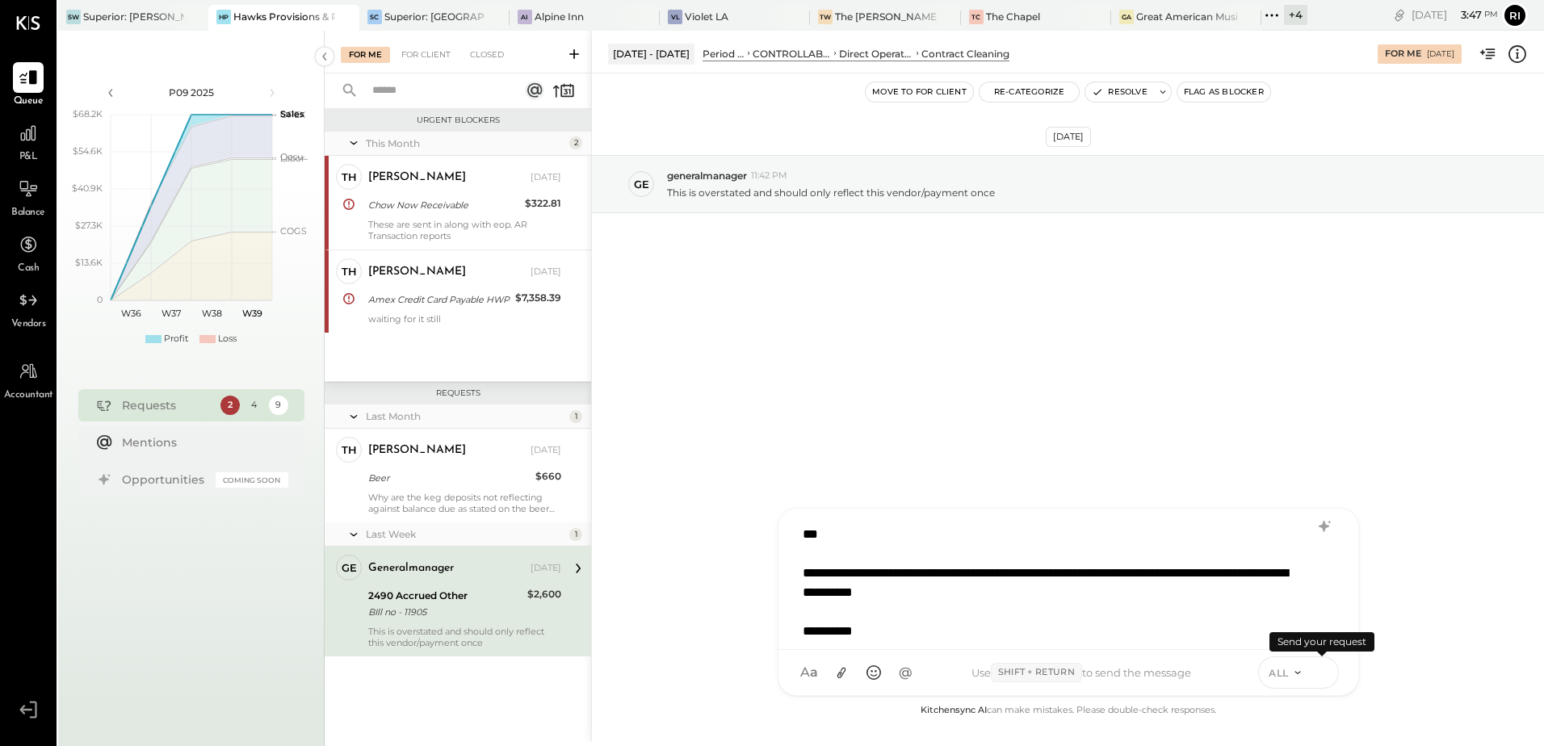
click at [1321, 677] on icon at bounding box center [1322, 672] width 15 height 16
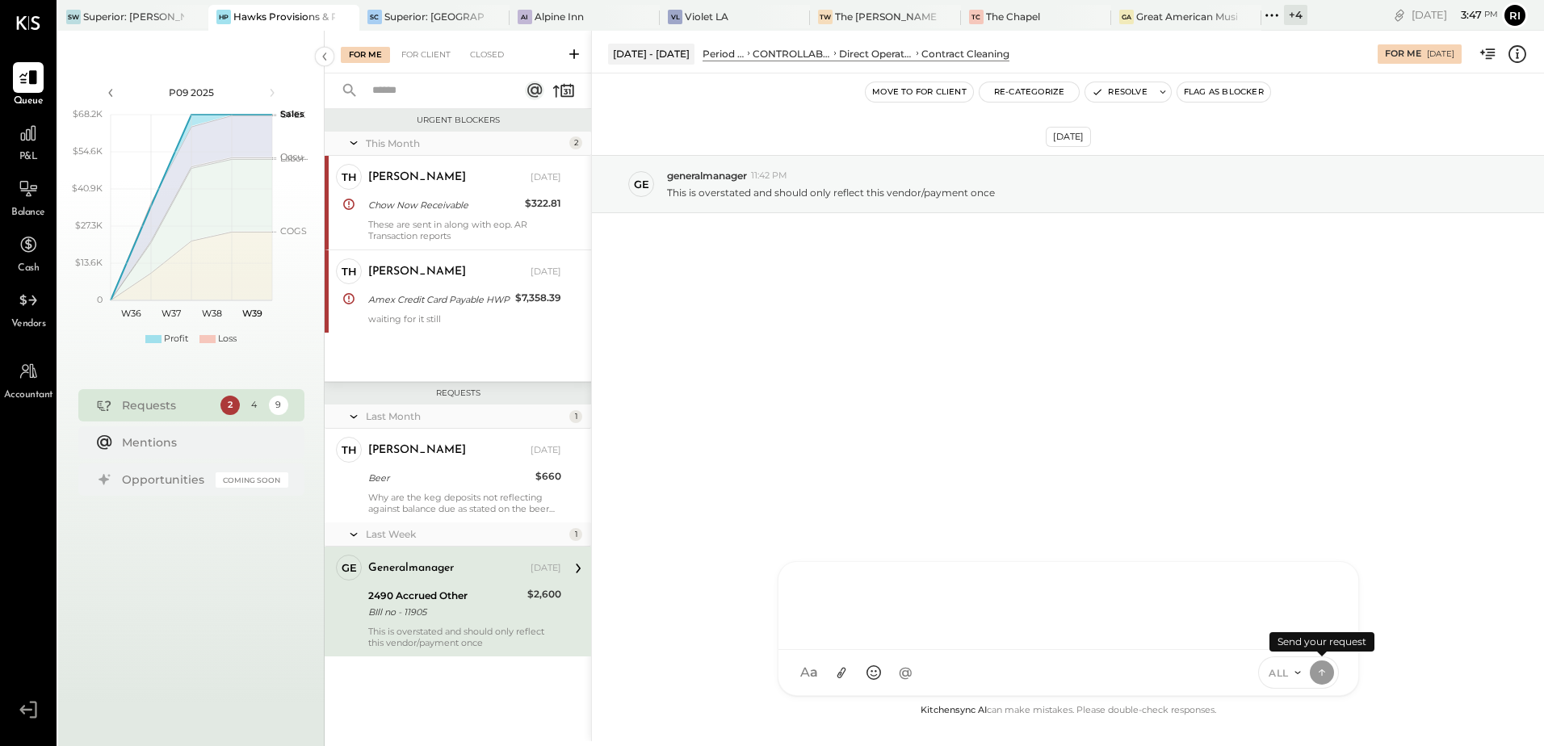
scroll to position [0, 0]
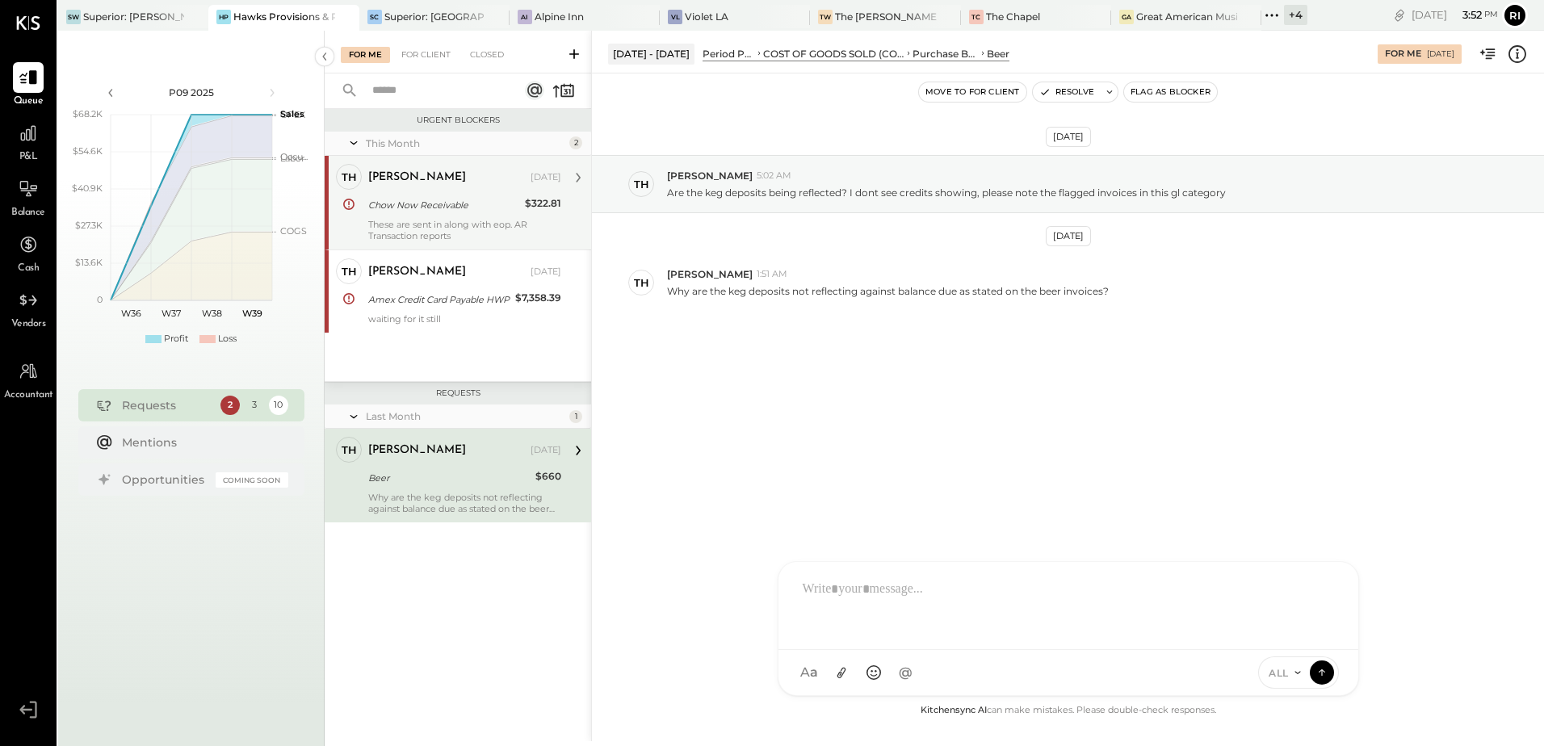
click at [529, 236] on div "These are sent in along with eop. AR Transaction reports" at bounding box center [464, 230] width 193 height 23
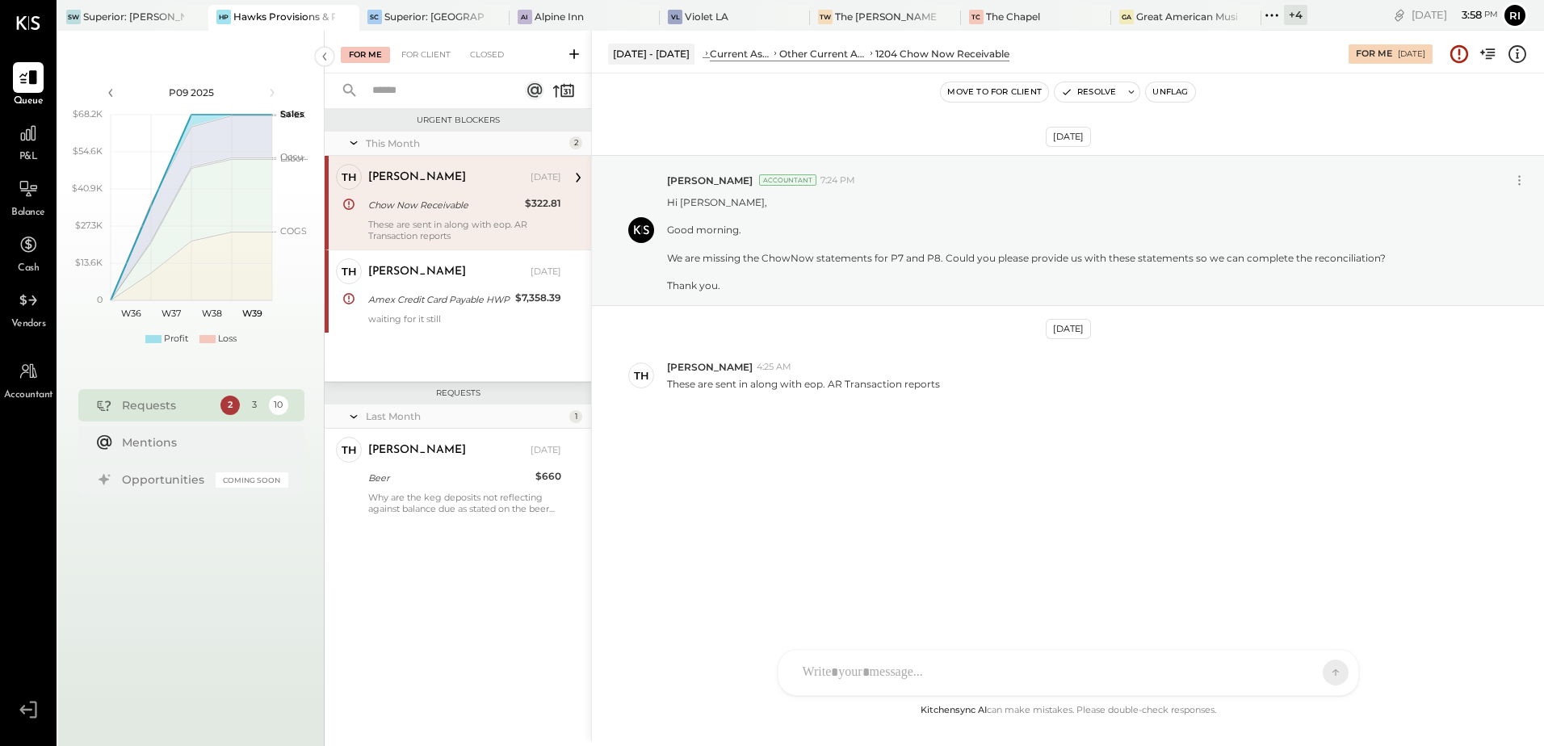
click at [864, 674] on div "HT Harsh Talajiya CR Chintan R Dave G generalmanager M molly MB Manoj Bhagat M …" at bounding box center [1068, 672] width 581 height 47
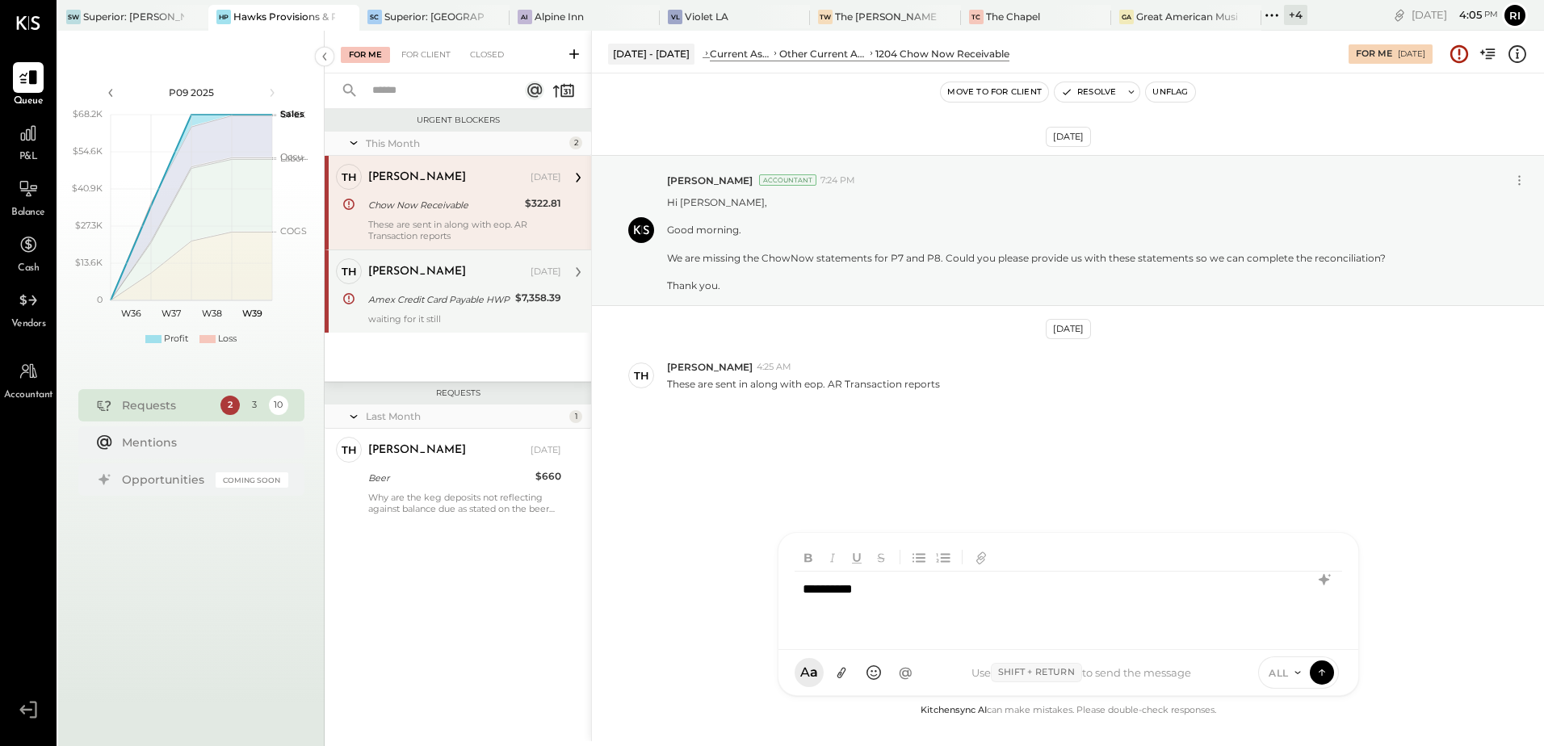
click at [482, 323] on div "waiting for it still" at bounding box center [464, 318] width 193 height 11
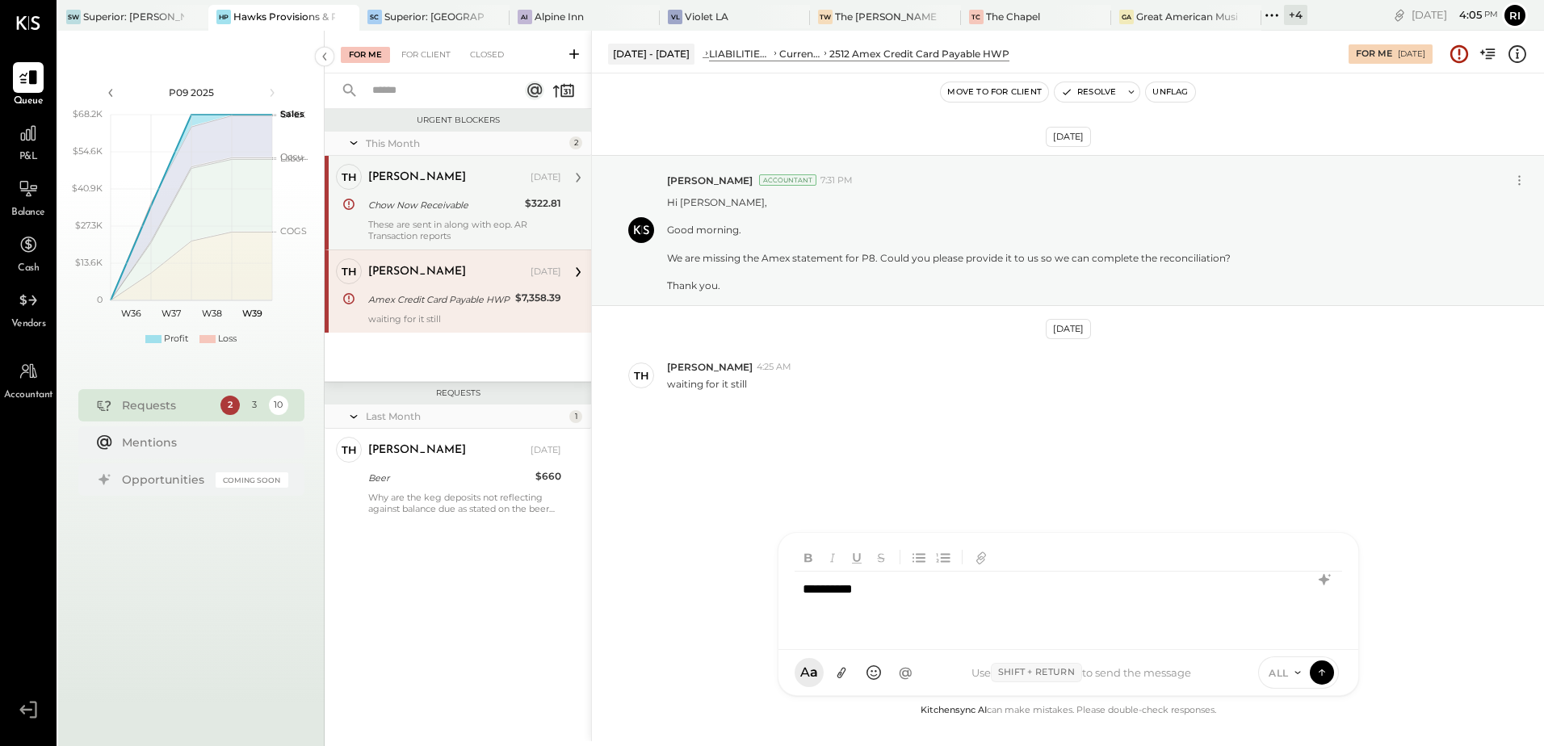
click at [909, 601] on div "*********" at bounding box center [1069, 604] width 548 height 65
drag, startPoint x: 1008, startPoint y: 90, endPoint x: 1012, endPoint y: 99, distance: 9.8
click at [1012, 99] on button "Move to for client" at bounding box center [994, 91] width 107 height 19
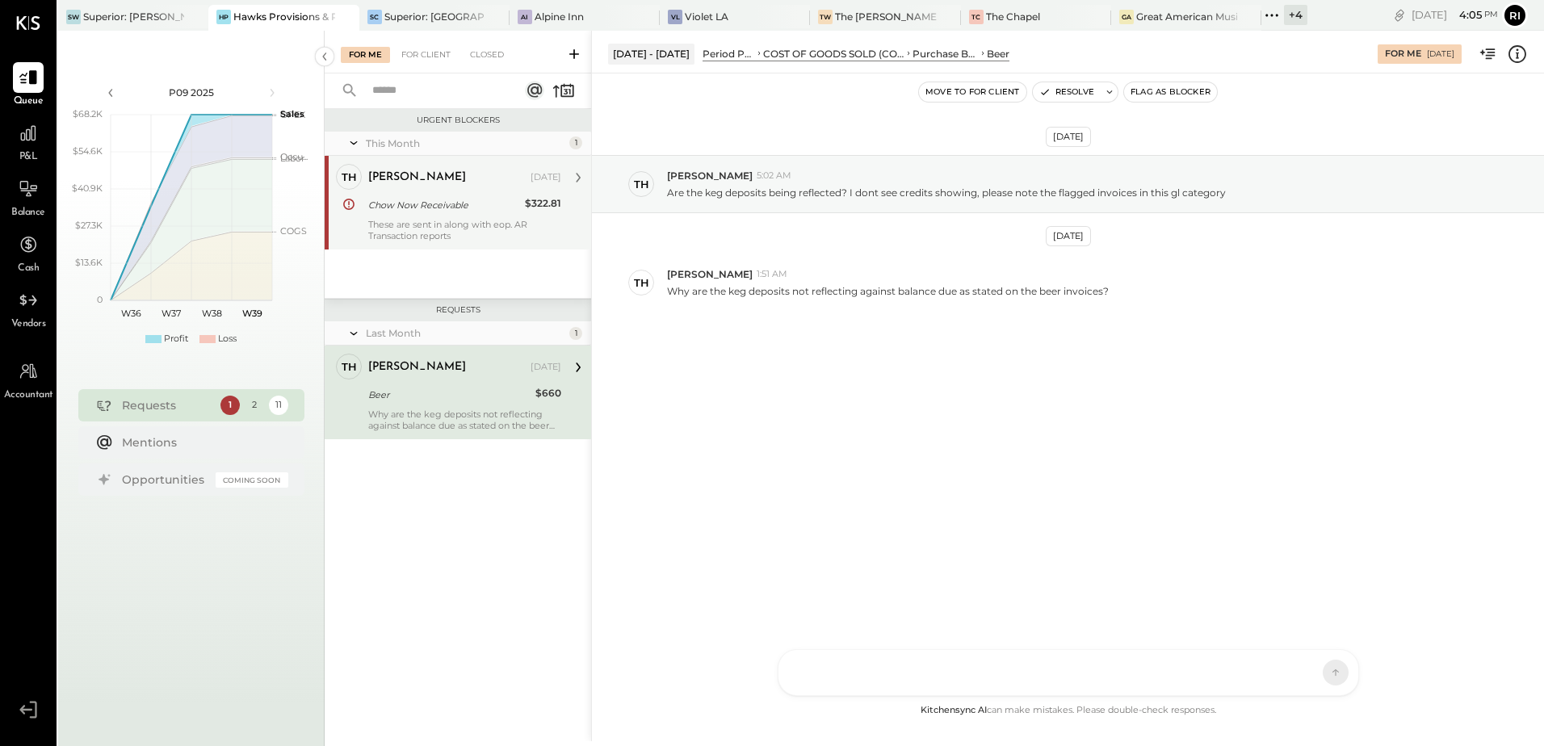
click at [493, 384] on div "Thomas Aug 31, 2025 Beer $660 Why are the keg deposits not reflecting against b…" at bounding box center [464, 393] width 193 height 78
click at [1521, 61] on icon at bounding box center [1517, 54] width 21 height 21
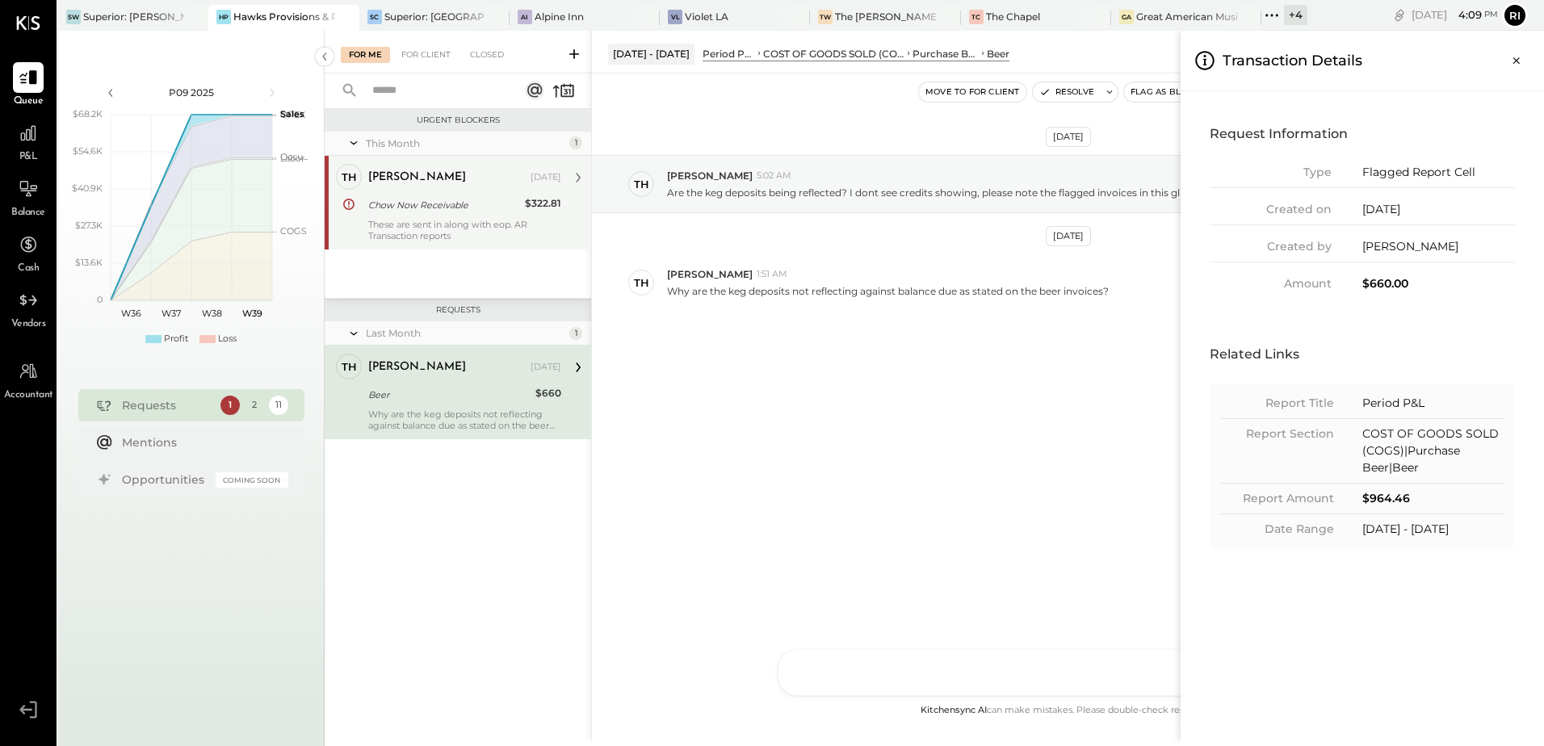
click at [1369, 288] on div "$660.00" at bounding box center [1438, 283] width 153 height 17
click at [1522, 57] on icon "Close panel" at bounding box center [1517, 60] width 16 height 16
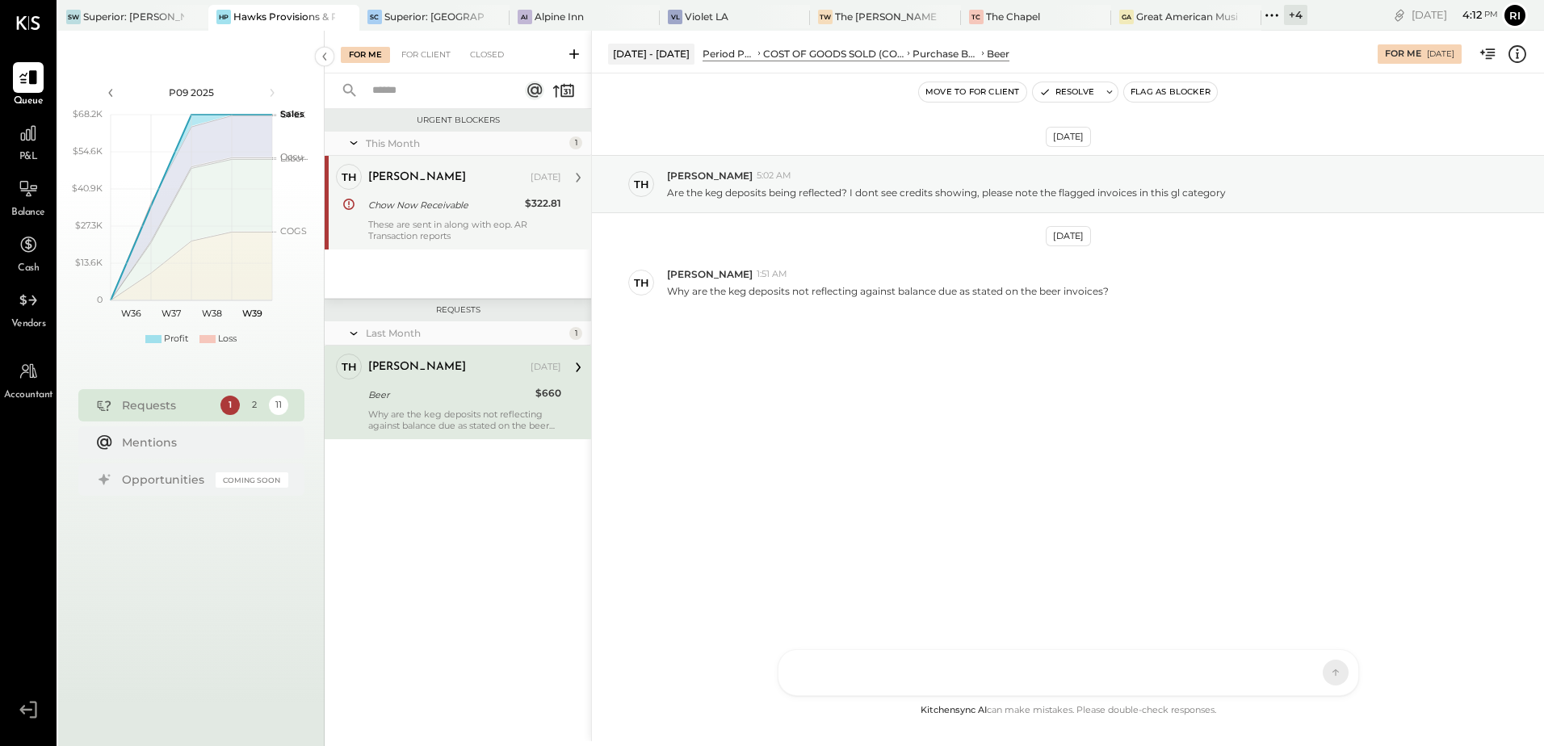
click at [1523, 55] on icon at bounding box center [1517, 54] width 21 height 21
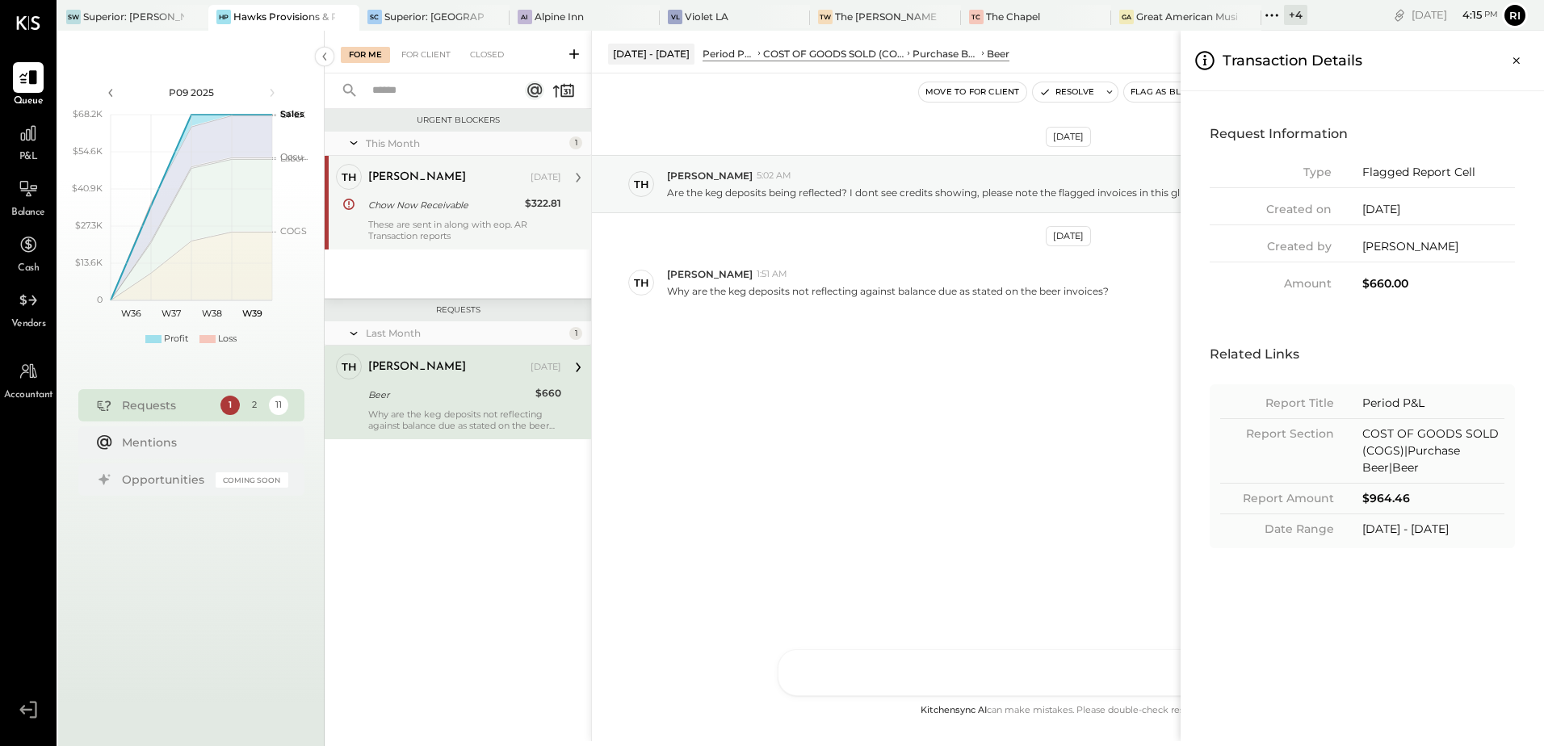
click at [464, 225] on div "For Me For Client Closed Urgent Blockers This Month 1 Th Thomas Employee Thomas…" at bounding box center [934, 386] width 1219 height 711
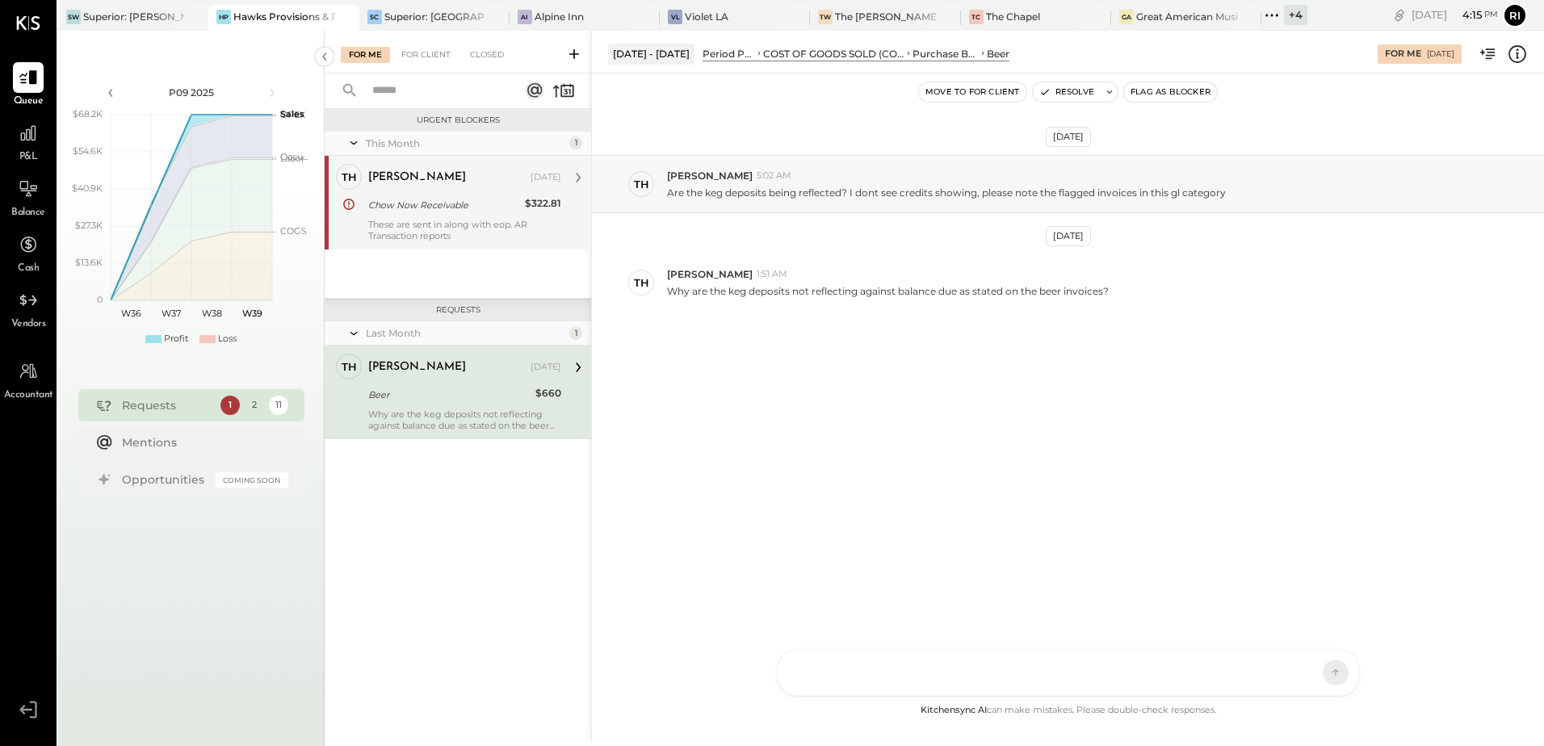
click at [464, 225] on div "These are sent in along with eop. AR Transaction reports" at bounding box center [464, 230] width 193 height 23
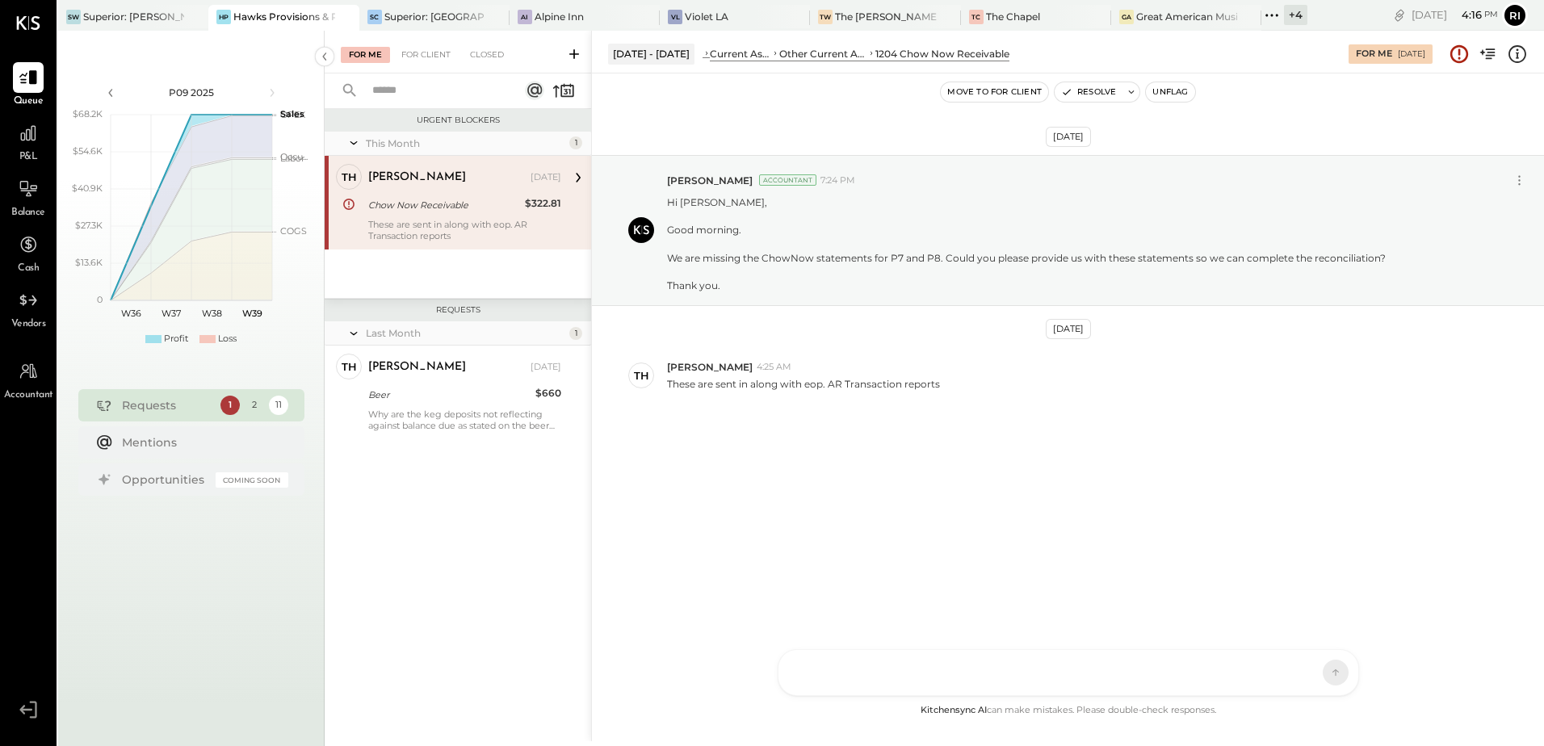
click at [918, 672] on div at bounding box center [1054, 673] width 518 height 36
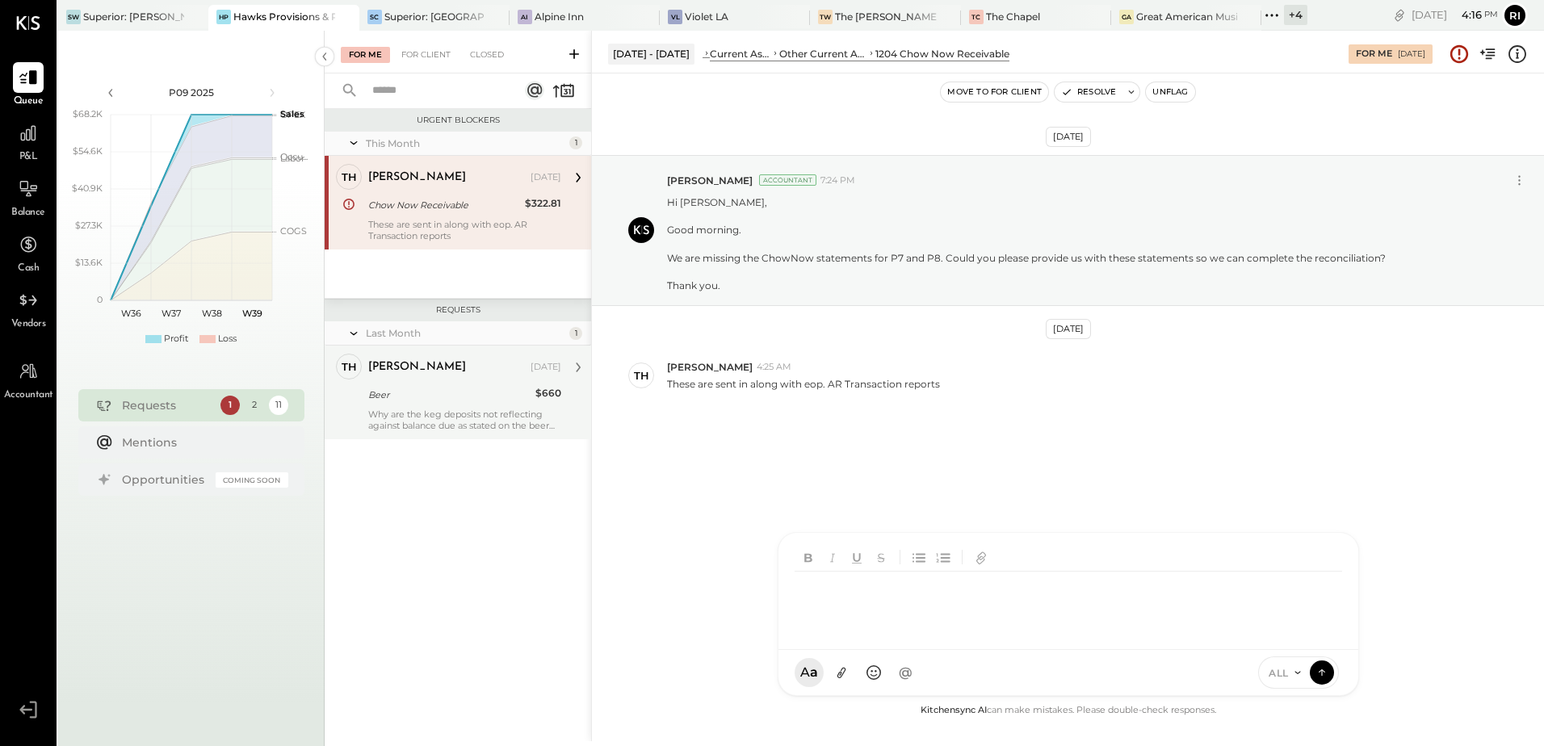
click at [392, 413] on div "Why are the keg deposits not reflecting against balance due as stated on the be…" at bounding box center [464, 420] width 193 height 23
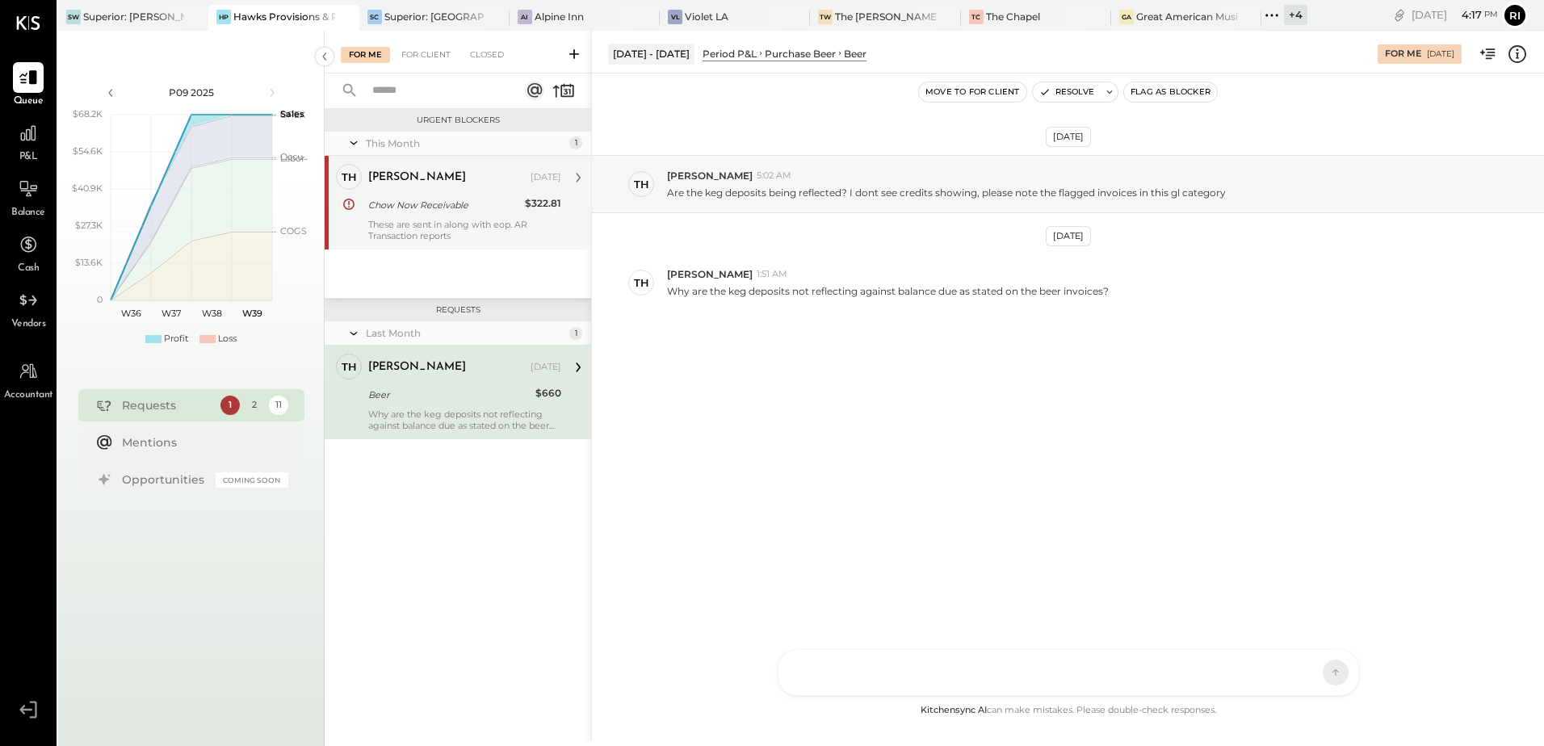
click at [1517, 56] on icon at bounding box center [1518, 53] width 2 height 10
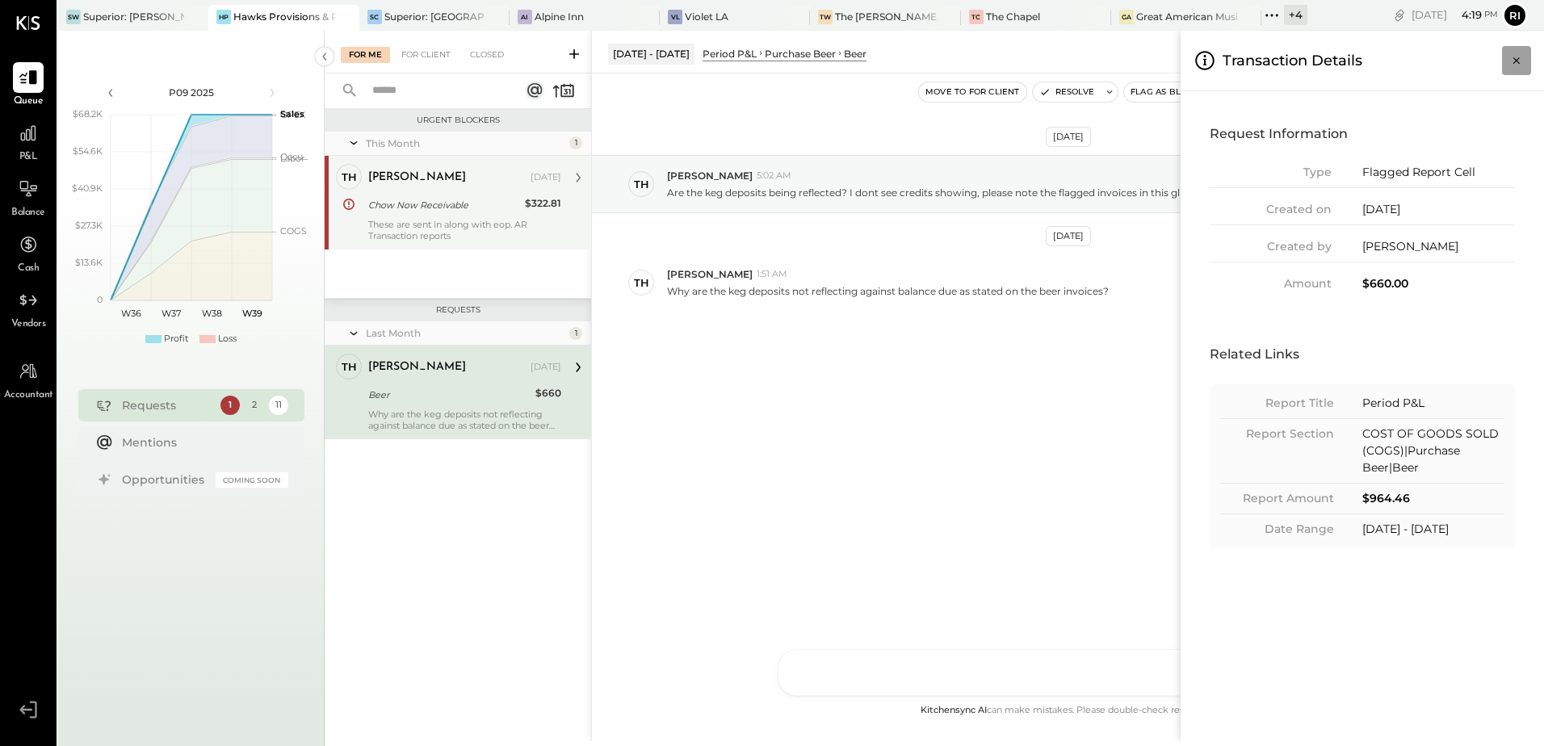
click at [1512, 69] on button "Close panel" at bounding box center [1516, 60] width 29 height 29
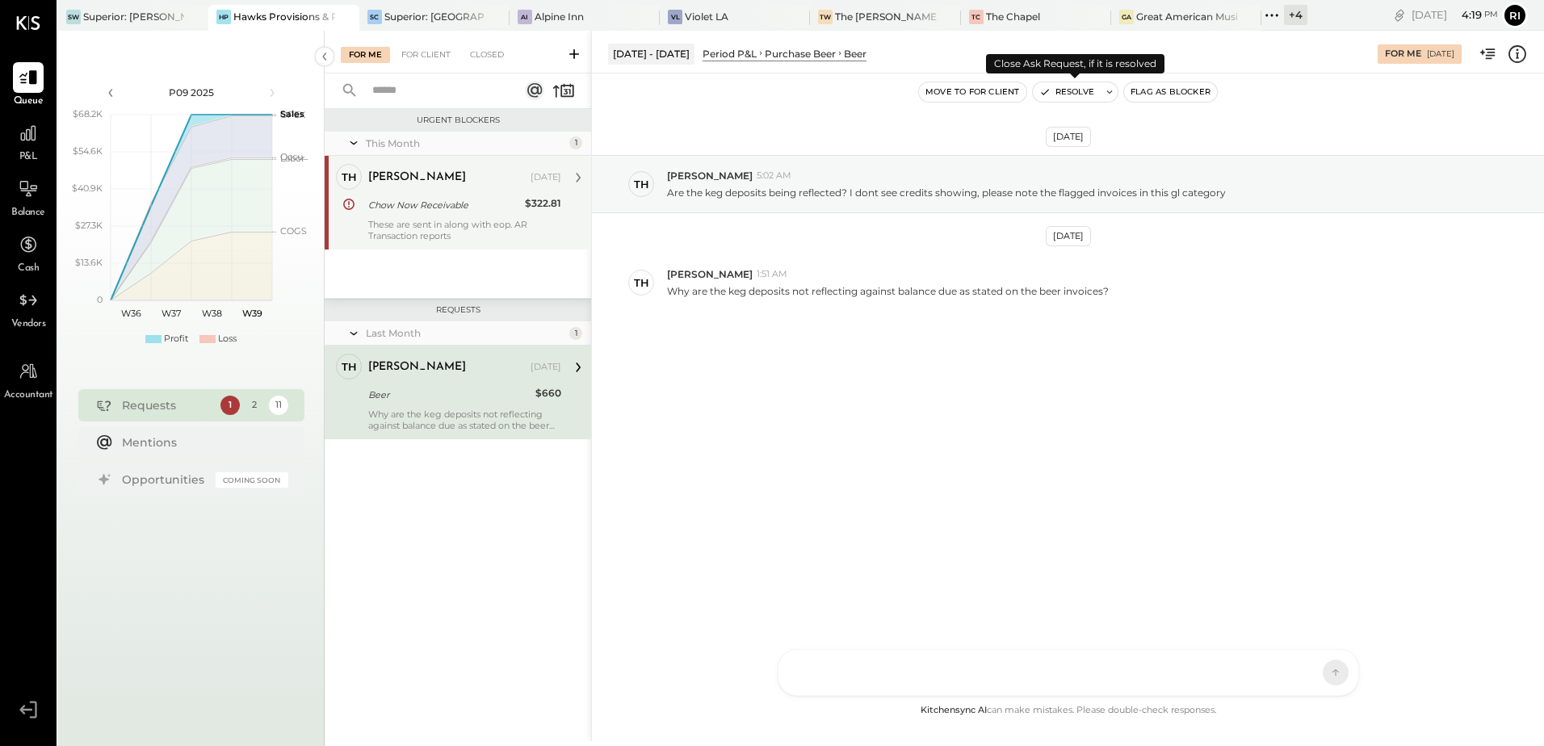
click at [1104, 93] on icon at bounding box center [1109, 91] width 11 height 11
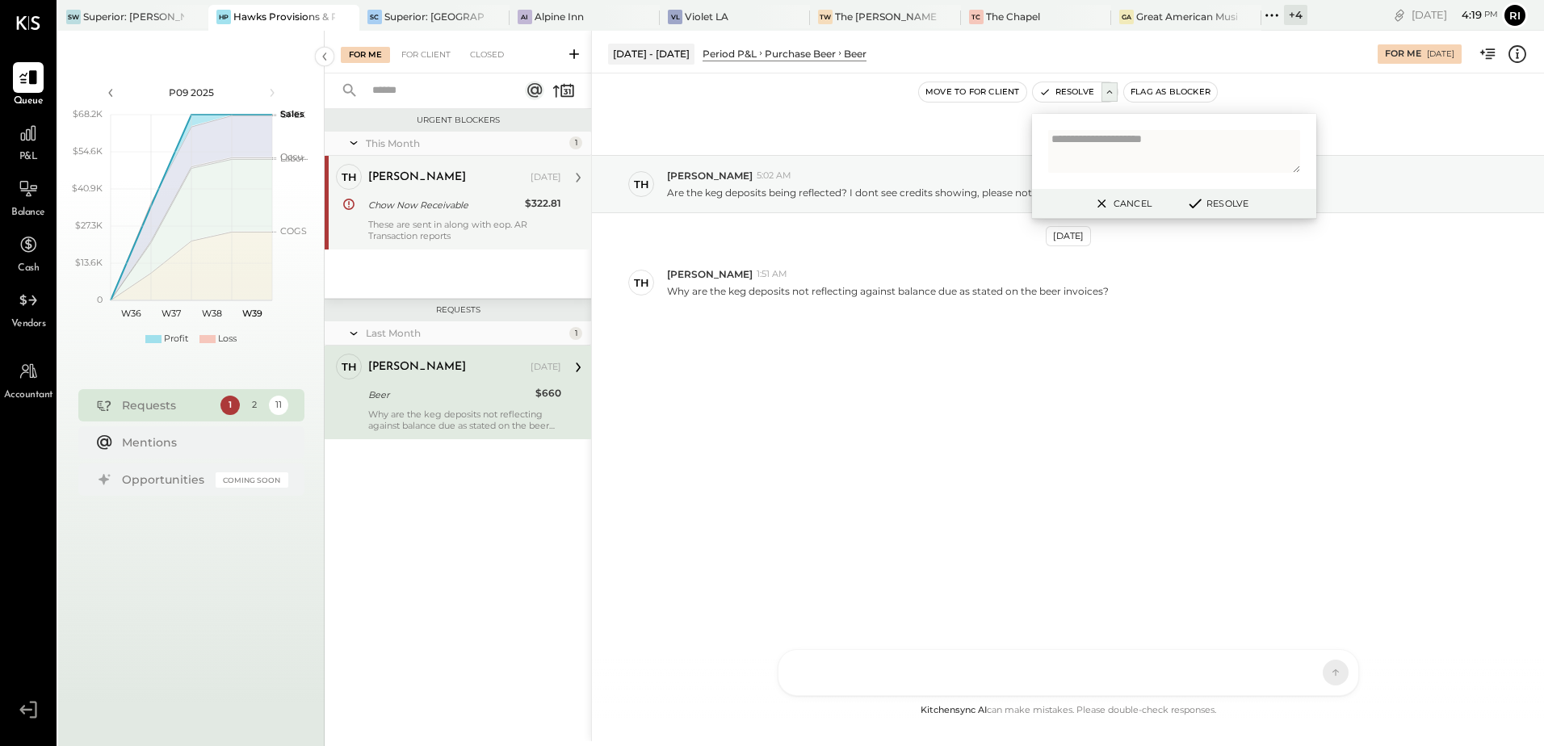
click at [1114, 145] on textarea at bounding box center [1174, 151] width 252 height 43
type textarea "**********"
click at [1217, 199] on button "Resolve" at bounding box center [1217, 203] width 73 height 19
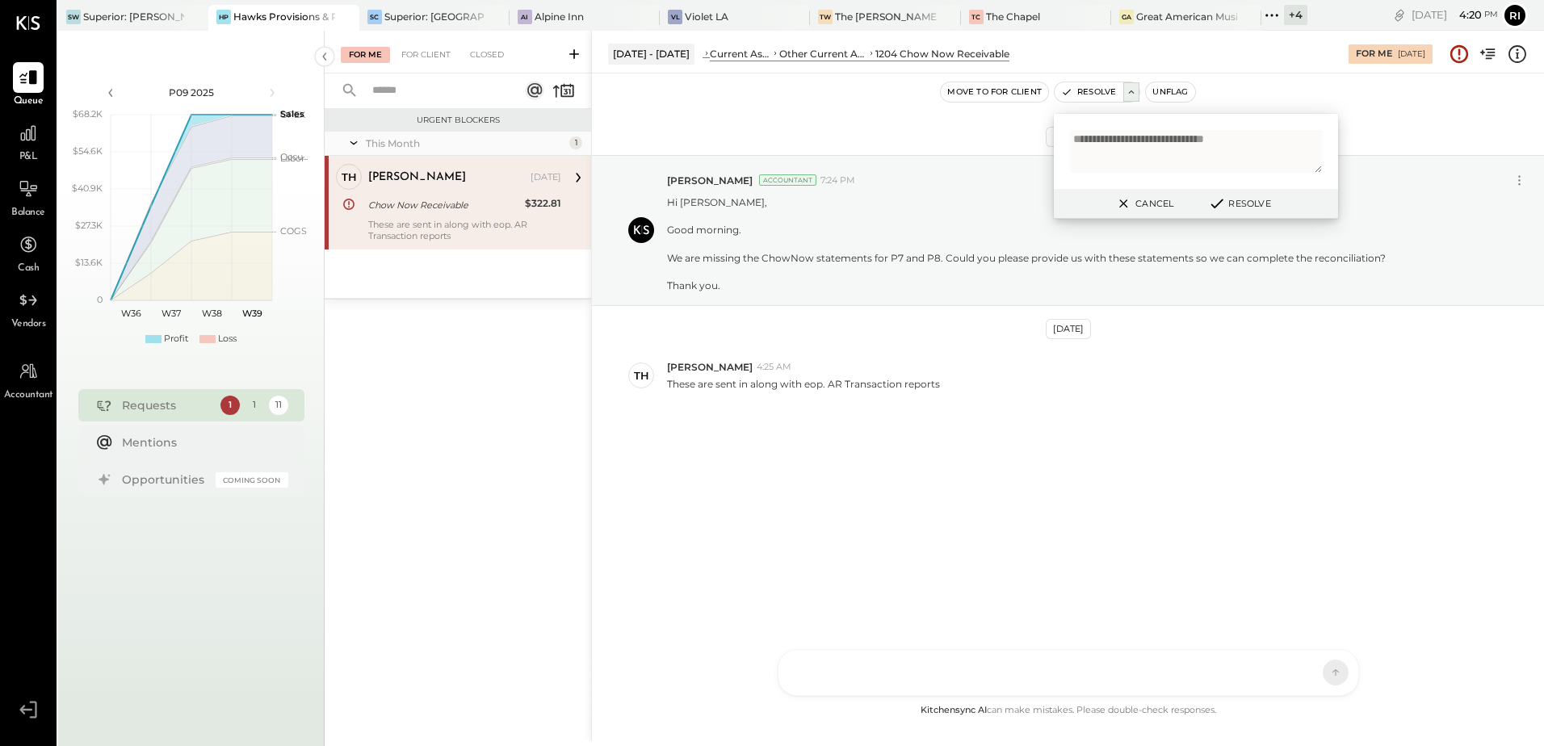
click at [897, 675] on div "HT Harsh Talajiya CR Chintan R Dave G generalmanager M molly MB Manoj Bhagat M …" at bounding box center [1068, 672] width 581 height 47
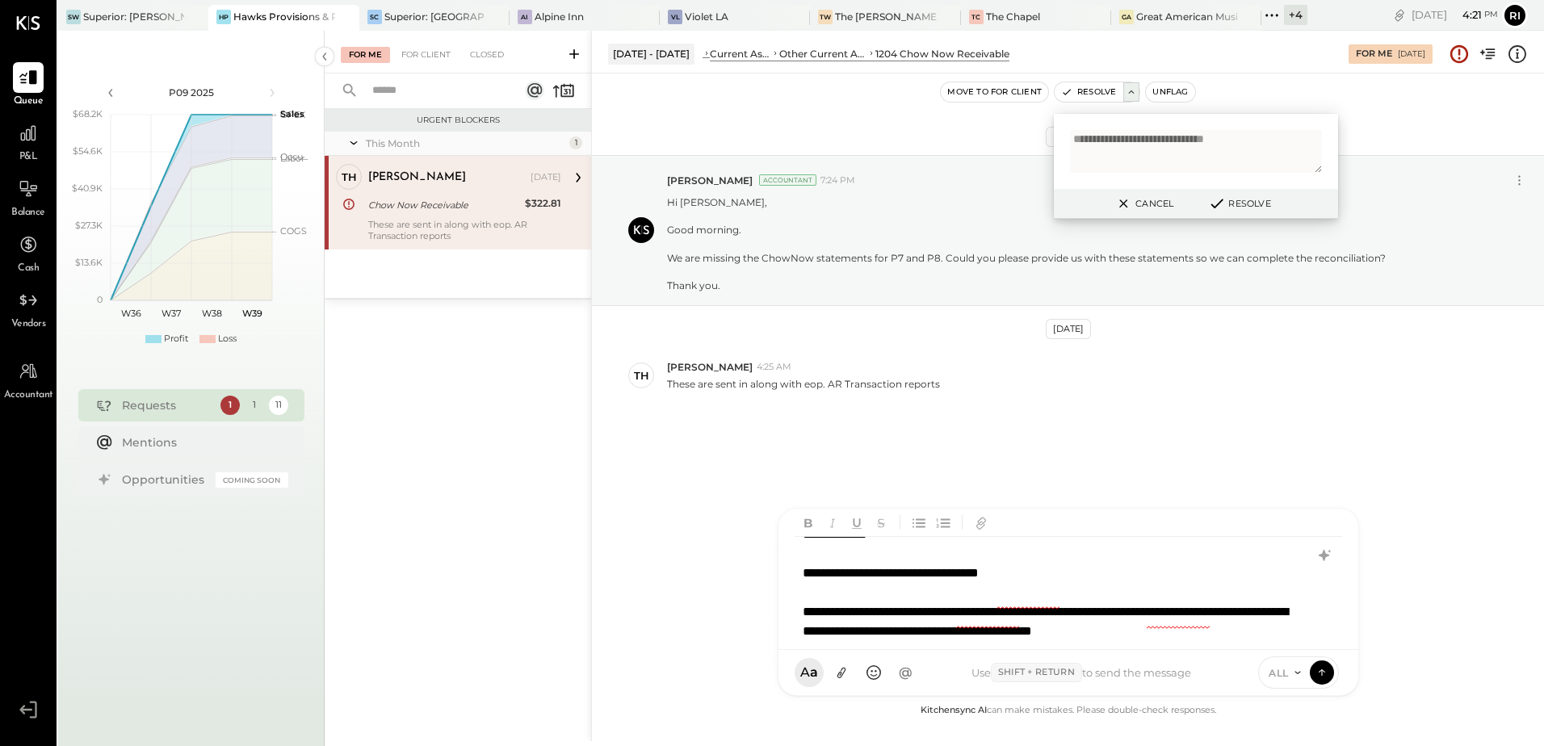
scroll to position [69, 0]
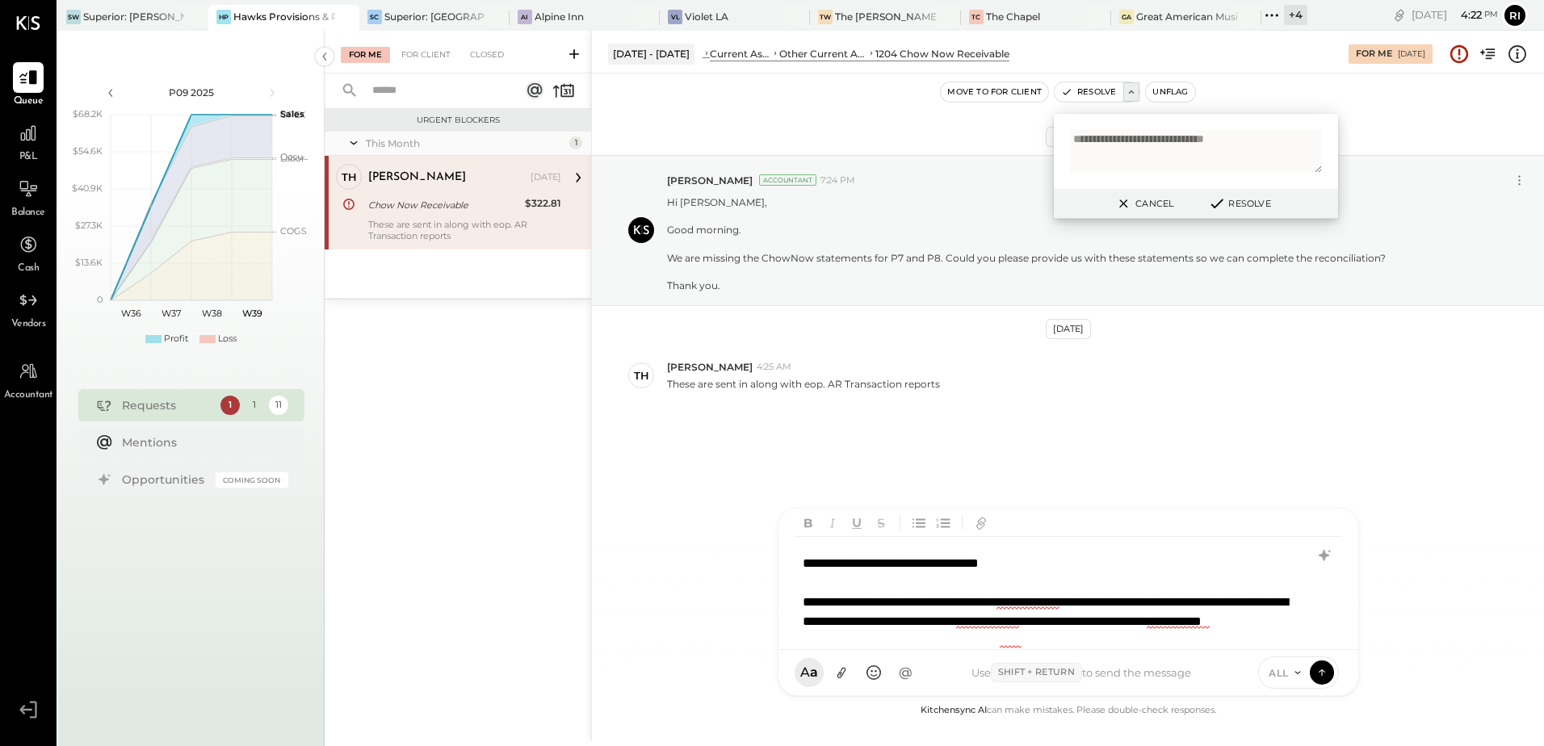
click at [1078, 645] on div "**********" at bounding box center [1047, 622] width 488 height 58
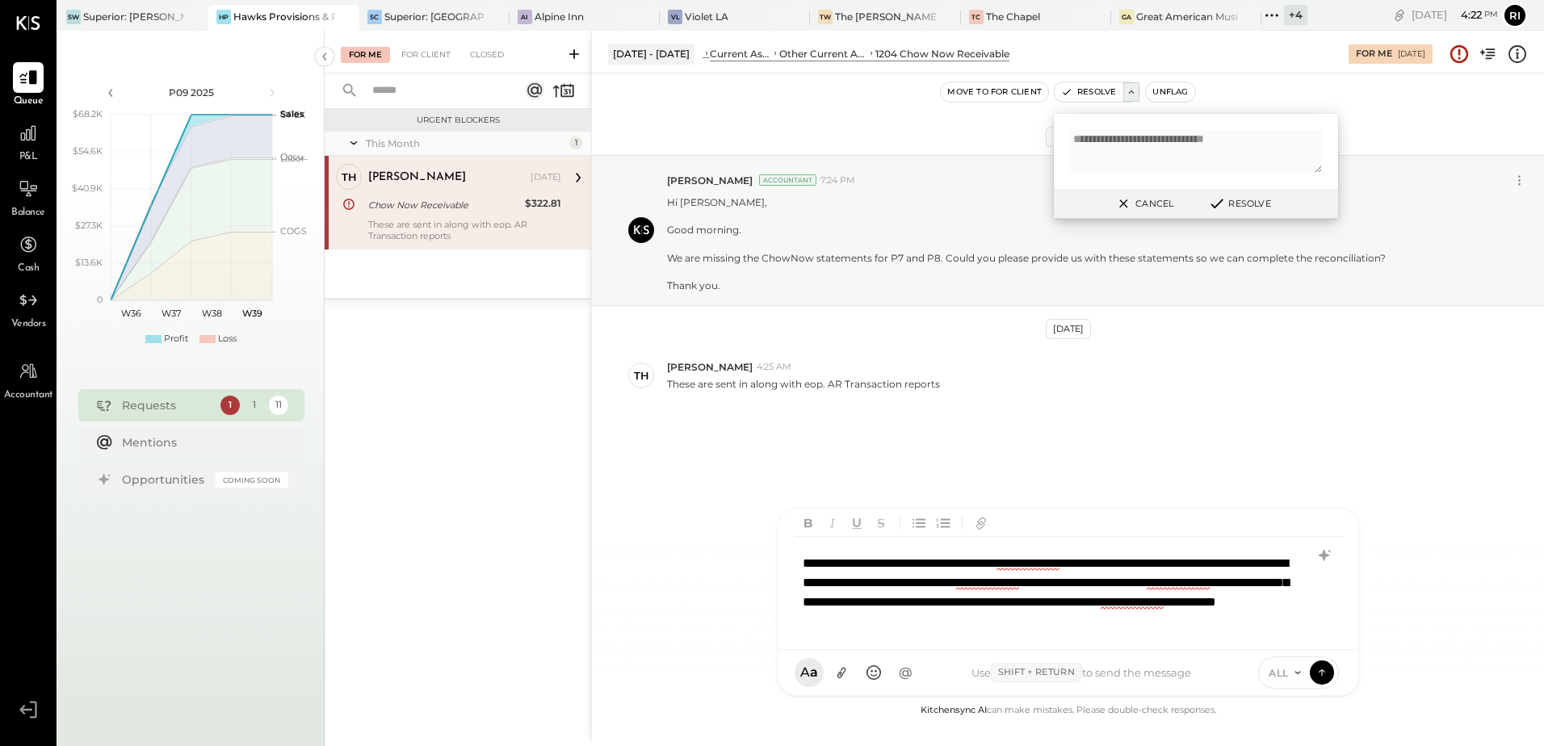
scroll to position [127, 0]
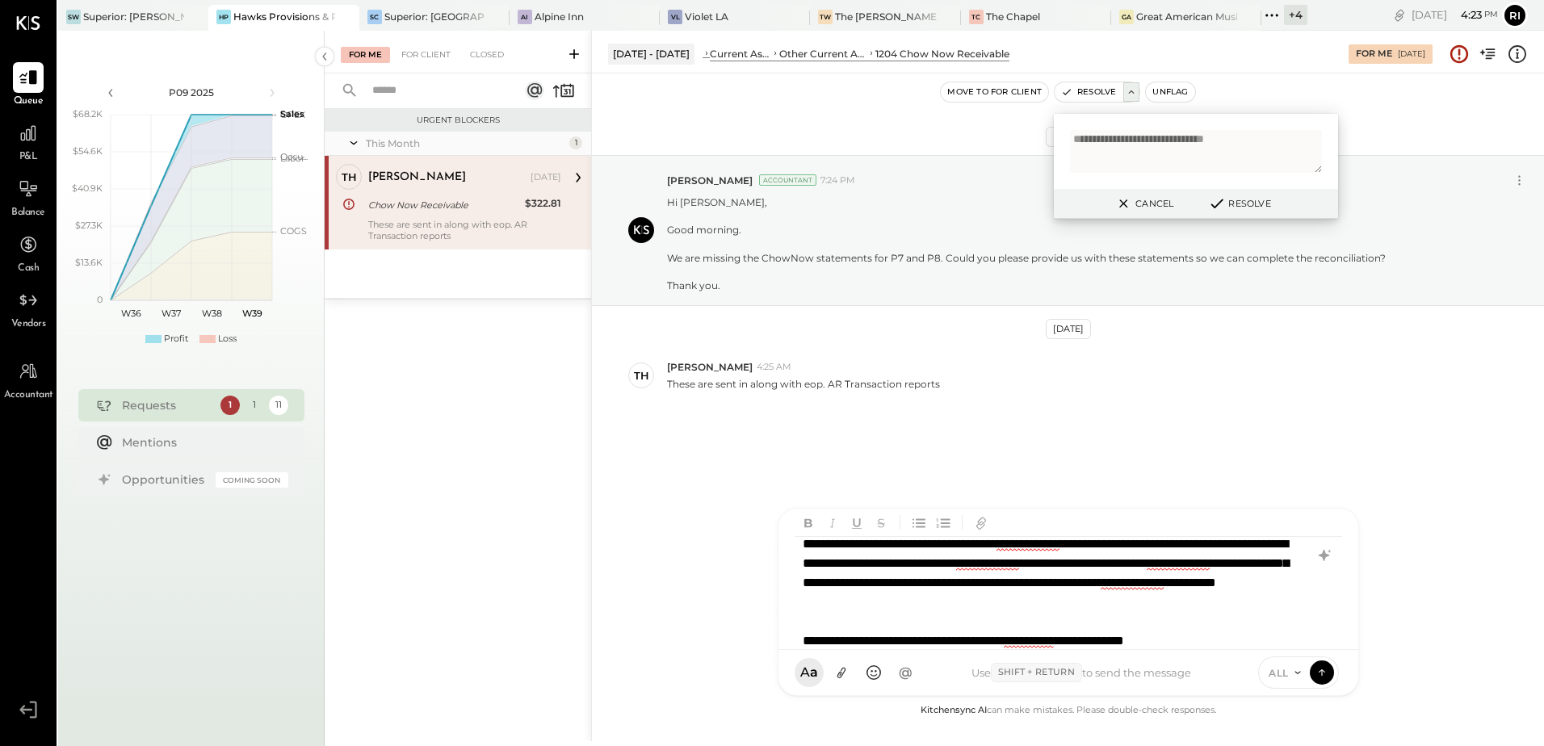
click at [1052, 634] on div "**********" at bounding box center [1047, 641] width 488 height 19
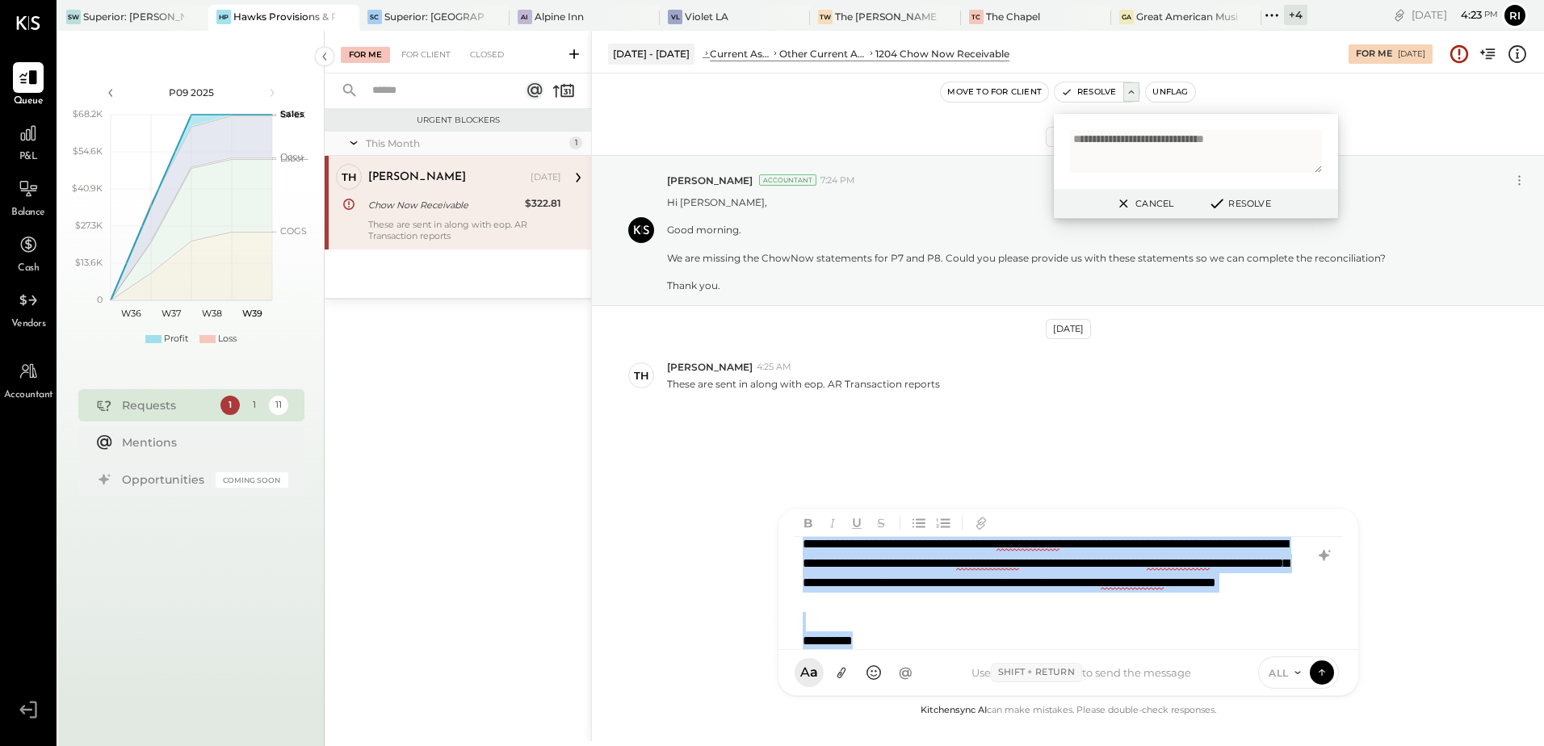
copy div "**********"
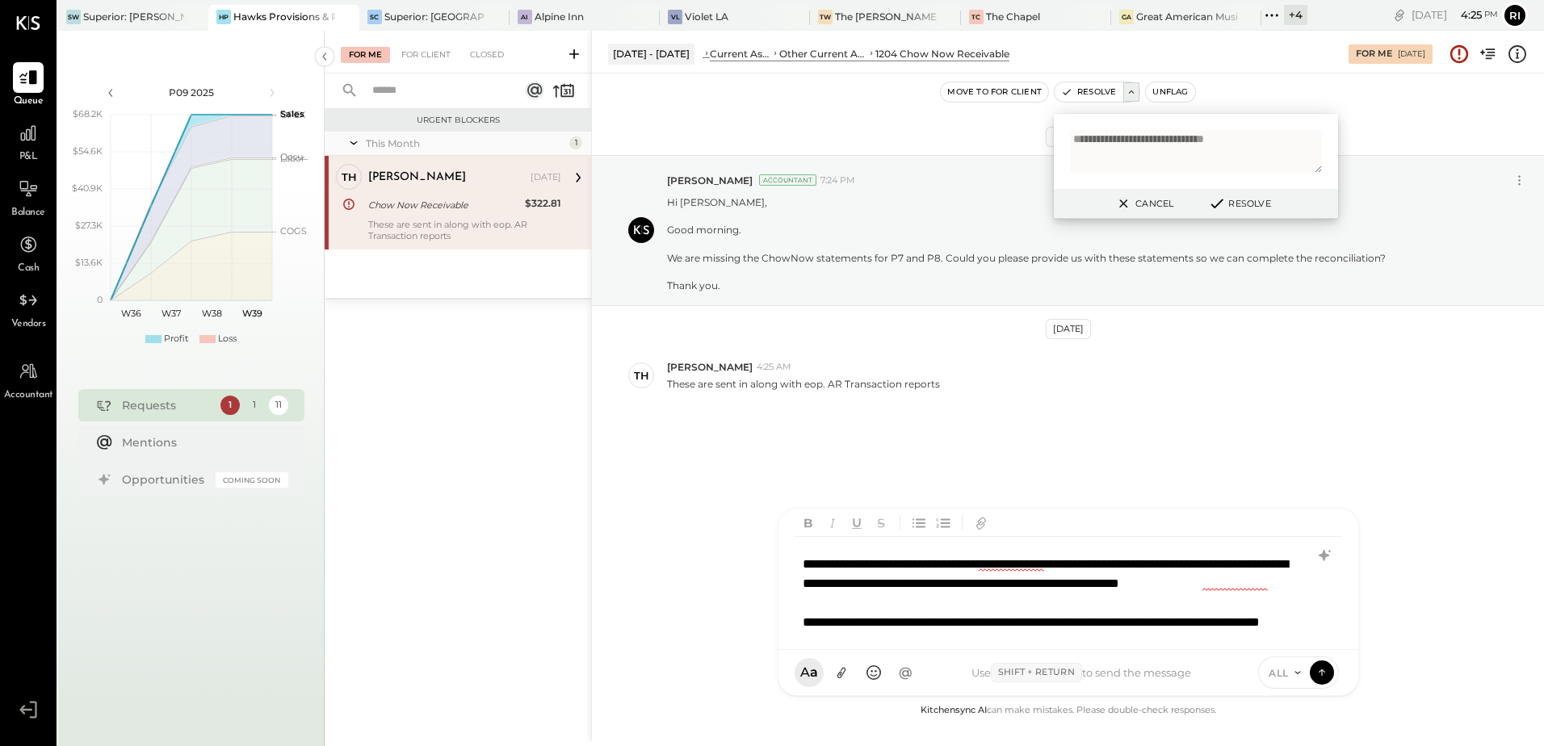
scroll to position [10, 0]
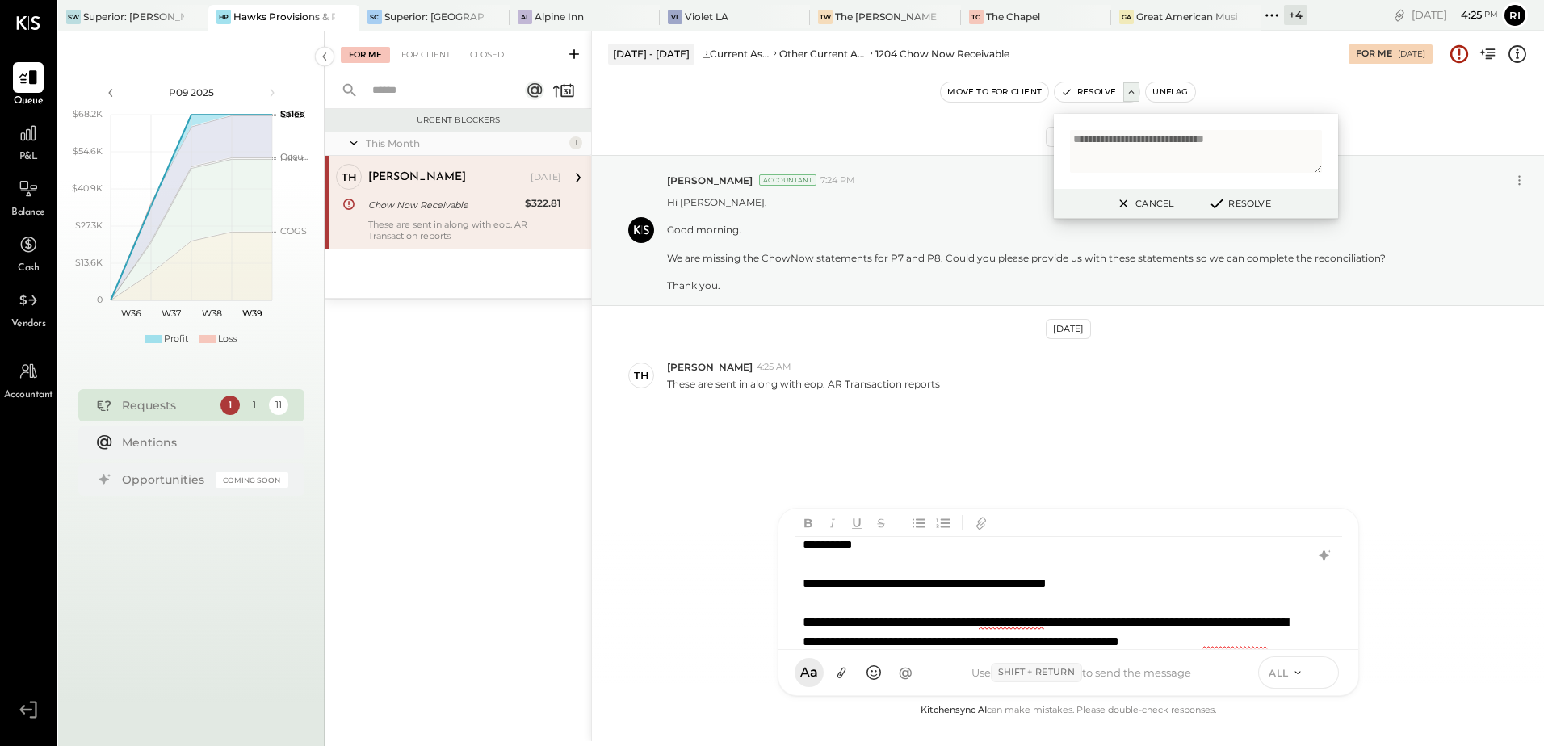
click at [1327, 674] on icon at bounding box center [1322, 672] width 15 height 16
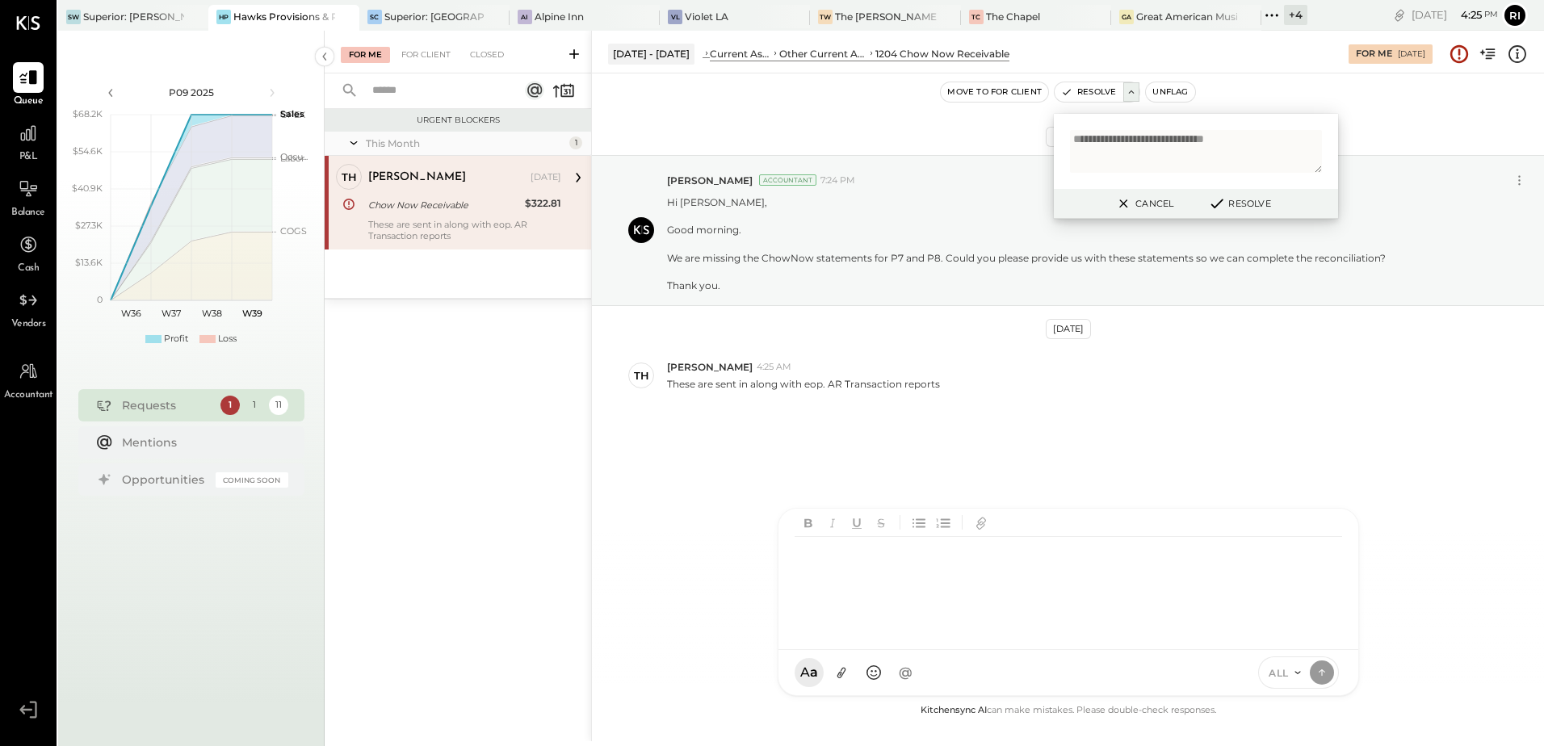
scroll to position [0, 0]
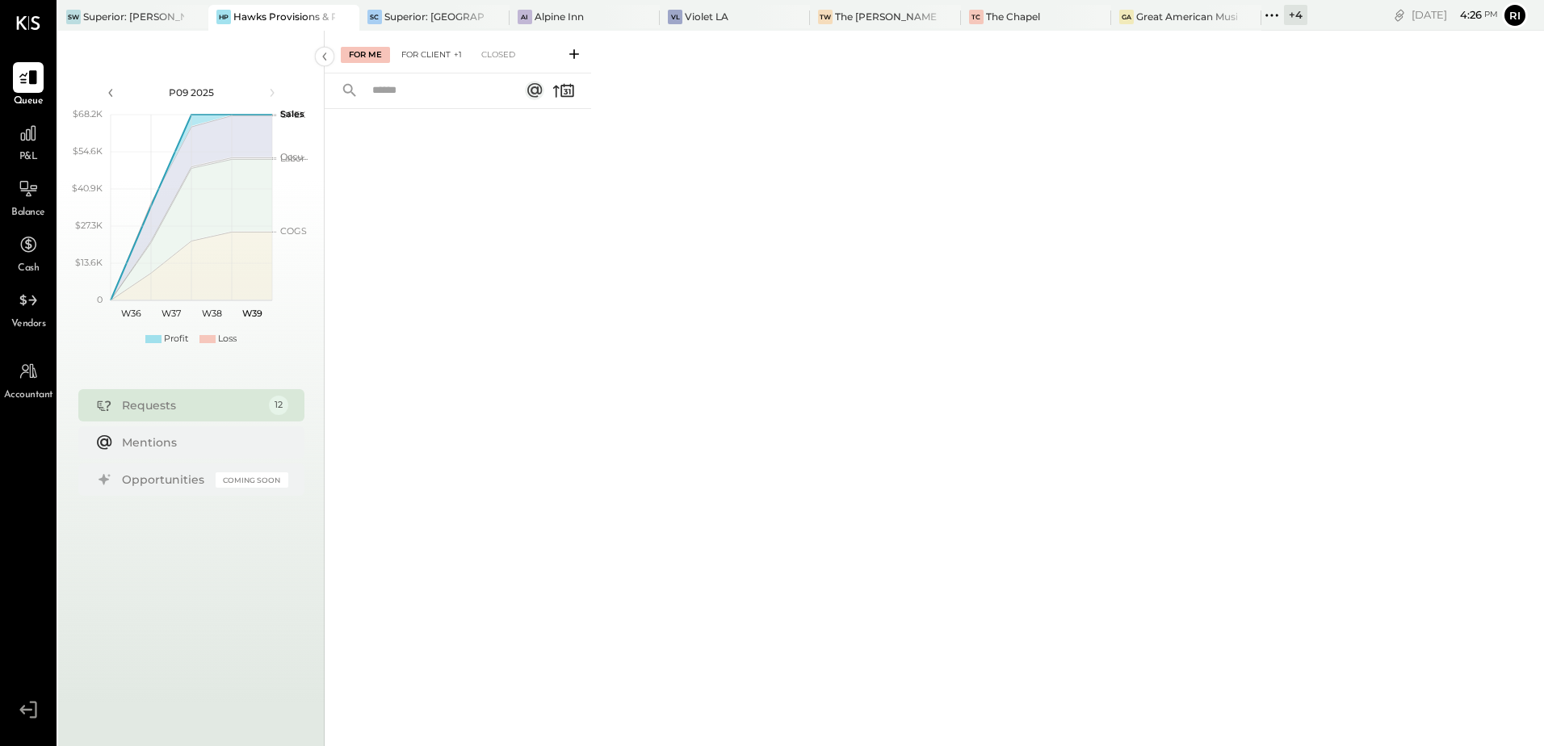
click at [433, 52] on div "For Client +1" at bounding box center [431, 55] width 77 height 16
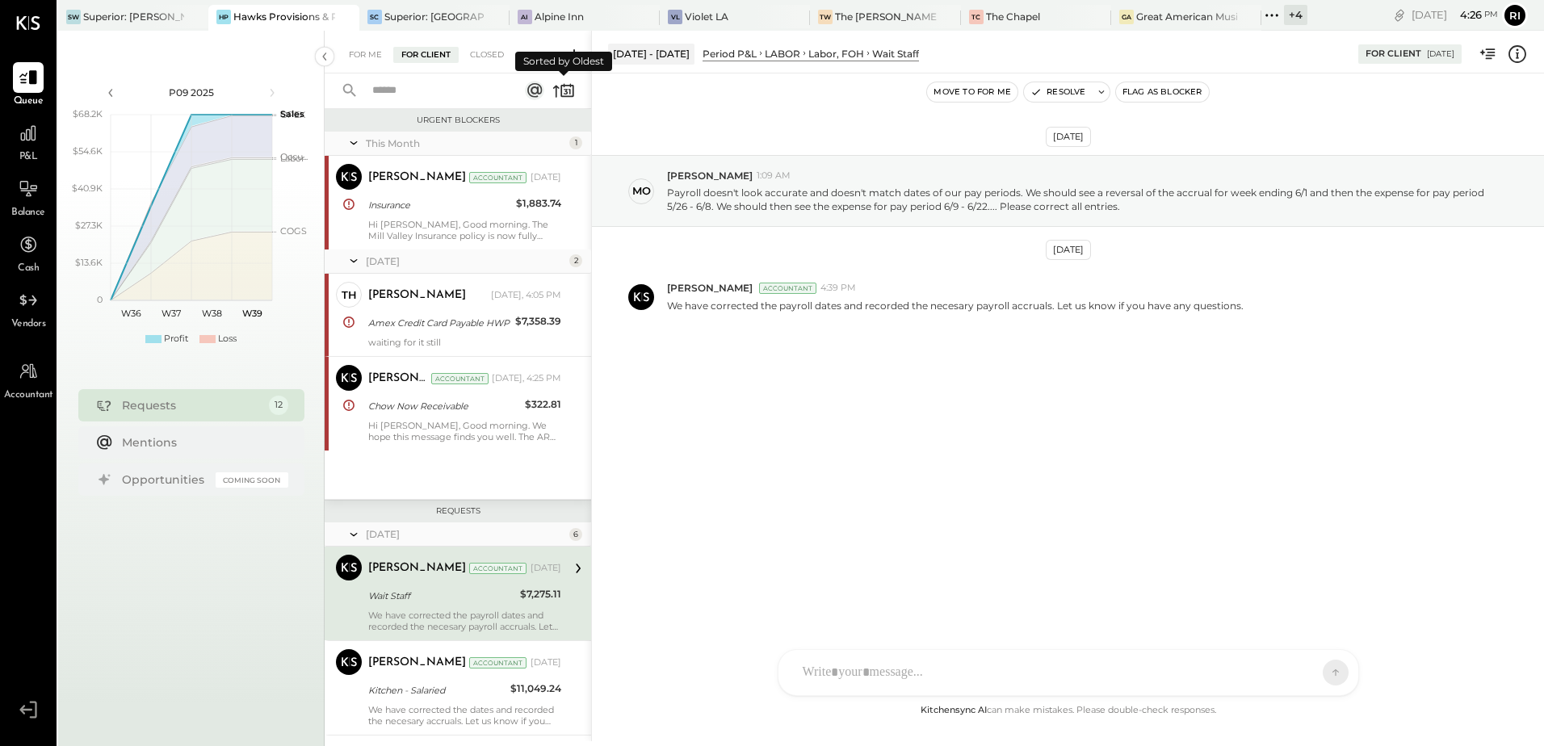
click at [571, 90] on icon at bounding box center [563, 90] width 23 height 23
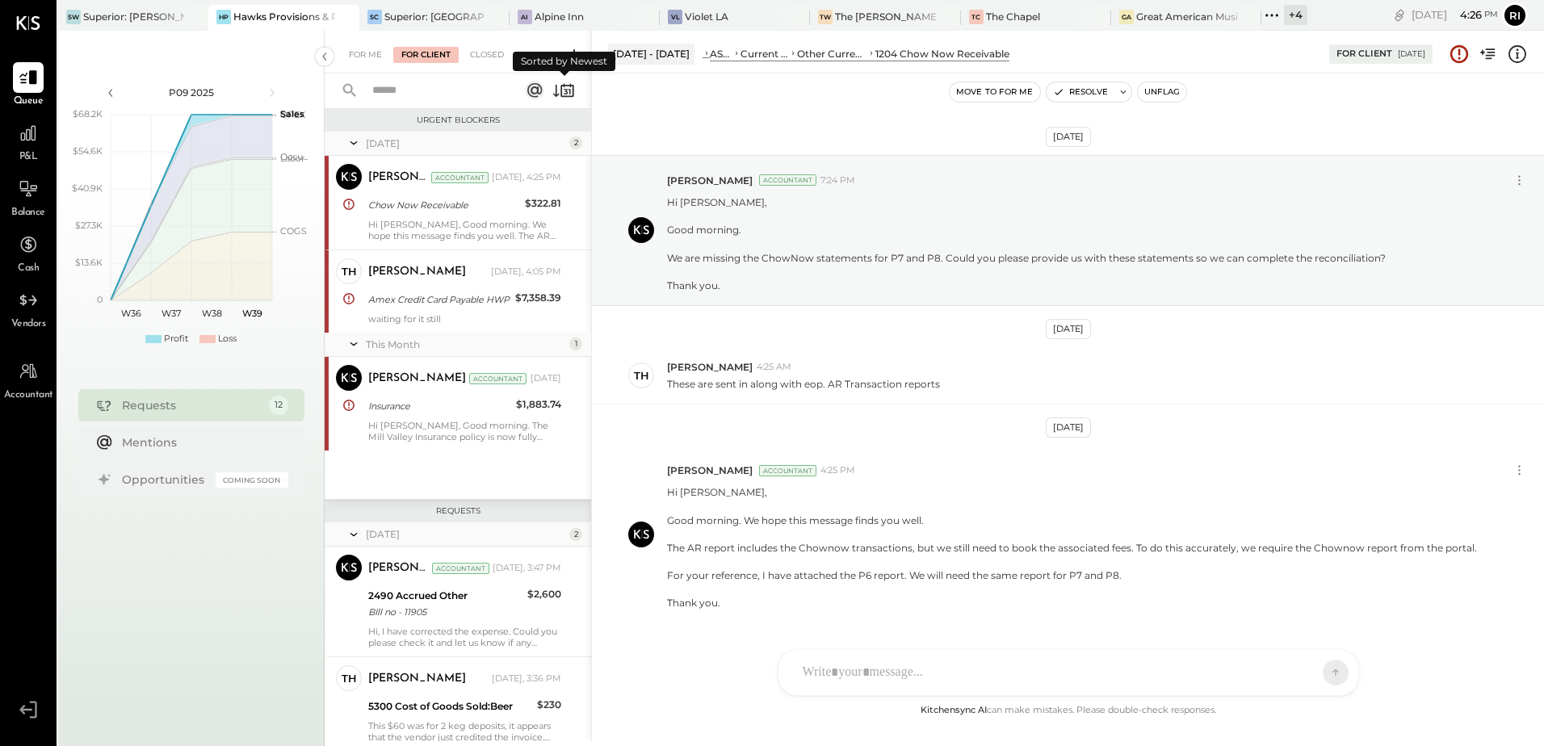
scroll to position [44, 0]
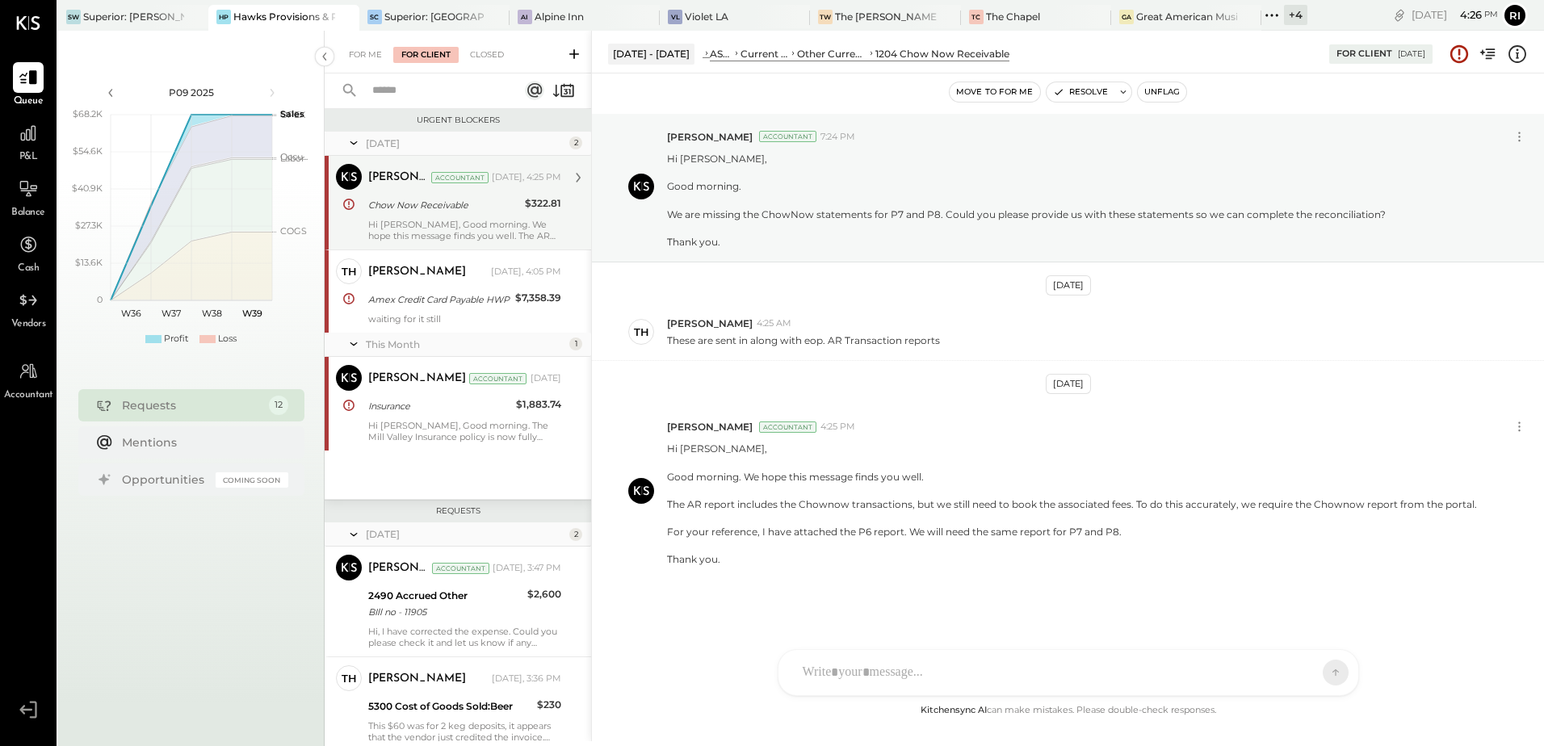
click at [511, 220] on div "Hi Thomas, Good morning. We hope this message finds you well. The AR report inc…" at bounding box center [464, 230] width 193 height 23
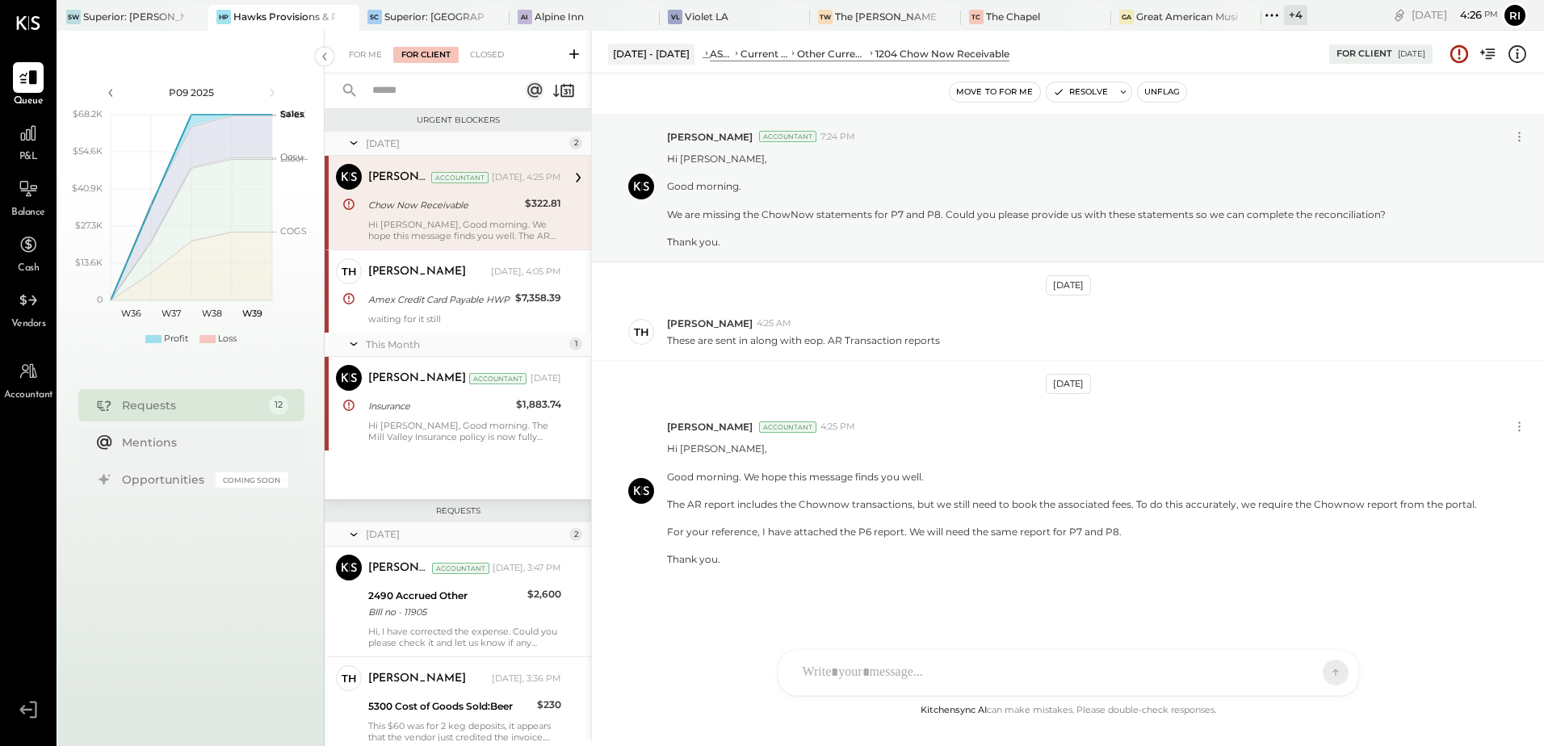
click at [1137, 682] on div at bounding box center [1054, 673] width 518 height 36
click at [842, 674] on icon at bounding box center [841, 673] width 17 height 17
click at [893, 535] on div at bounding box center [1069, 543] width 548 height 65
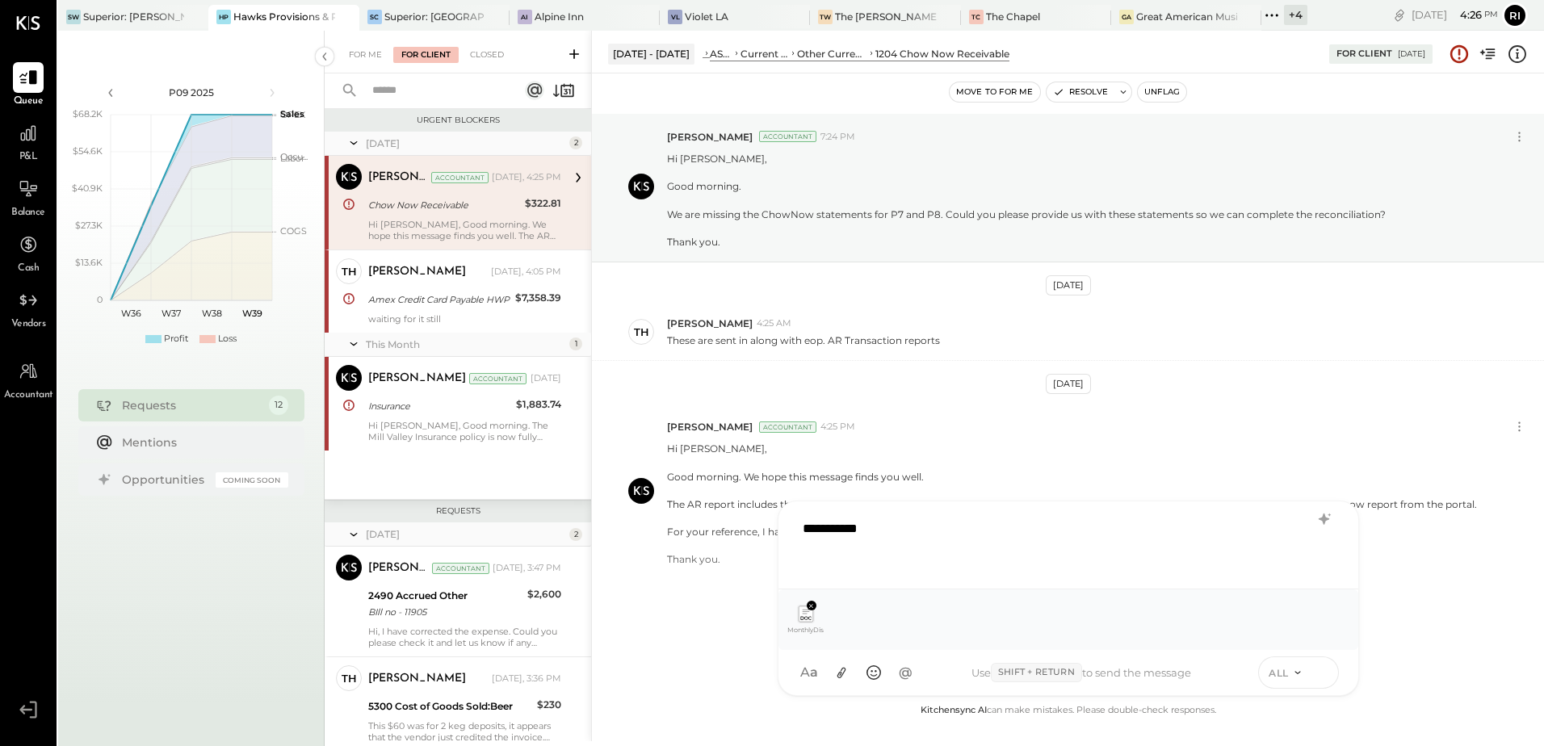
click at [1319, 670] on icon at bounding box center [1322, 672] width 15 height 16
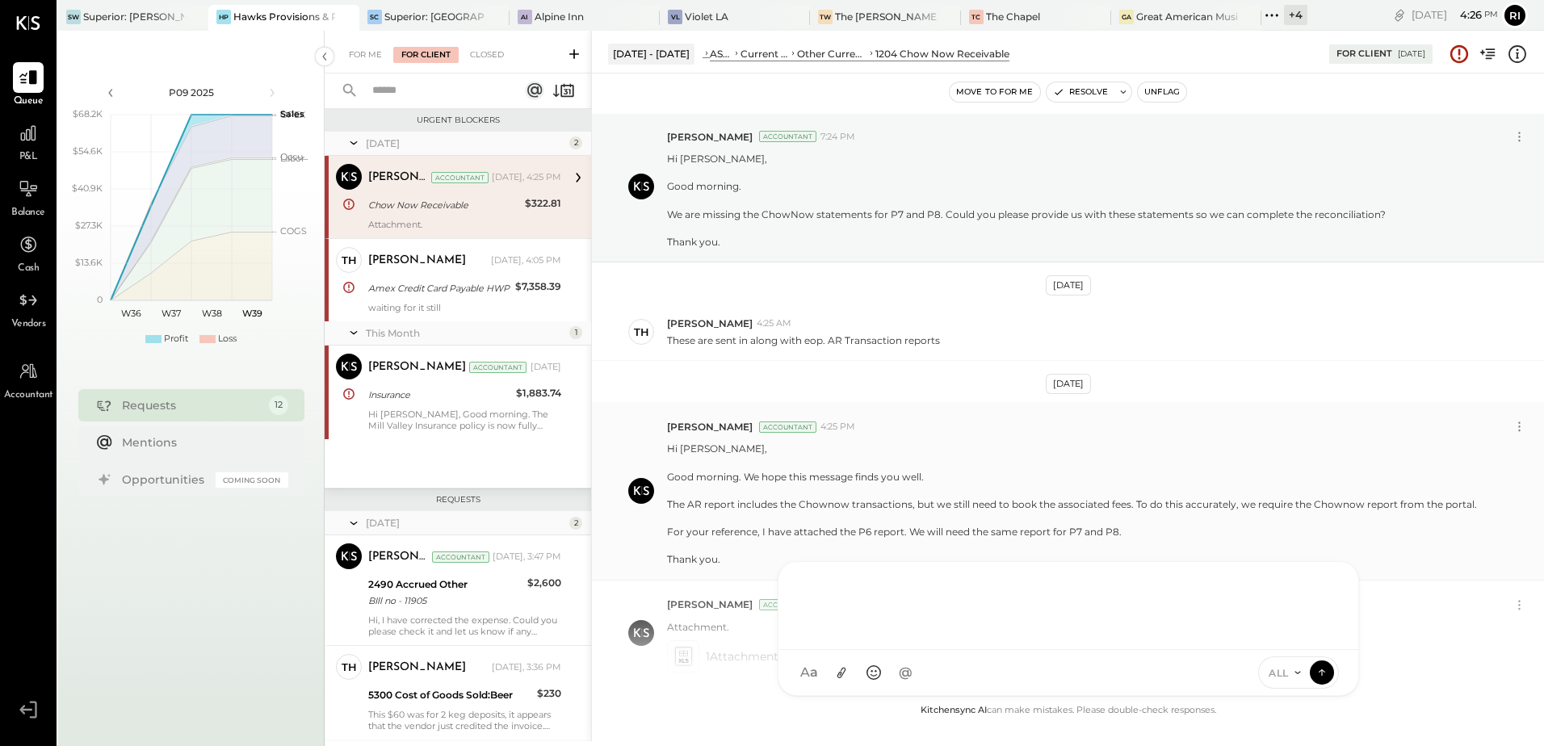
scroll to position [149, 0]
